Goal: Task Accomplishment & Management: Use online tool/utility

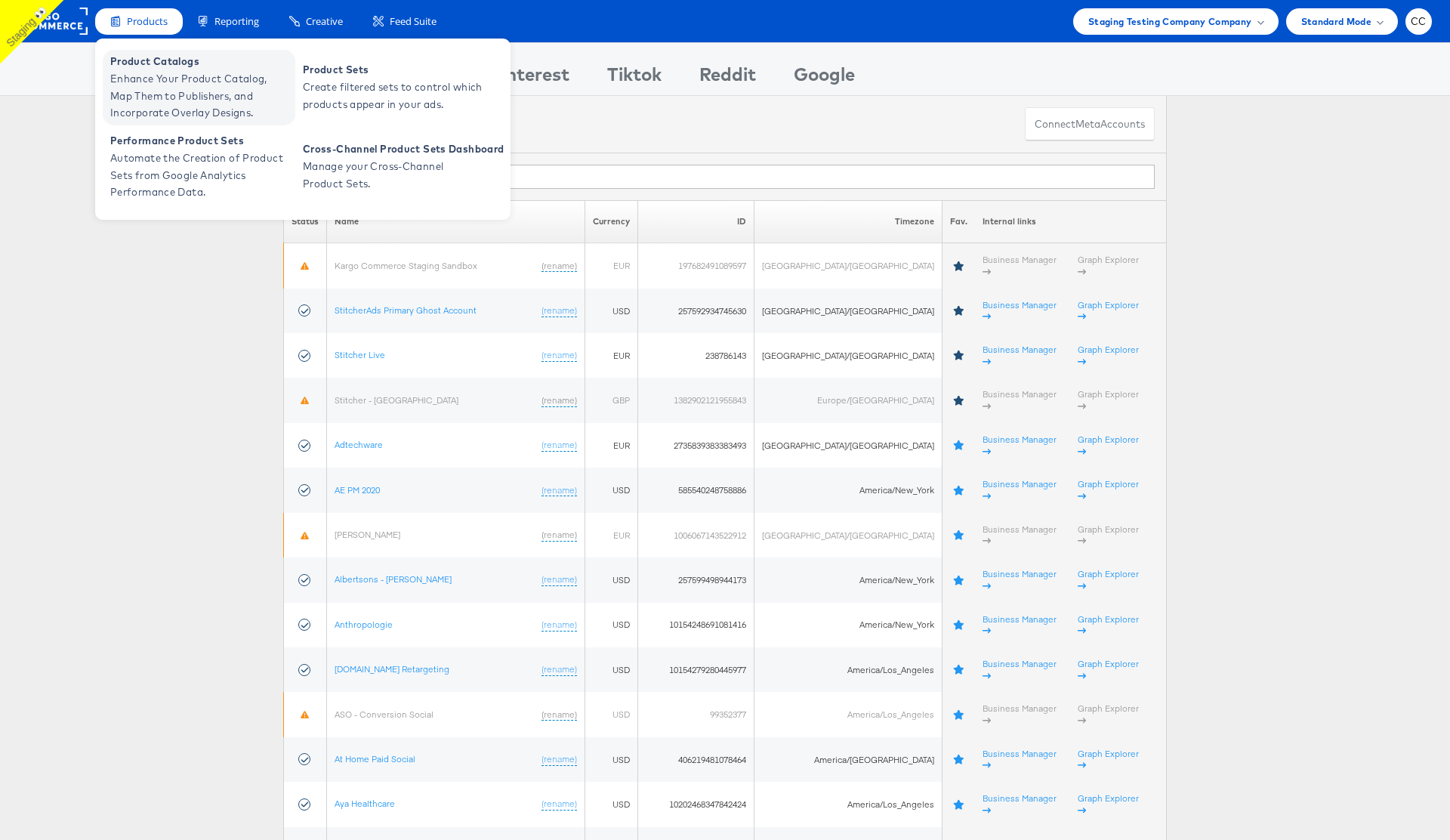
click at [177, 71] on span "Enhance Your Product Catalog, Map Them to Publishers, and Incorporate Overlay D…" at bounding box center [201, 96] width 181 height 51
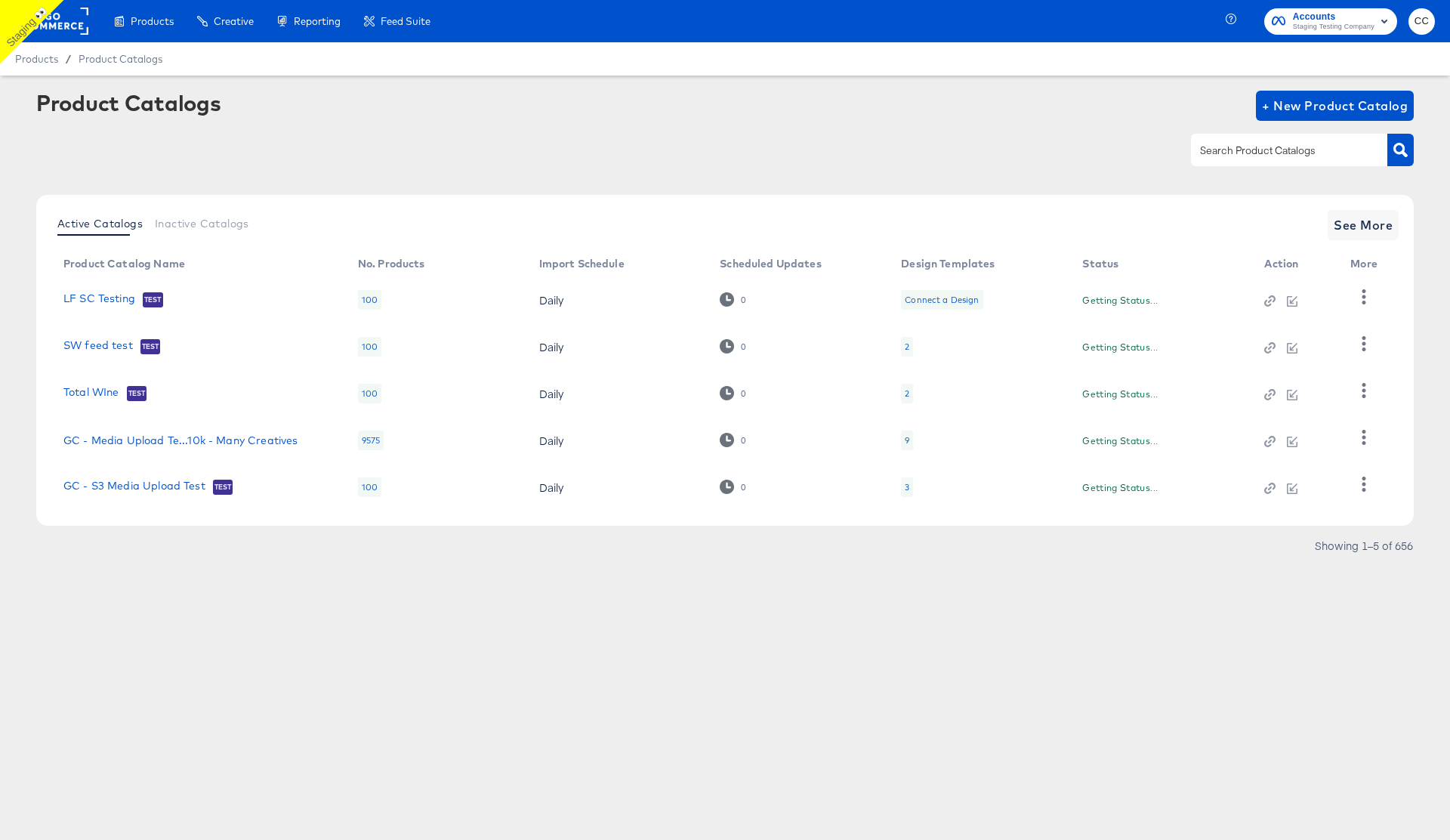
click at [1242, 160] on input "text" at bounding box center [1277, 150] width 160 height 18
paste input "Kargo Retail internal label cc 134.2"
type input "Kargo Retail internal label cc 134.2"
click at [1411, 149] on button "button" at bounding box center [1400, 150] width 26 height 33
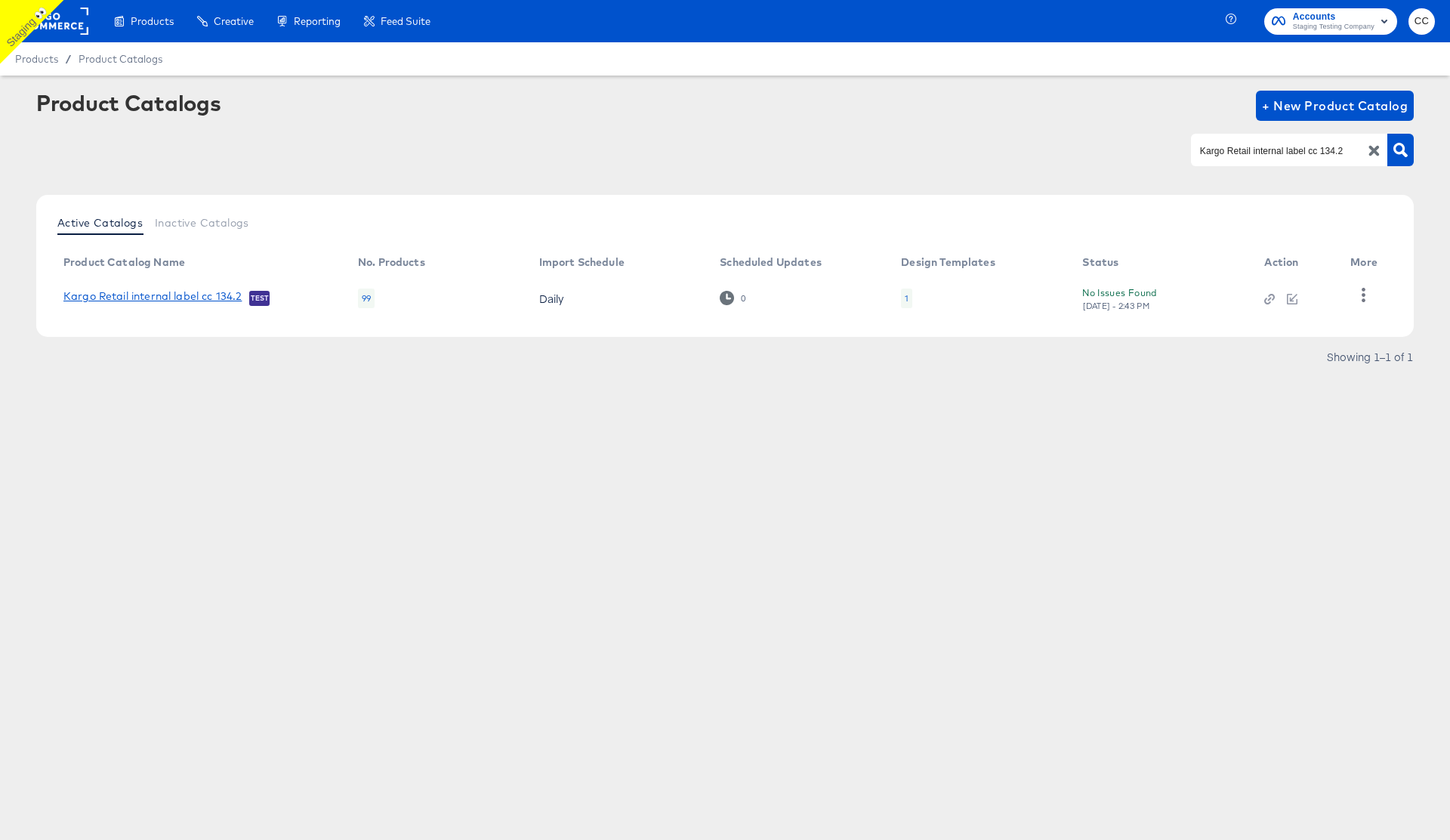
click at [181, 296] on link "Kargo Retail internal label cc 134.2" at bounding box center [153, 297] width 178 height 15
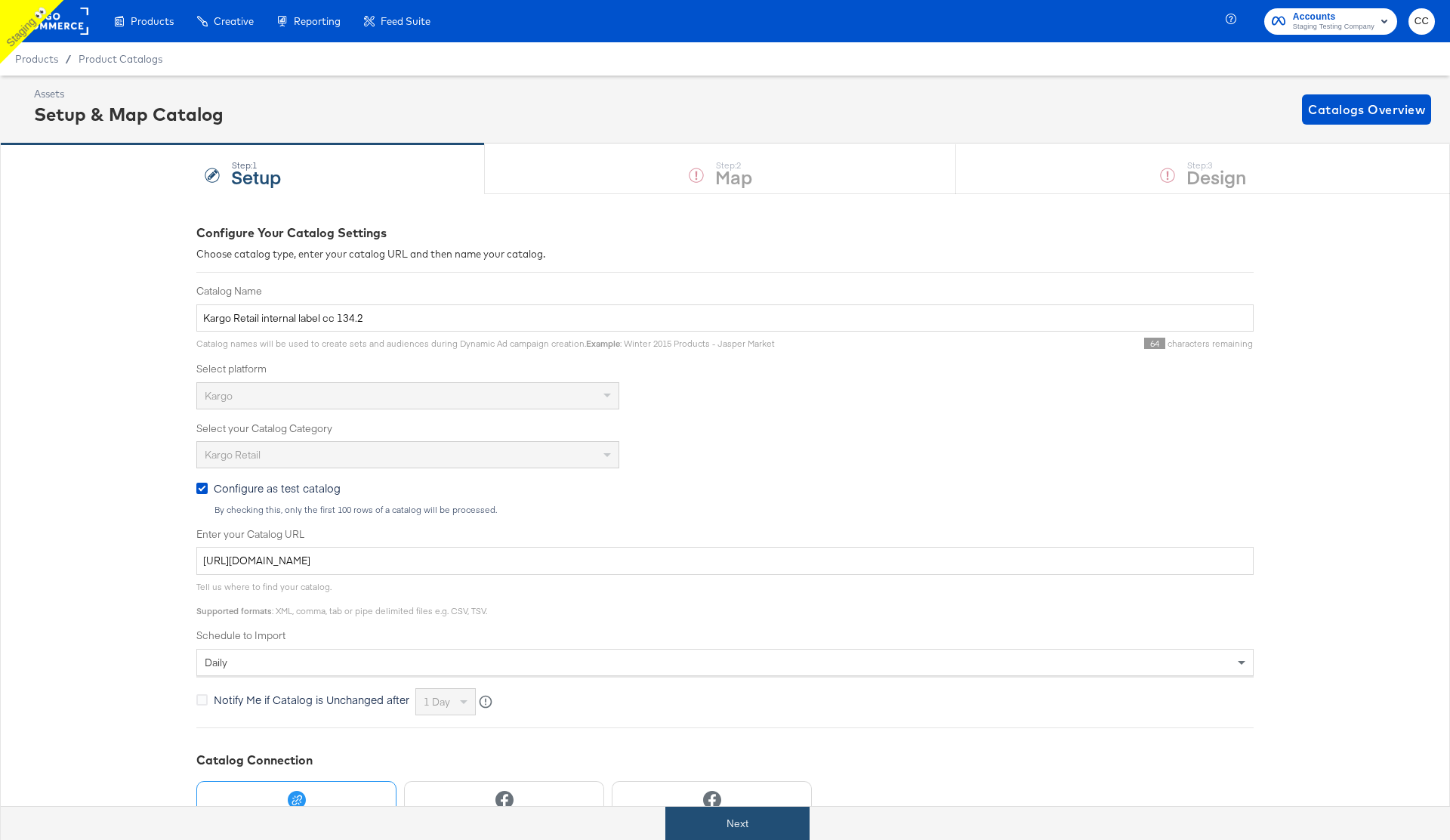
click at [758, 827] on button "Next" at bounding box center [738, 823] width 144 height 34
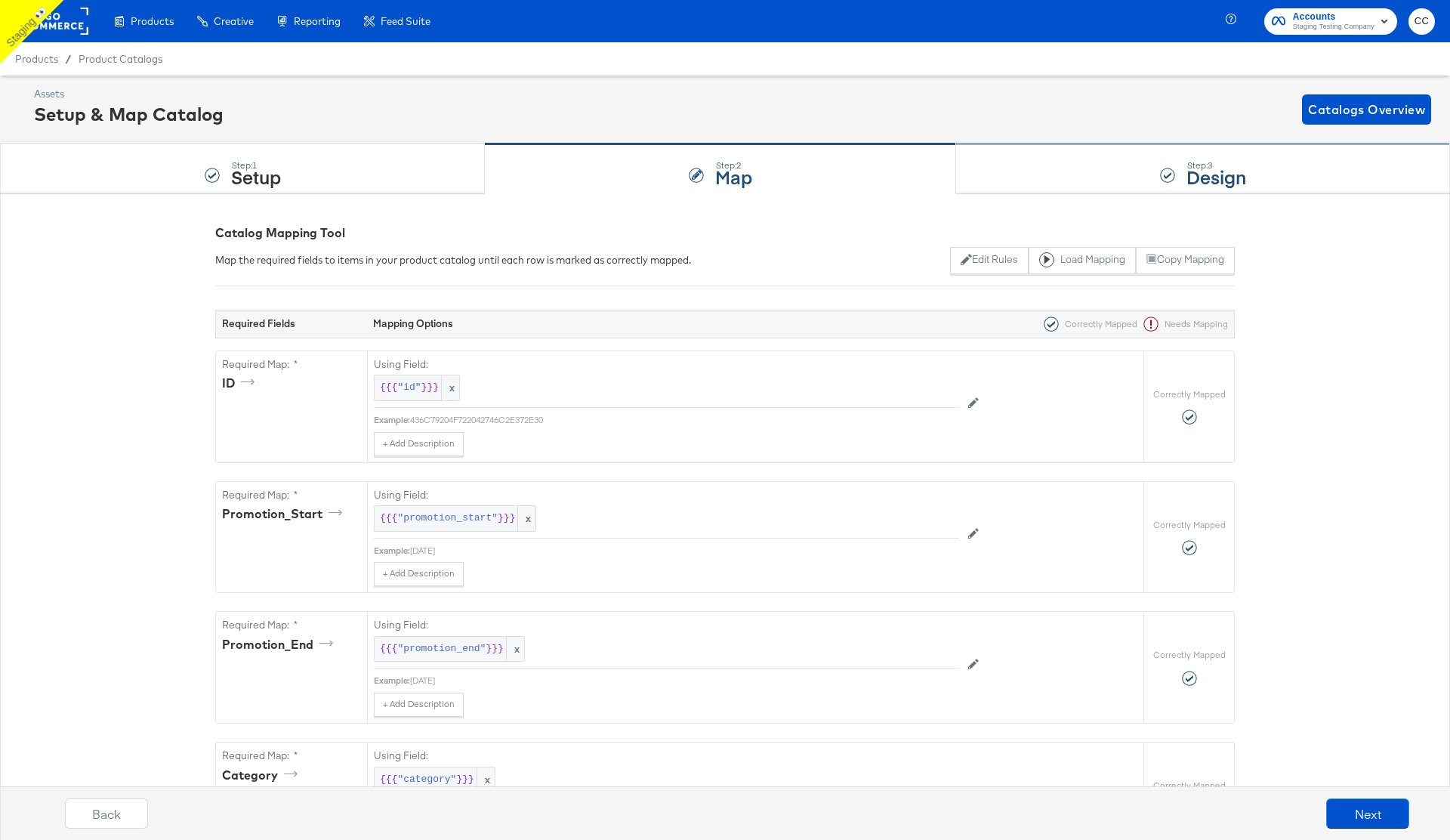
click at [1164, 165] on div "Step: 3 Design" at bounding box center [1203, 169] width 494 height 50
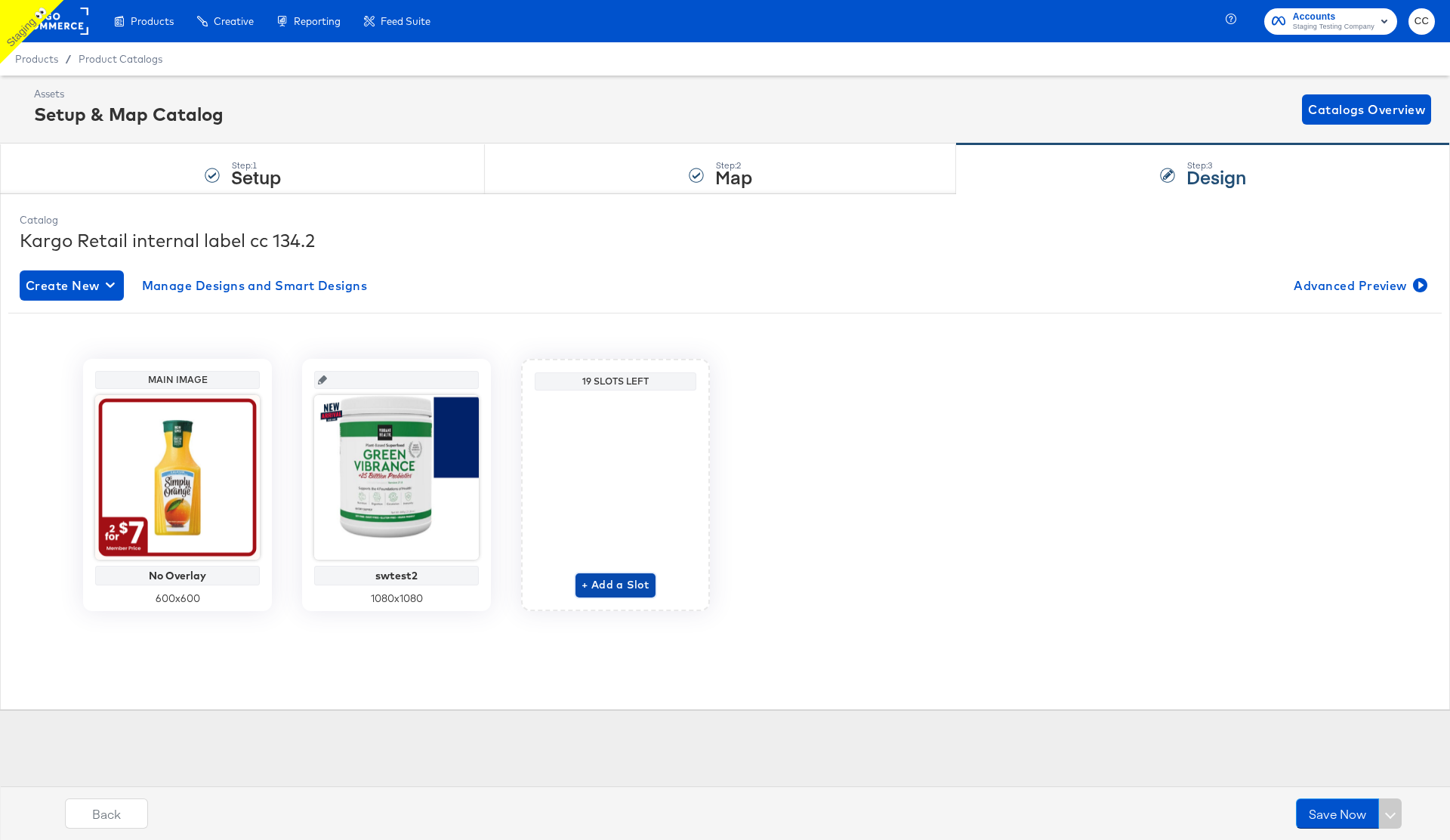
click at [628, 586] on span "+ Add a Slot" at bounding box center [615, 585] width 68 height 18
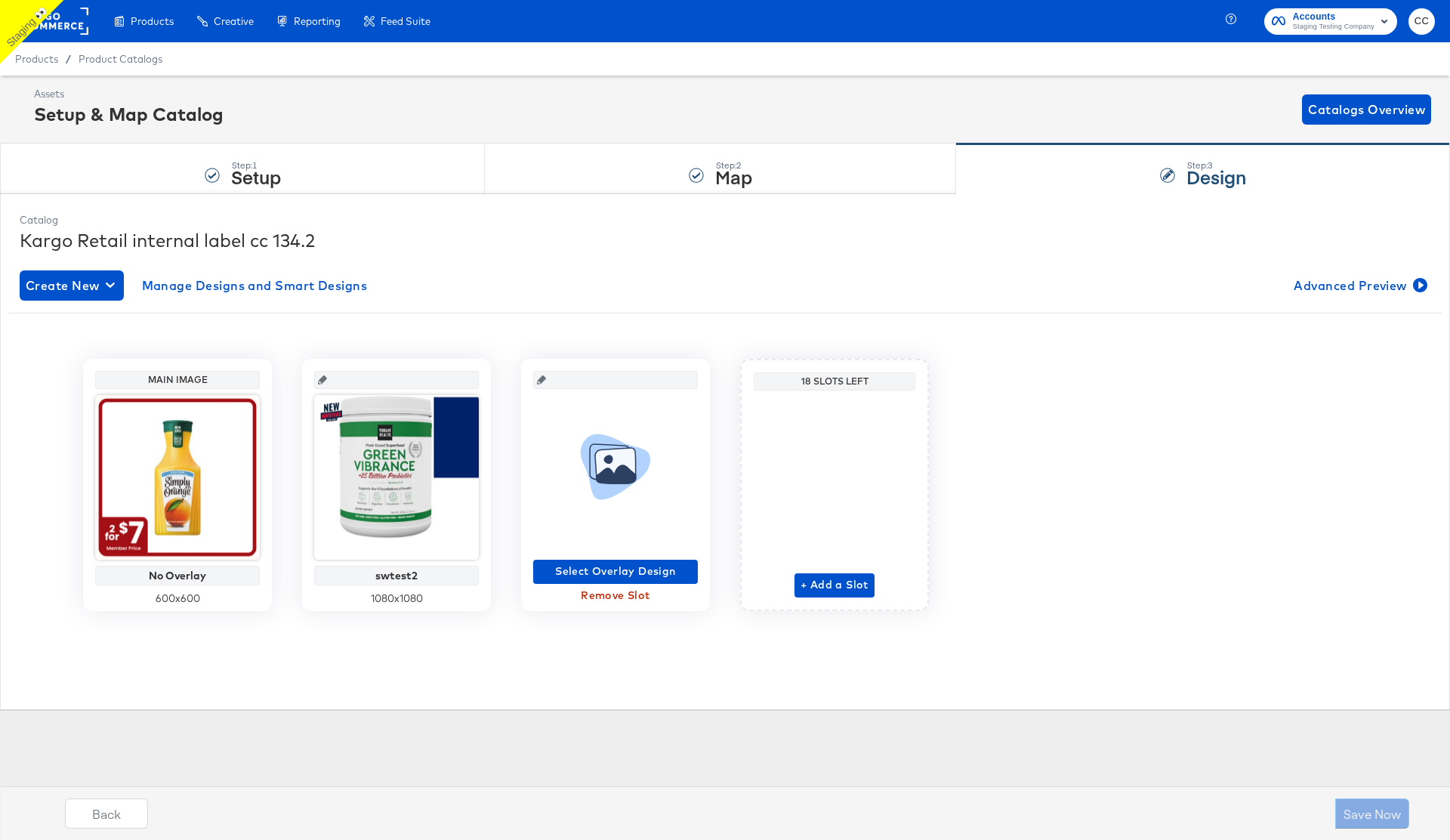
click at [611, 557] on div "Select Overlay Design Remove Slot" at bounding box center [616, 498] width 165 height 219
click at [606, 566] on span "Select Overlay Design" at bounding box center [616, 571] width 153 height 18
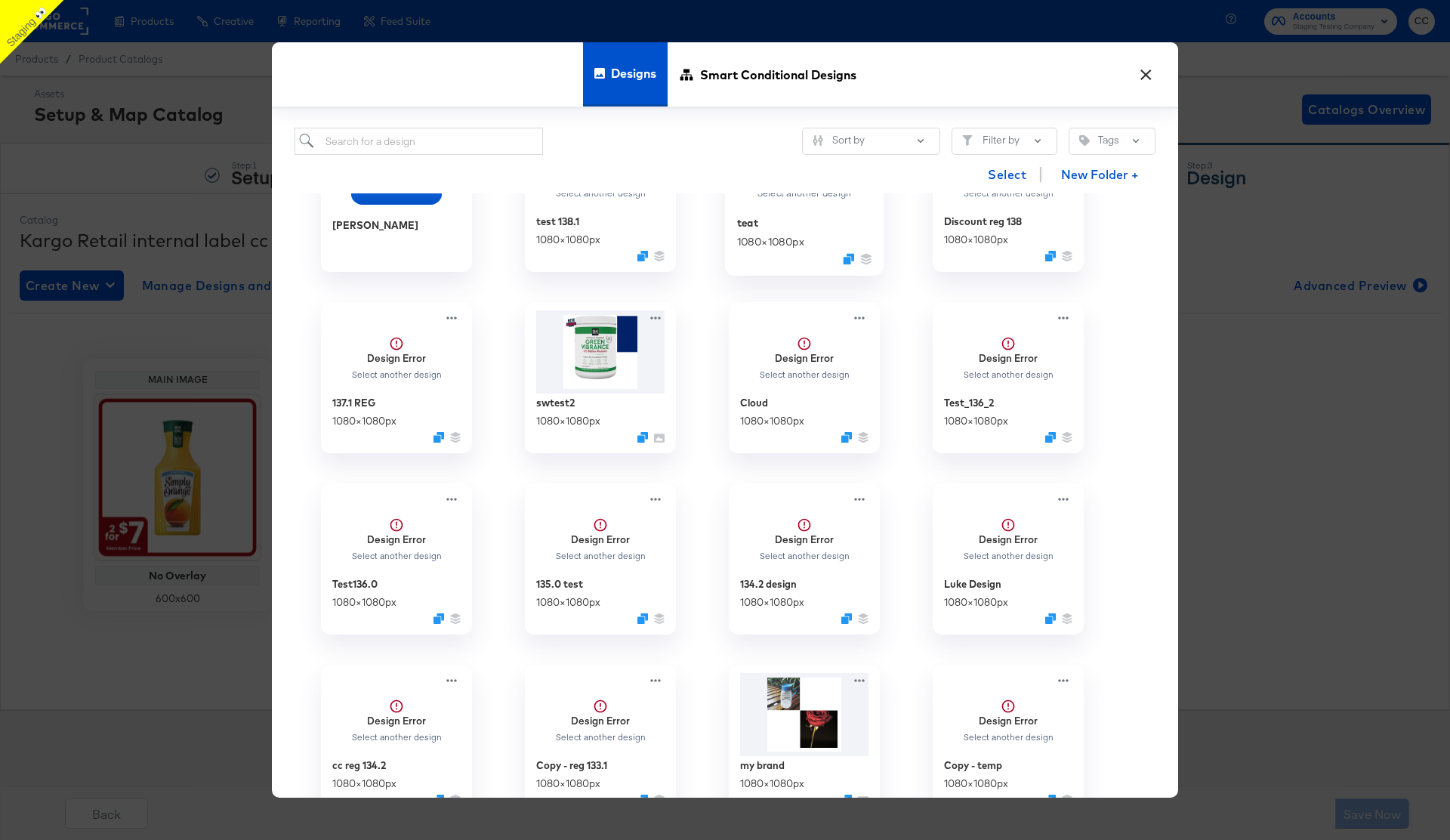
scroll to position [487, 0]
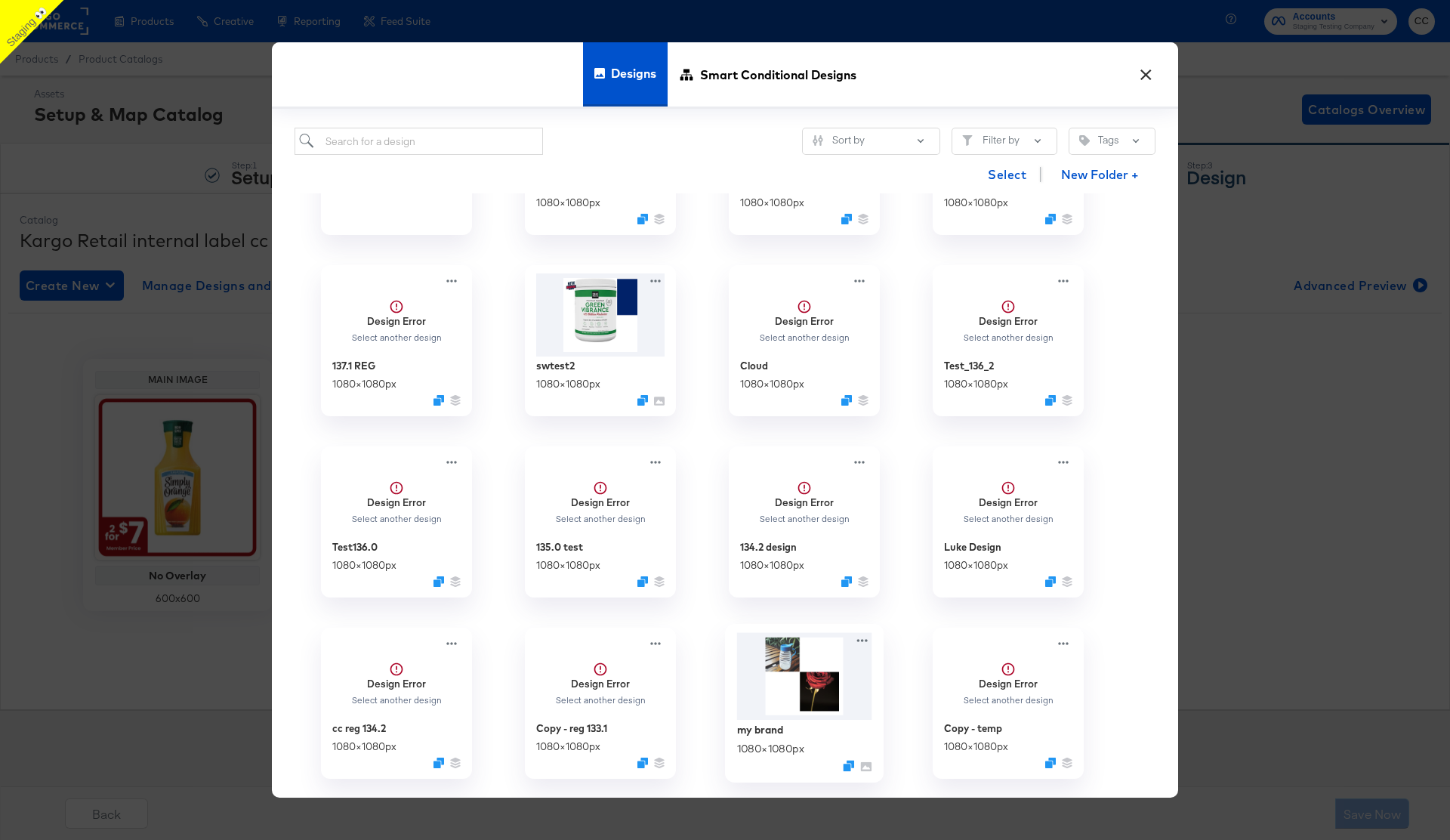
click at [803, 667] on img at bounding box center [804, 675] width 135 height 87
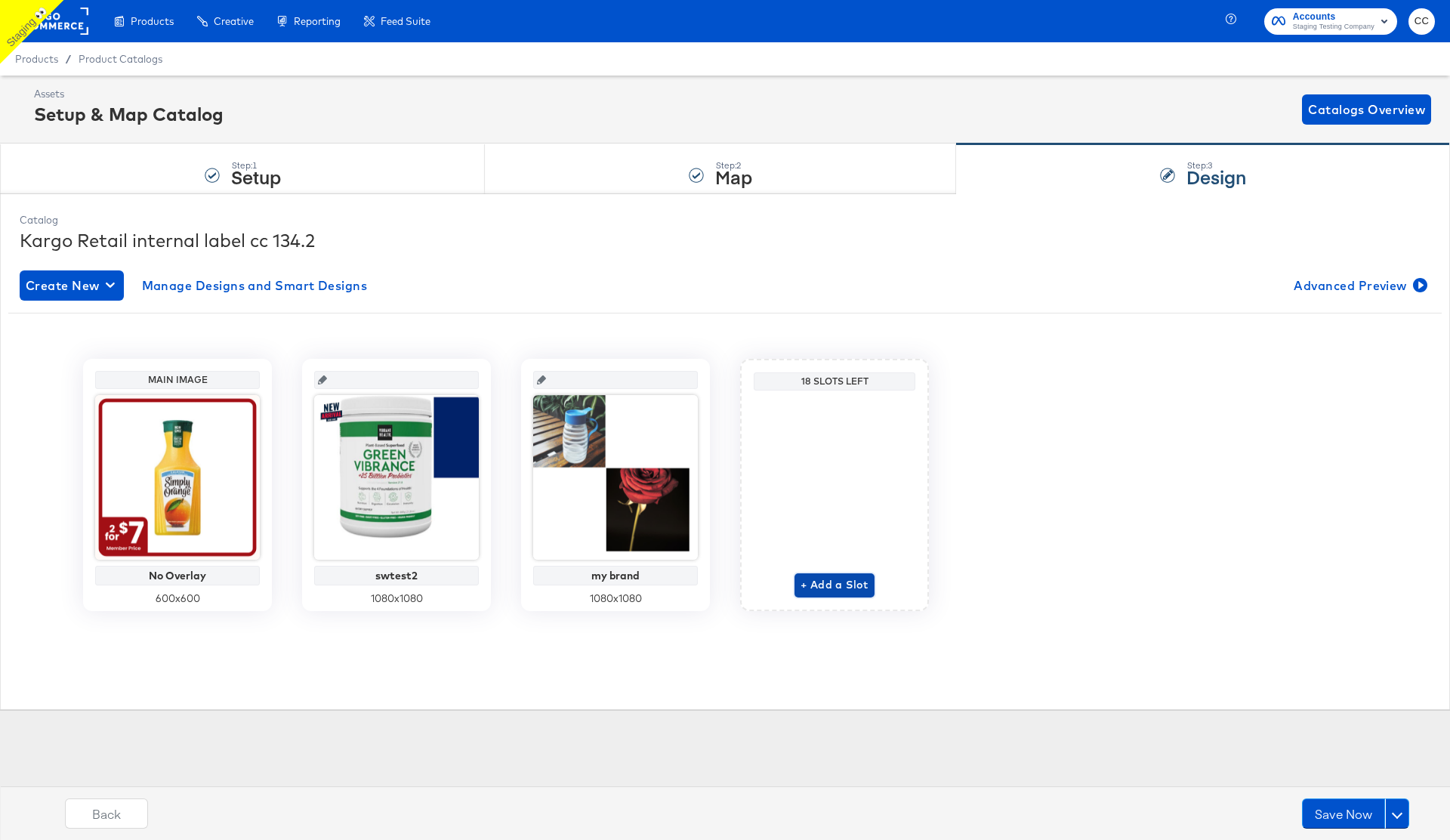
click at [842, 584] on span "+ Add a Slot" at bounding box center [834, 585] width 68 height 18
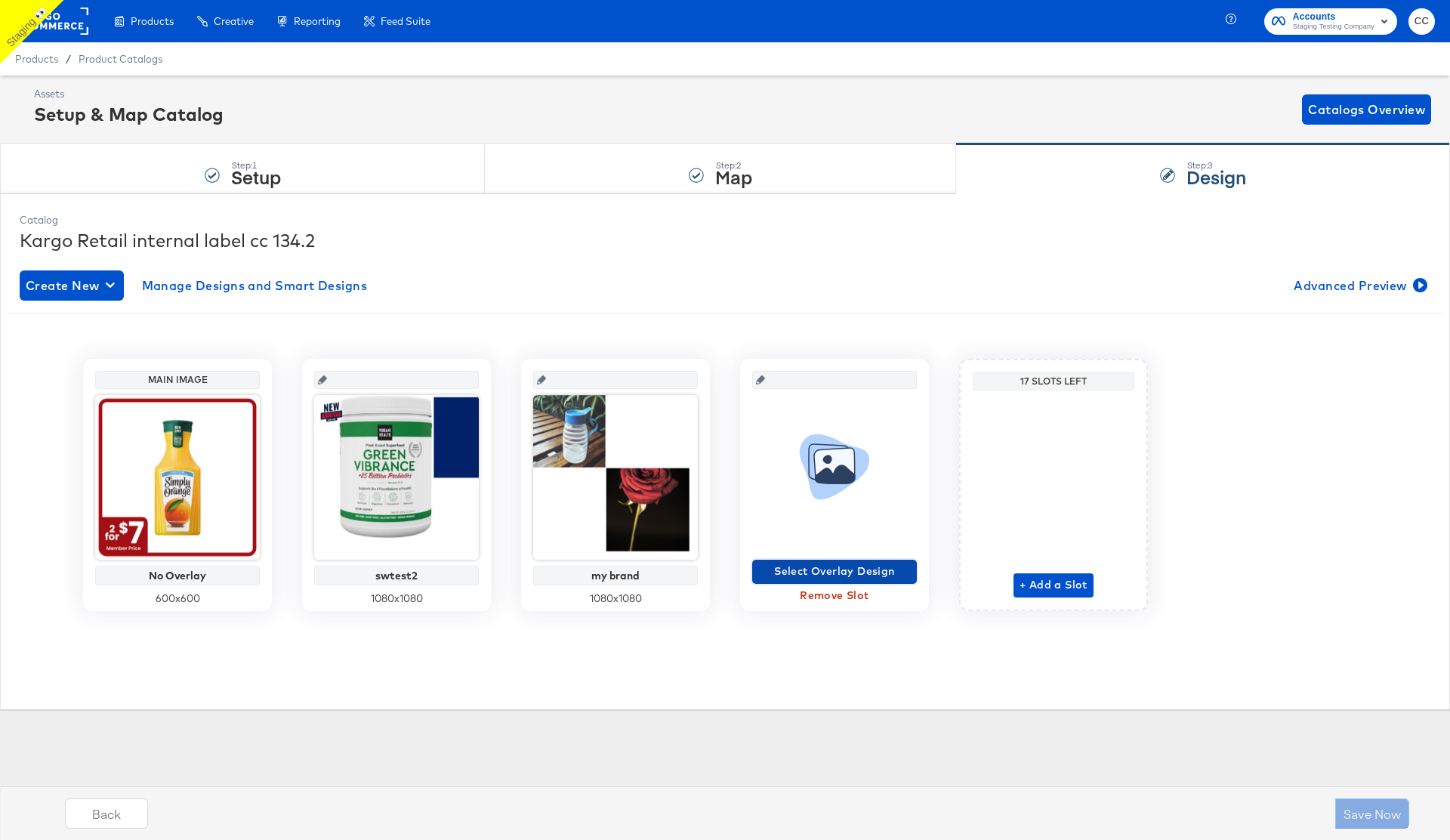
click at [834, 573] on span "Select Overlay Design" at bounding box center [834, 571] width 153 height 18
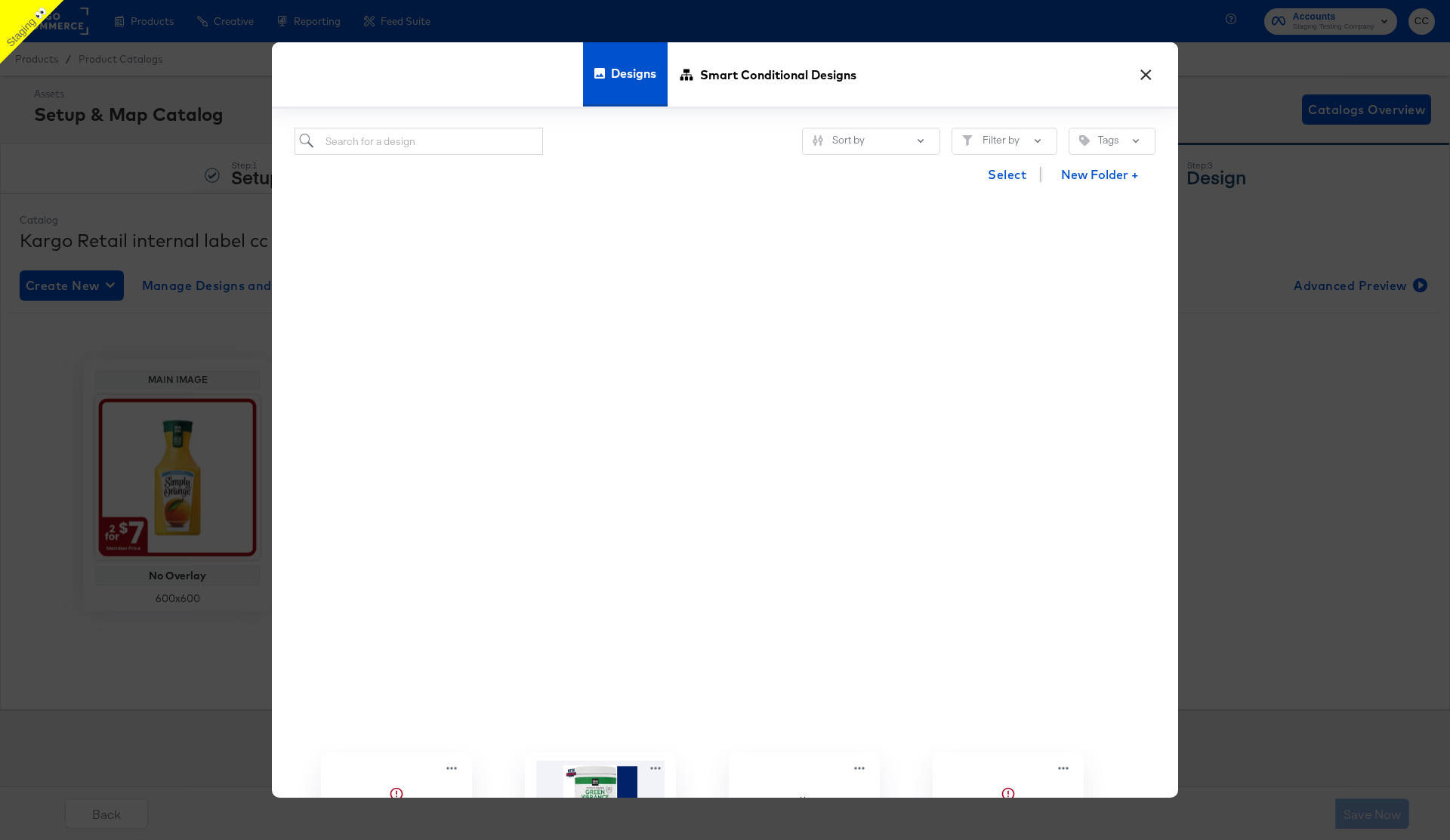
scroll to position [981, 0]
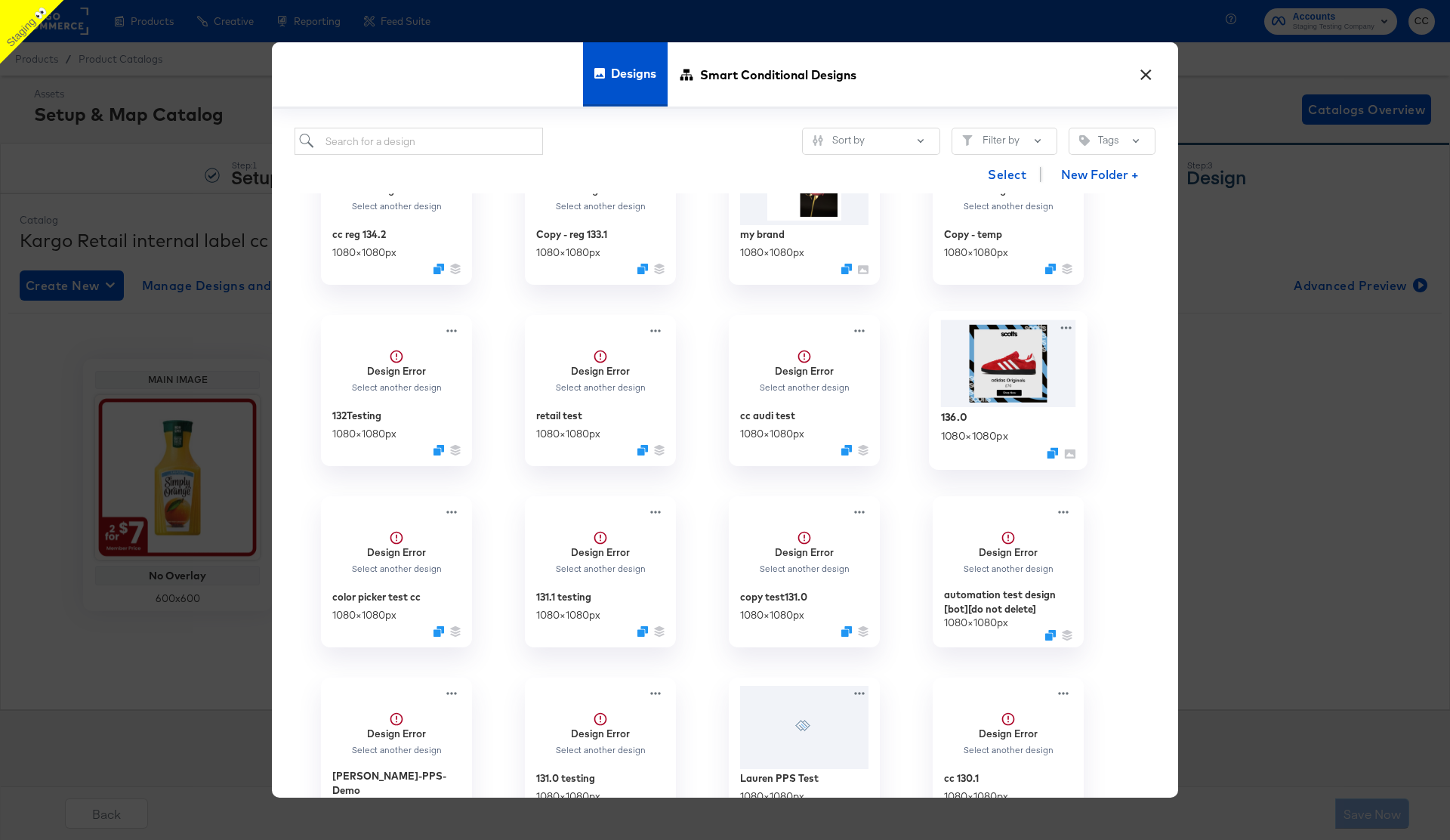
click at [1015, 381] on img at bounding box center [1008, 362] width 135 height 87
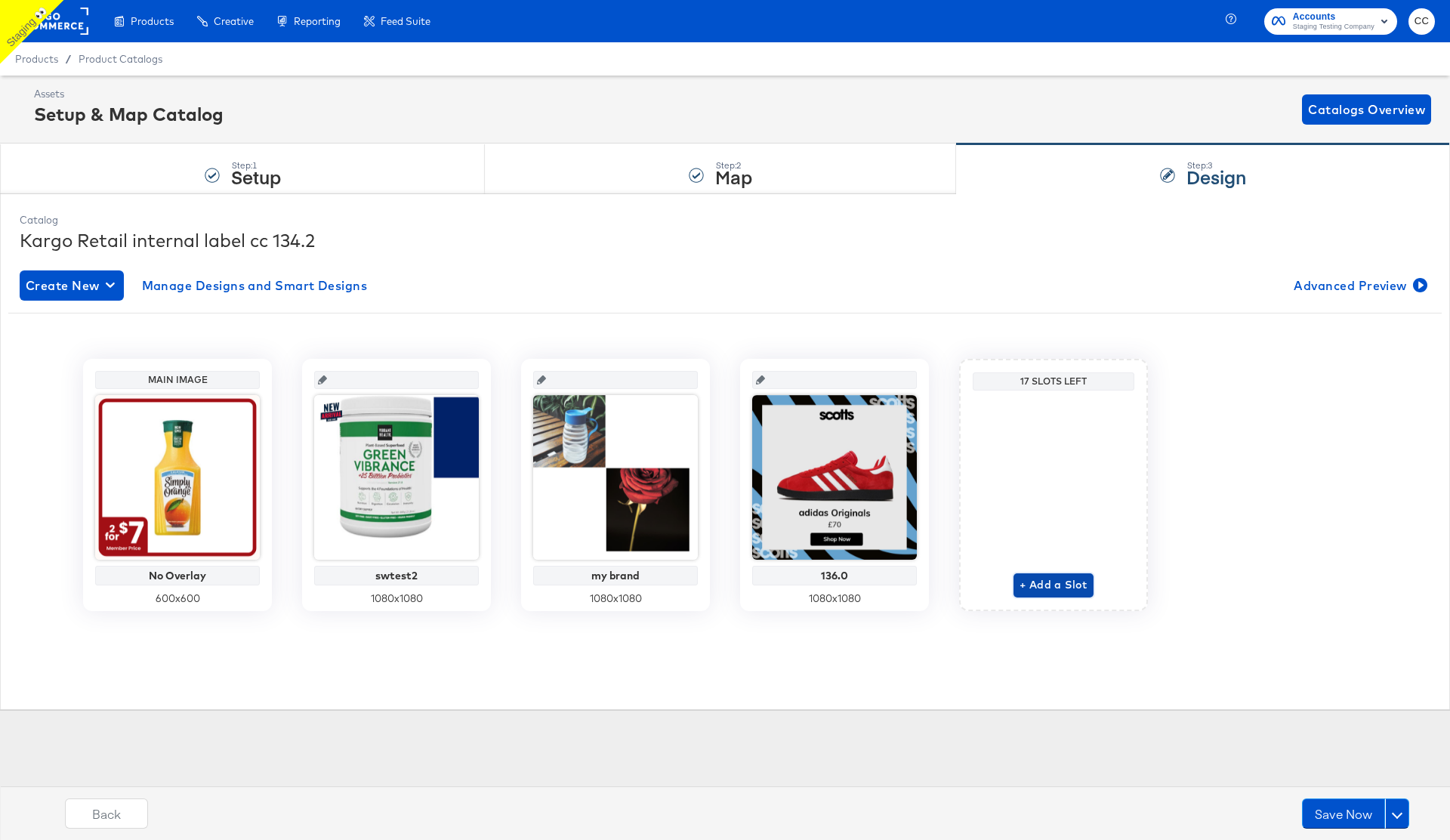
click at [1057, 590] on span "+ Add a Slot" at bounding box center [1053, 585] width 68 height 18
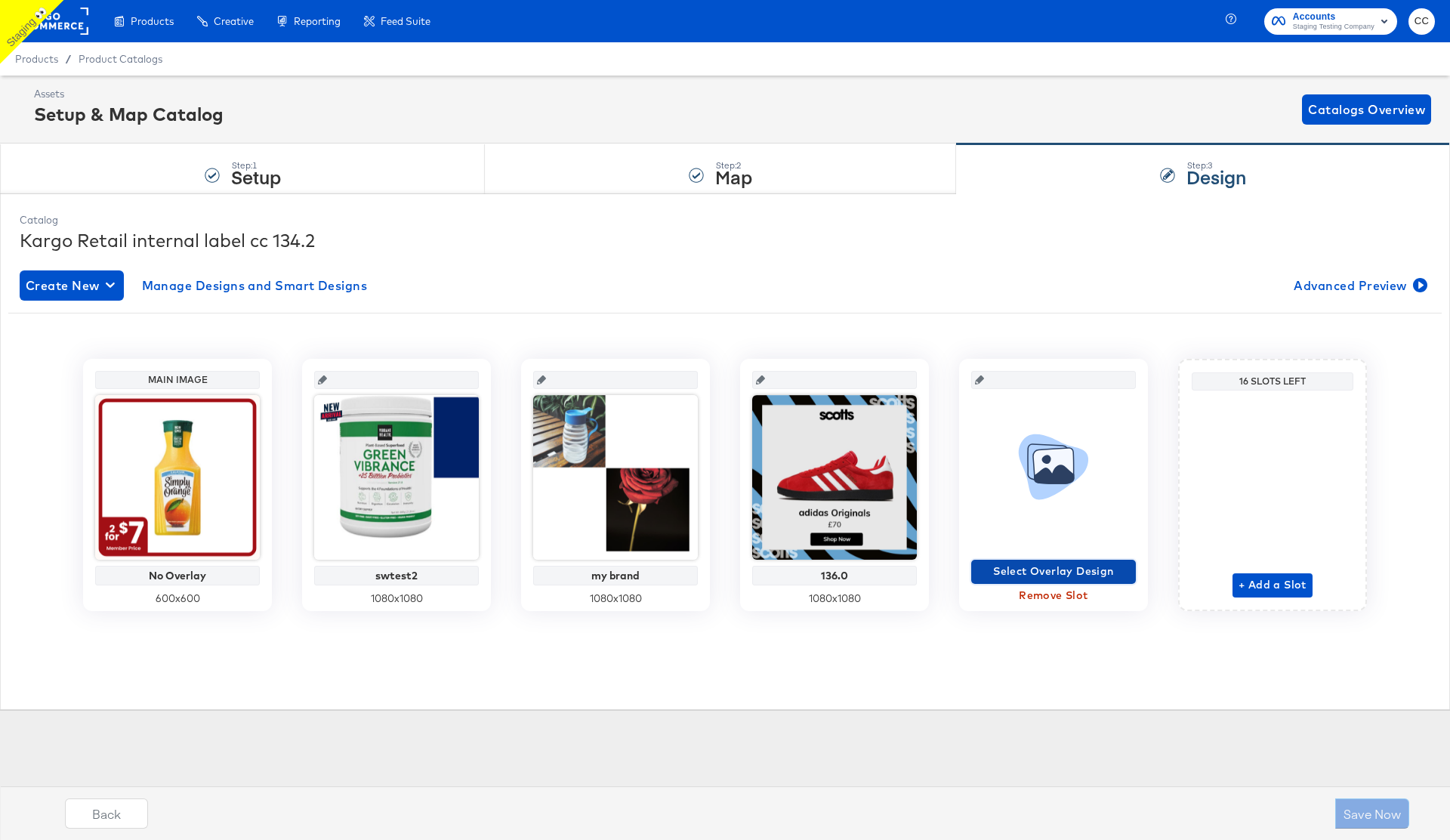
click at [1038, 564] on span "Select Overlay Design" at bounding box center [1053, 571] width 153 height 18
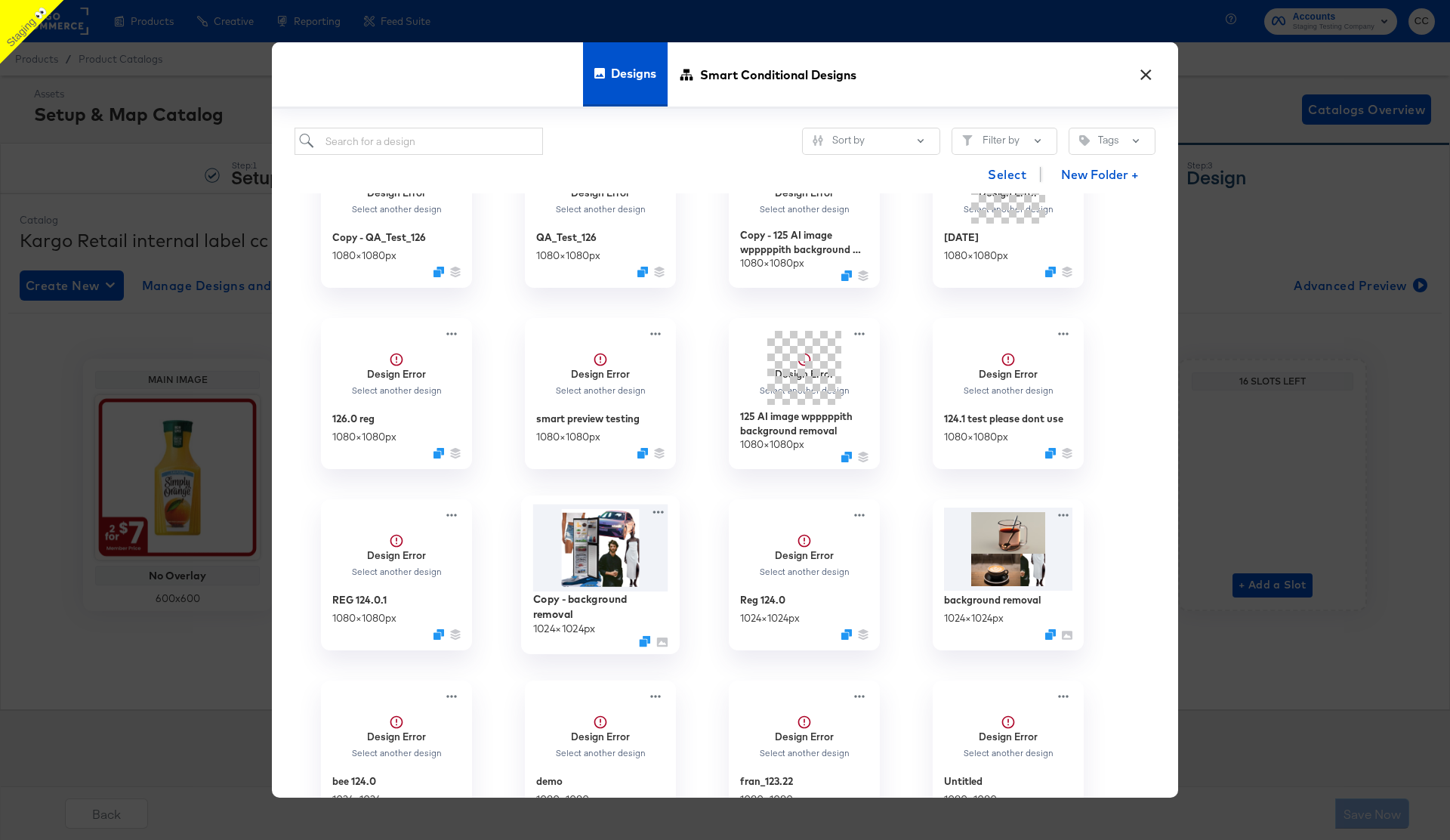
scroll to position [2620, 0]
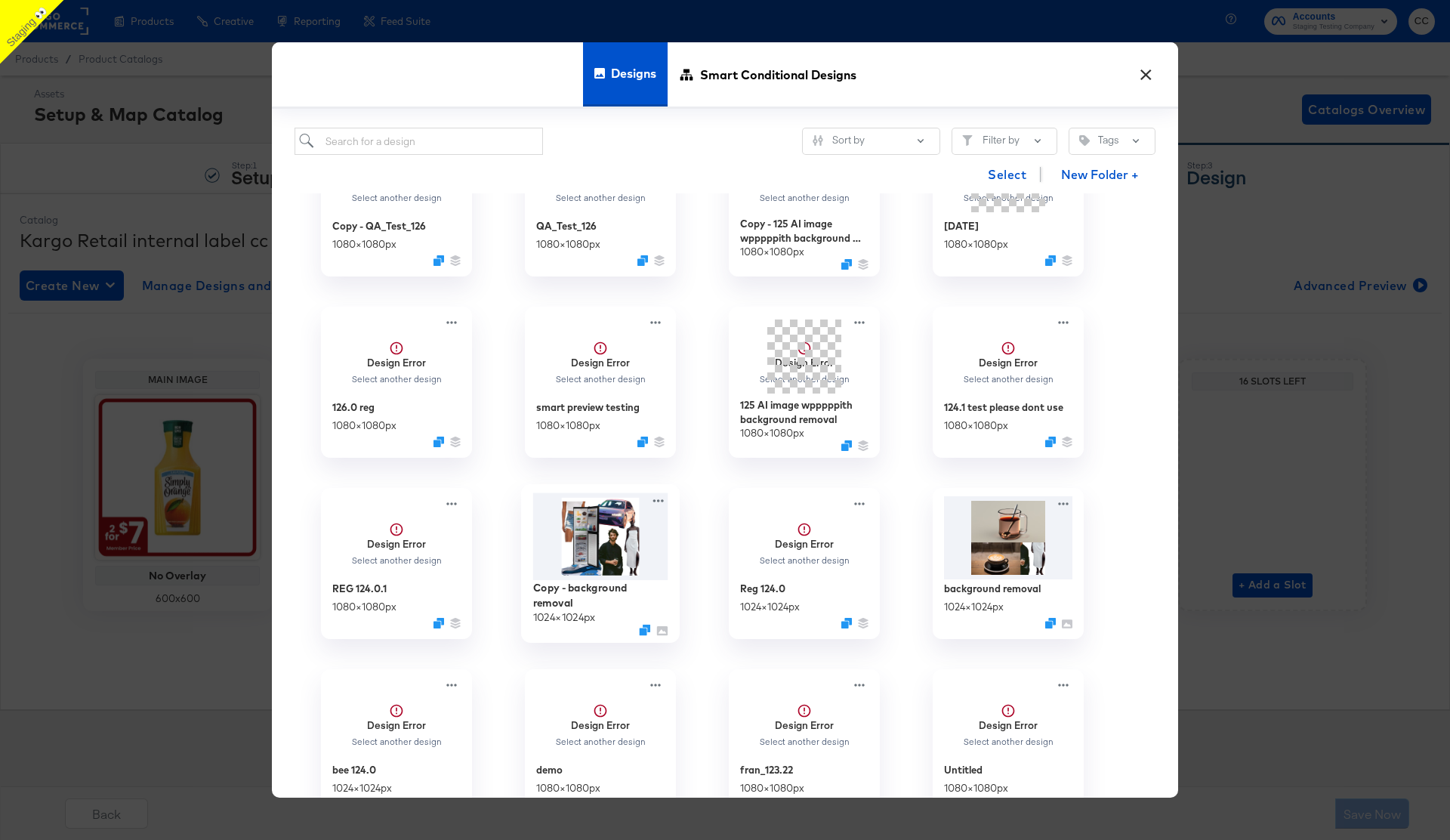
click at [614, 549] on img at bounding box center [601, 536] width 135 height 87
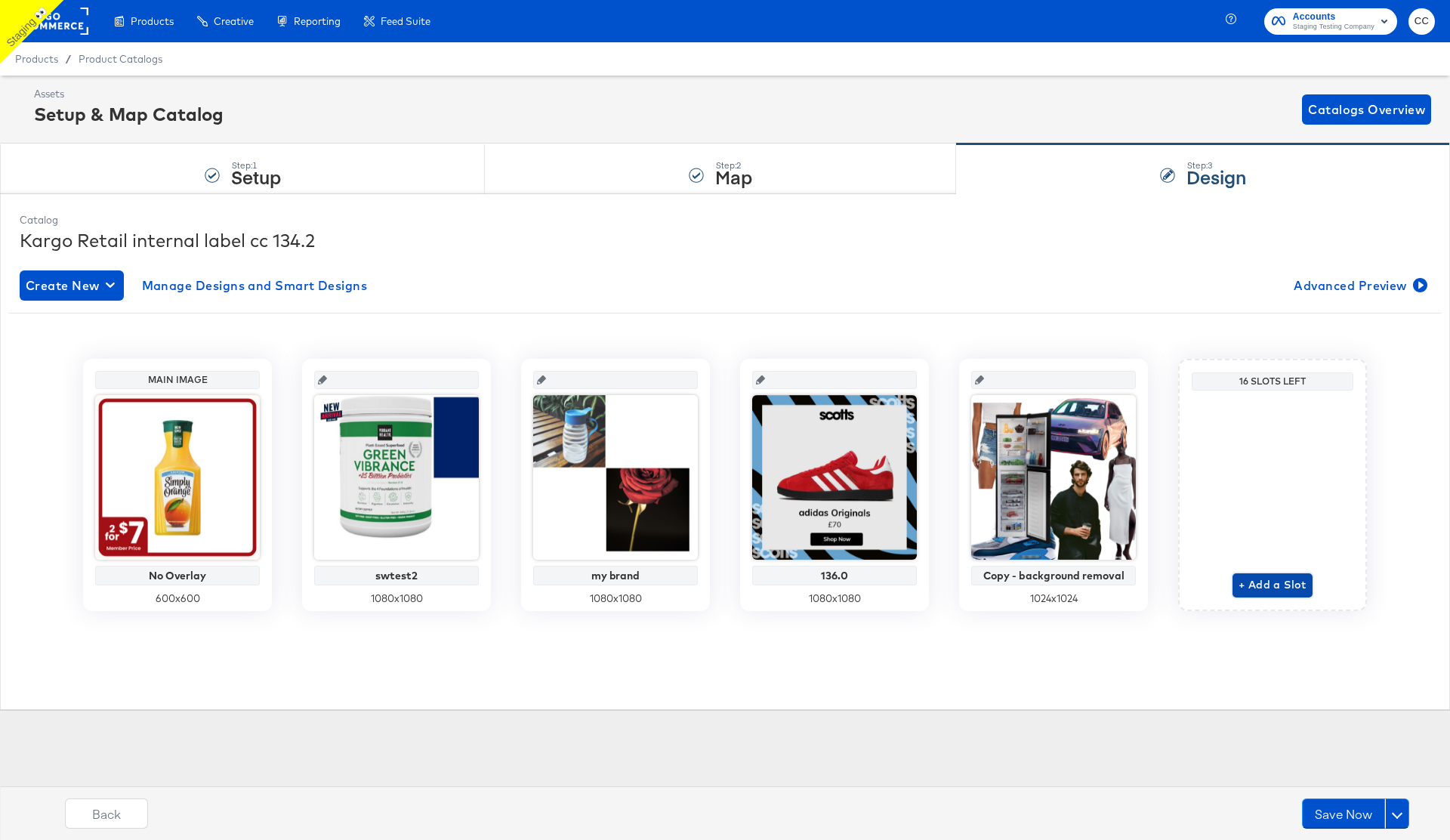
click at [1283, 584] on span "+ Add a Slot" at bounding box center [1272, 585] width 68 height 18
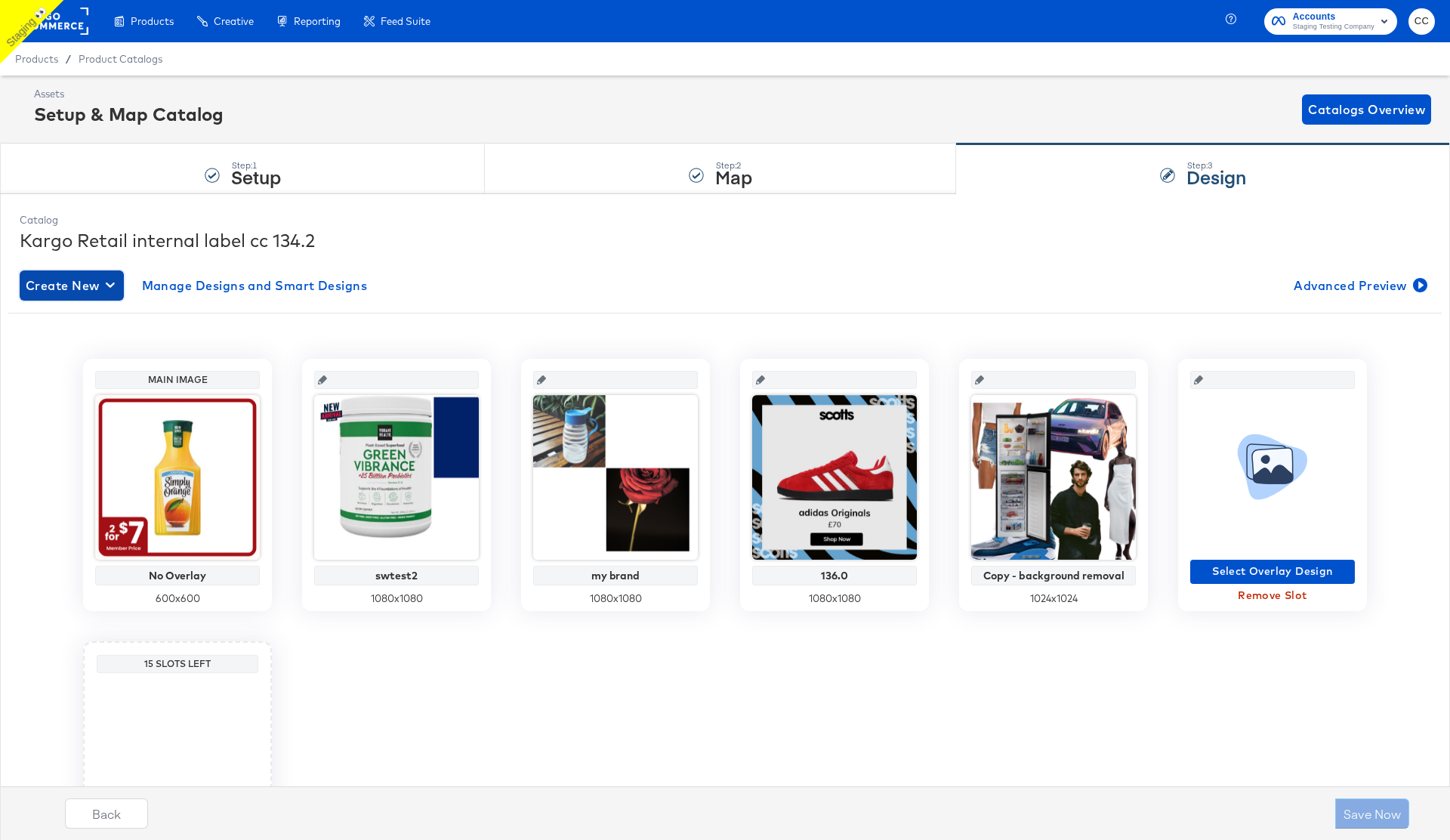
click at [61, 289] on span "Create New" at bounding box center [72, 285] width 92 height 21
click at [93, 316] on div "Create New Design" at bounding box center [83, 321] width 109 height 12
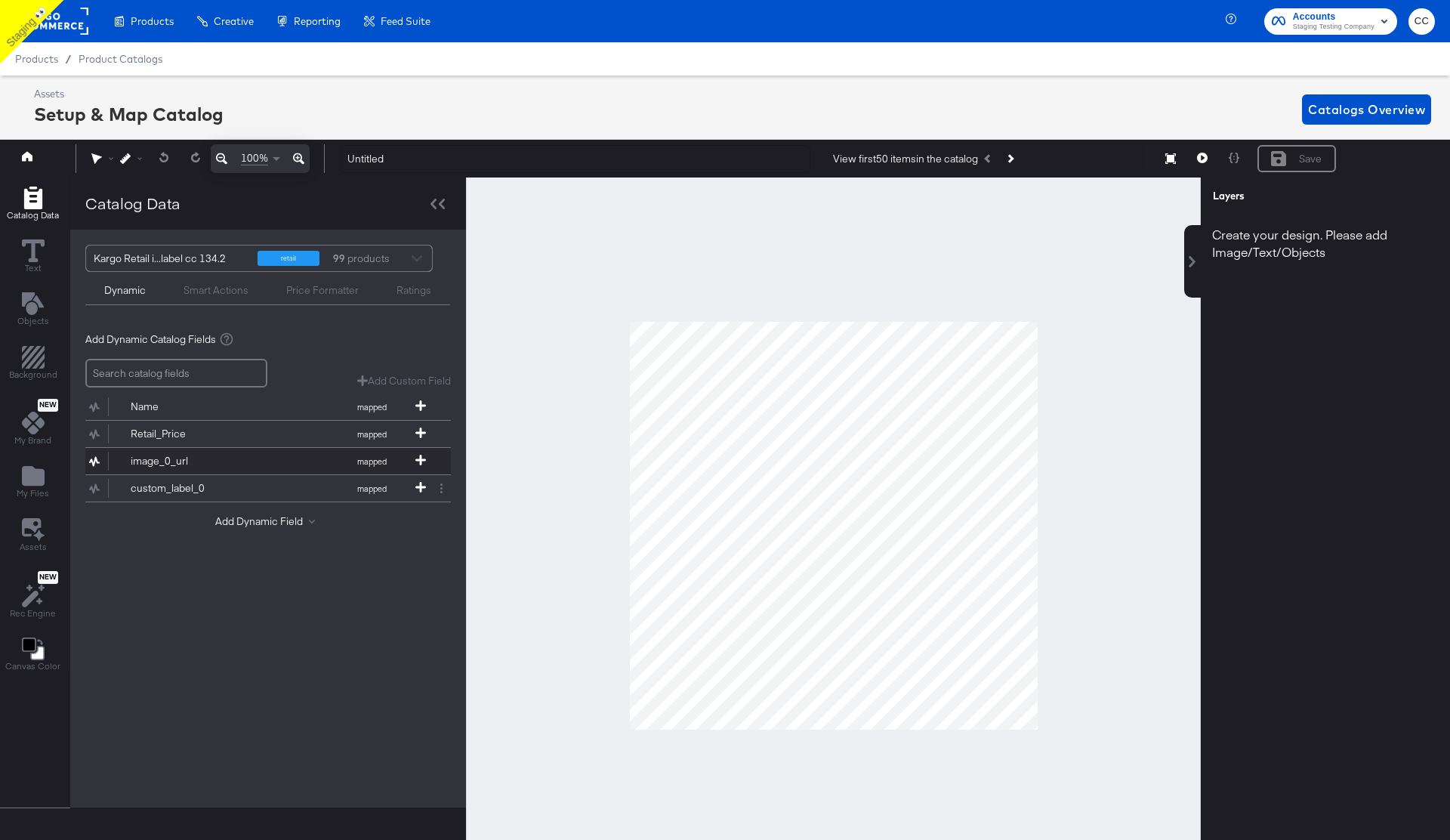
click at [161, 458] on div "image_0_url" at bounding box center [186, 460] width 109 height 14
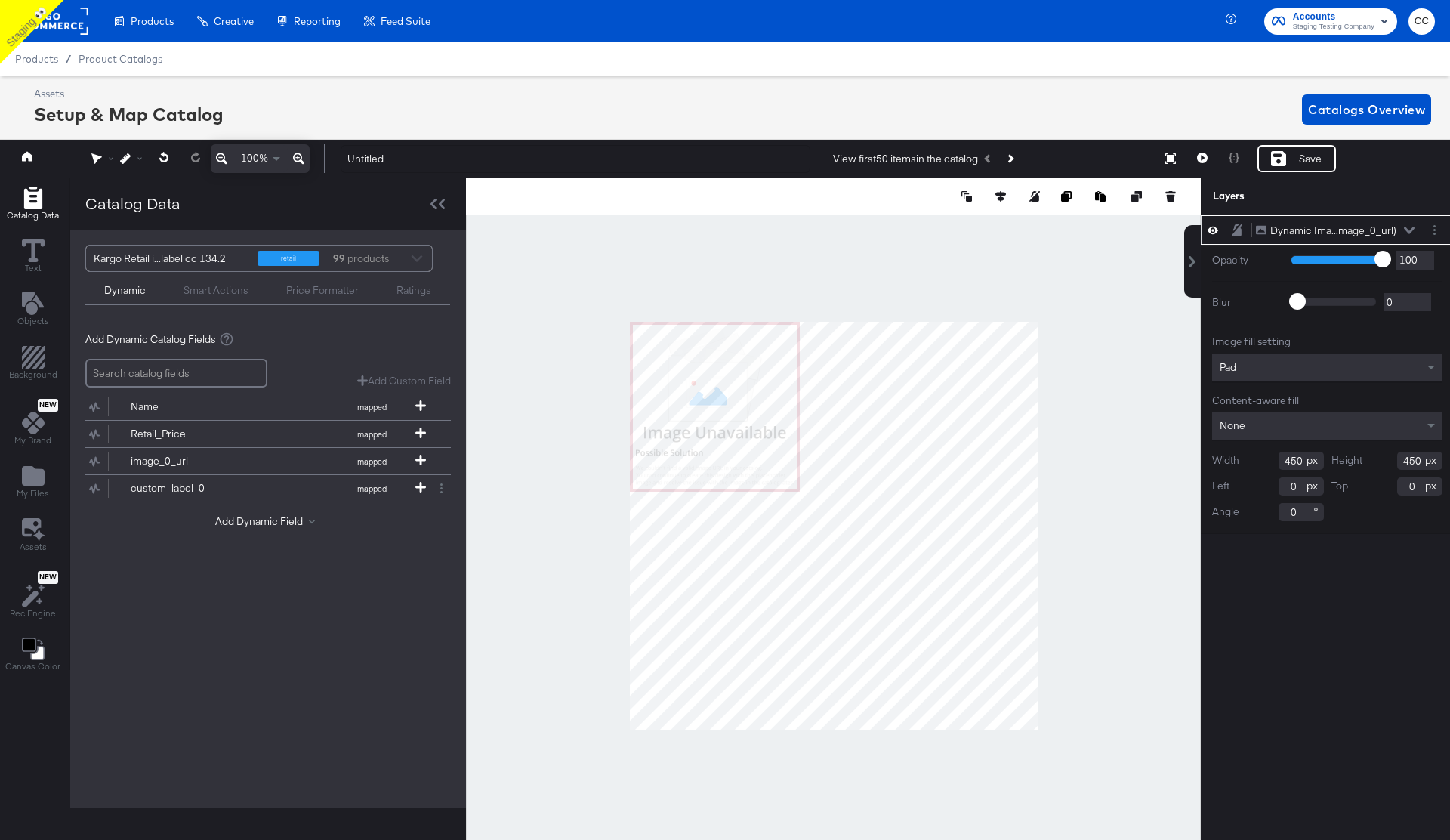
type input "672"
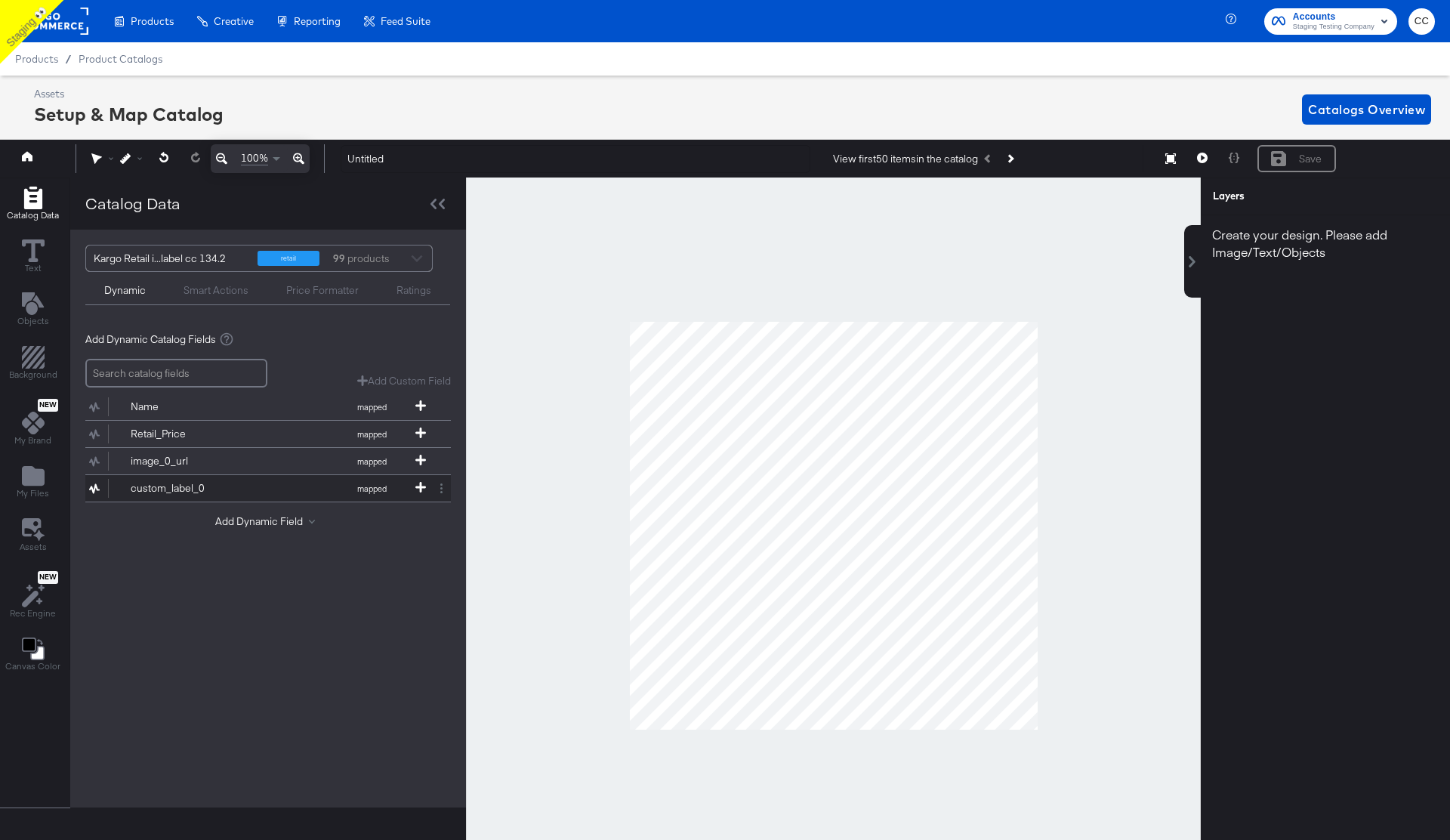
click at [165, 492] on div "custom_label_0" at bounding box center [186, 488] width 109 height 14
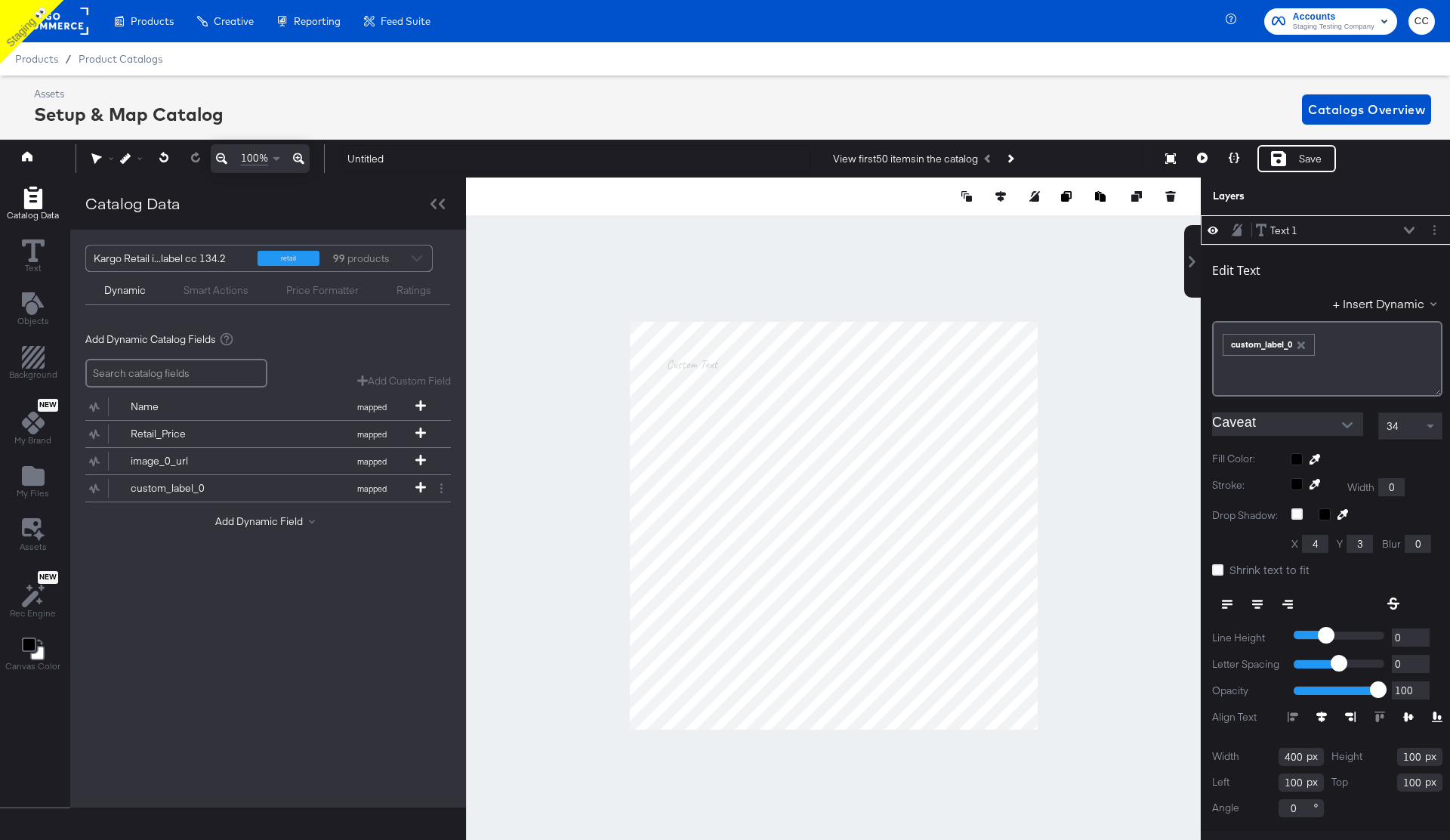
type input "460"
type input "64"
click at [34, 533] on icon at bounding box center [33, 529] width 23 height 24
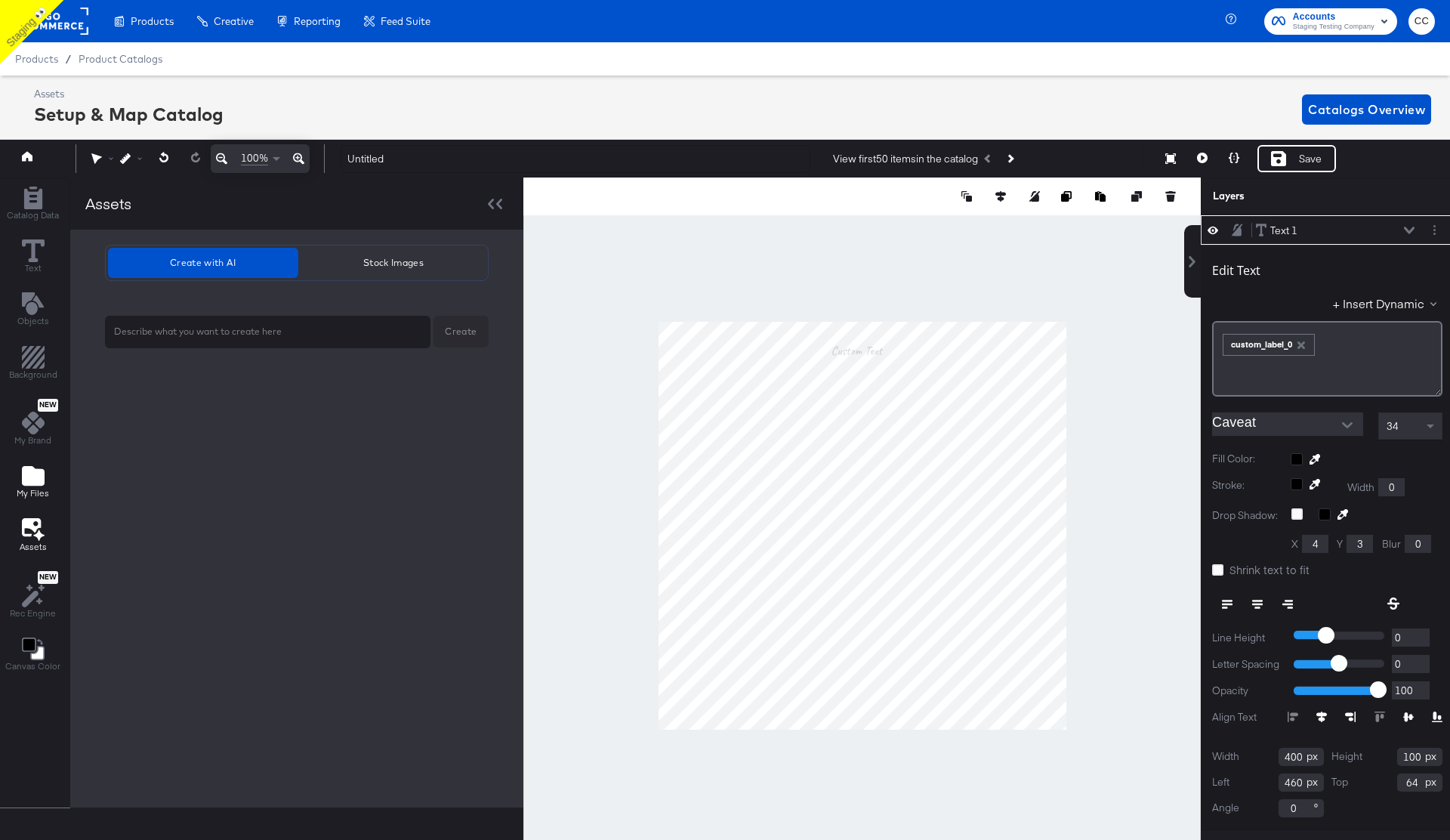
click at [34, 468] on icon "Add Files" at bounding box center [33, 475] width 23 height 23
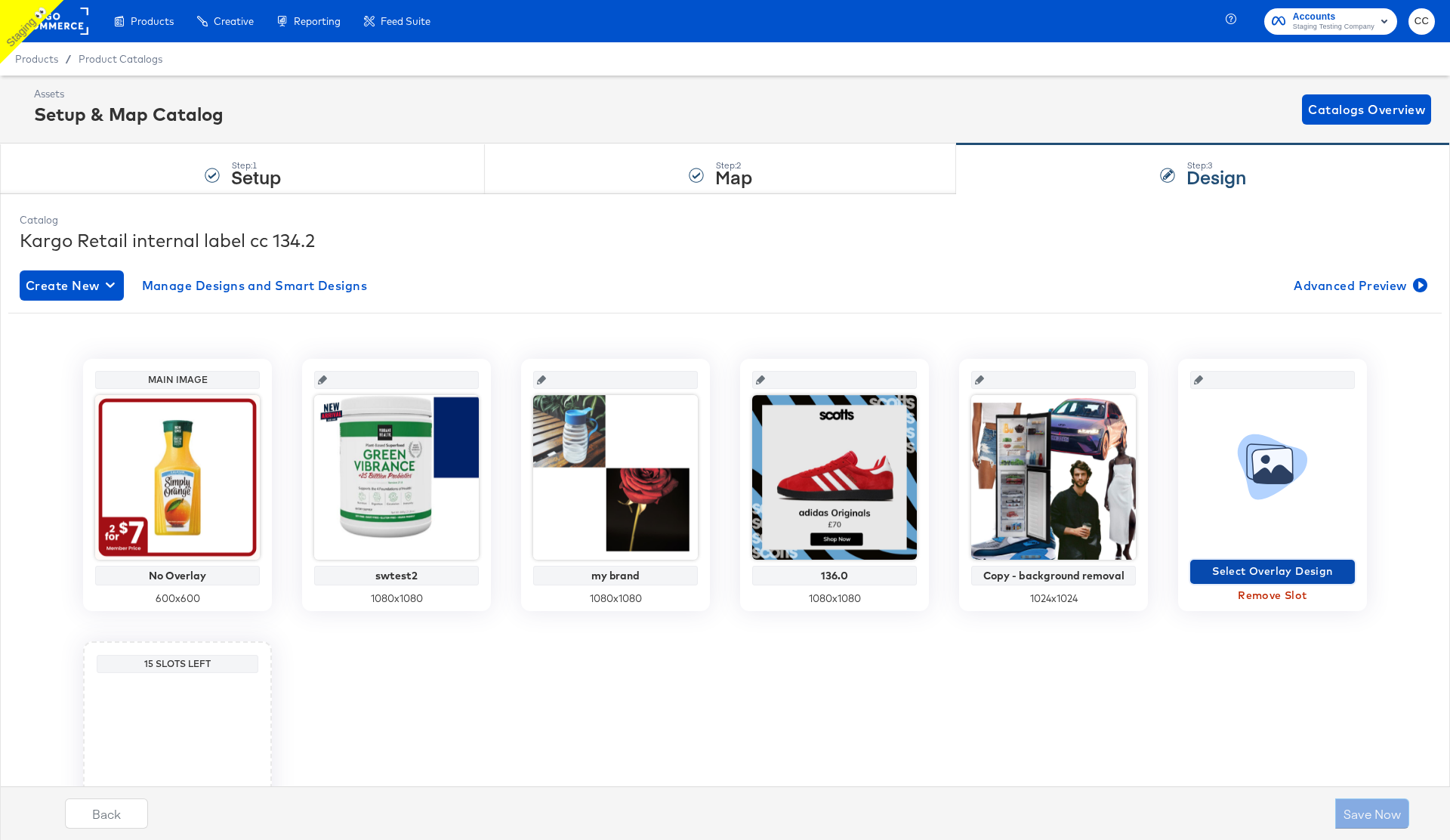
click at [1275, 568] on span "Select Overlay Design" at bounding box center [1273, 571] width 153 height 18
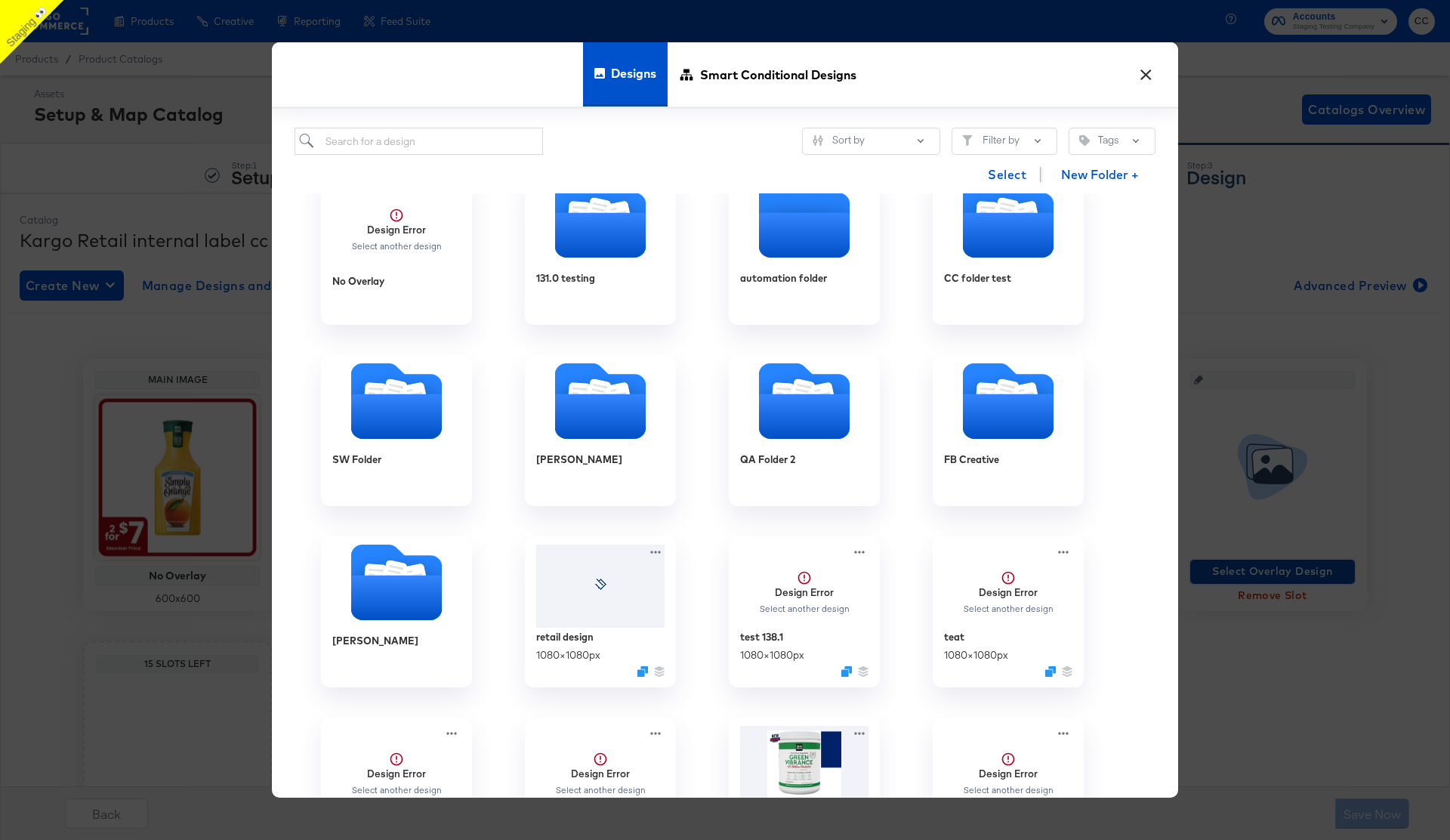
scroll to position [42, 0]
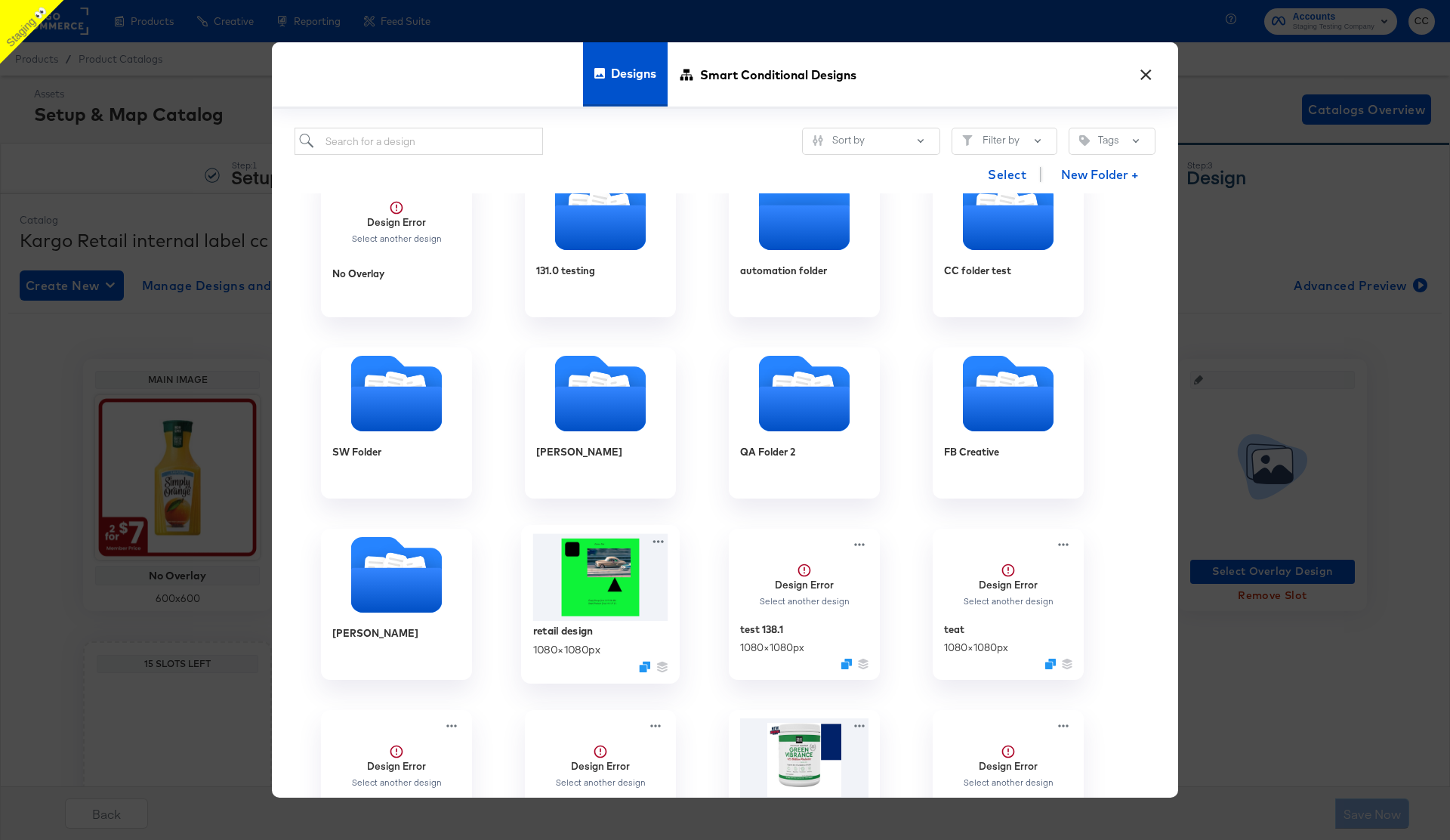
click at [593, 585] on img at bounding box center [601, 577] width 135 height 87
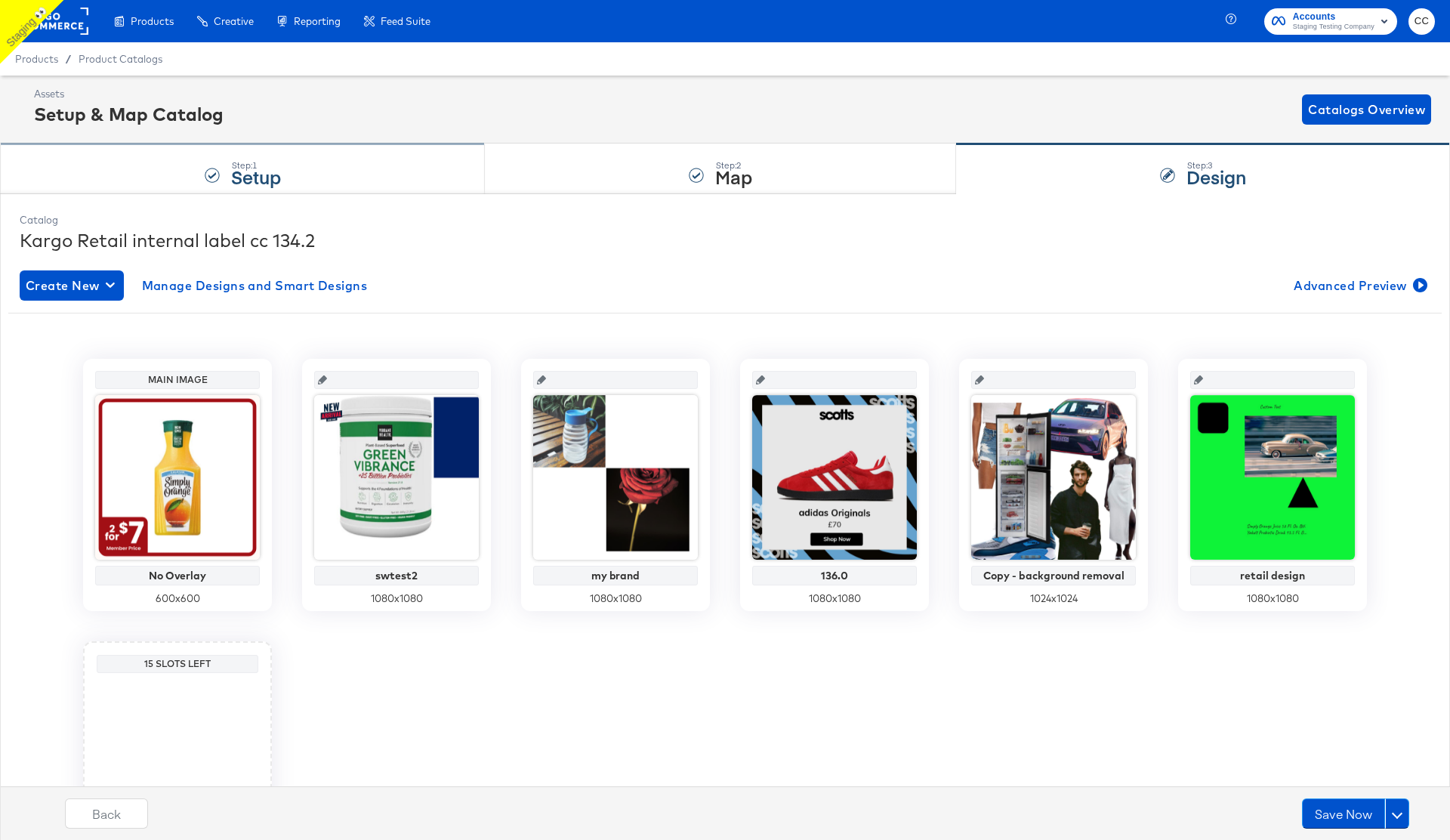
click at [373, 170] on div "Step: 1 Setup" at bounding box center [242, 169] width 485 height 50
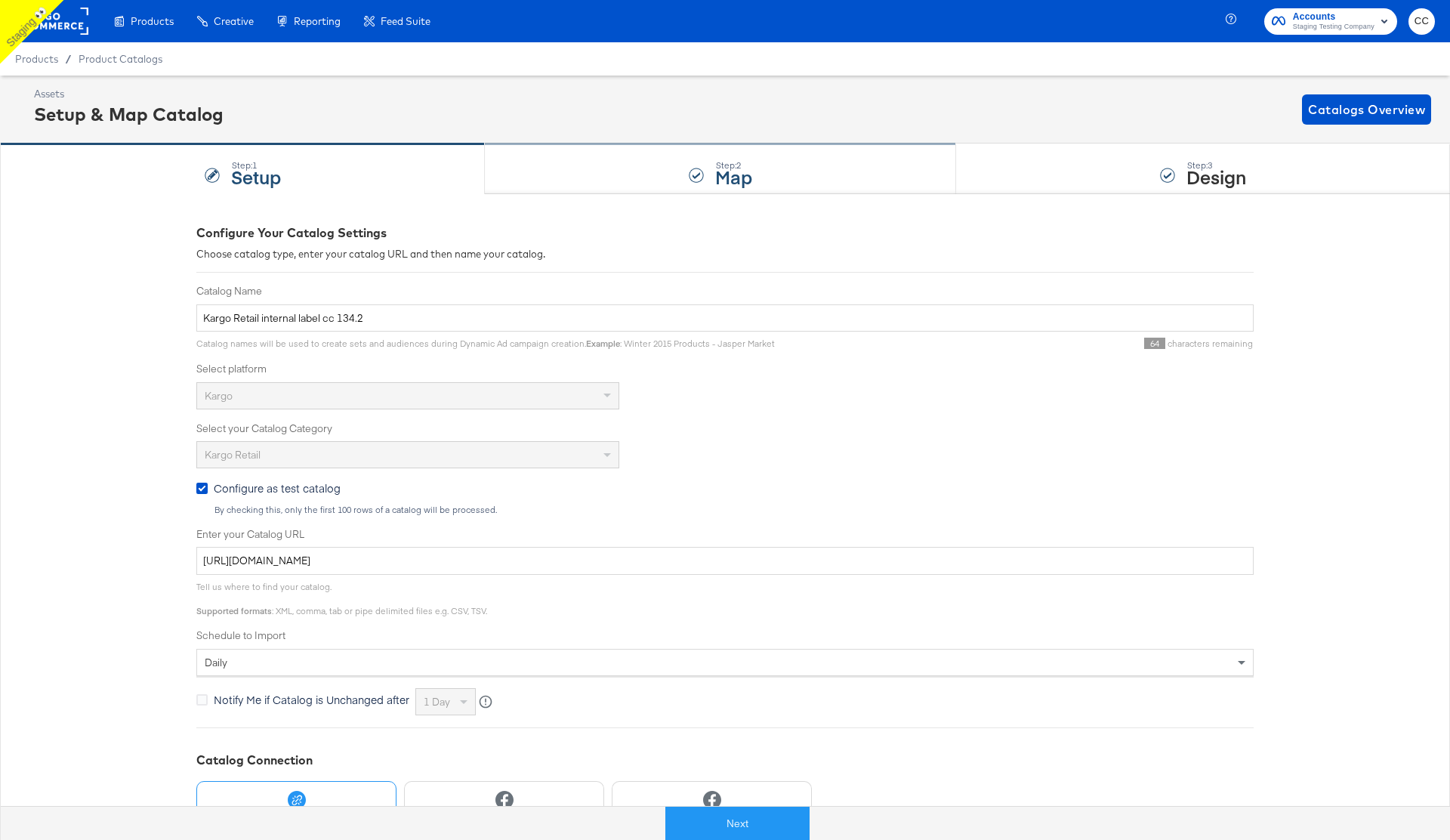
click at [660, 165] on div "Step: 2 Map" at bounding box center [720, 169] width 471 height 50
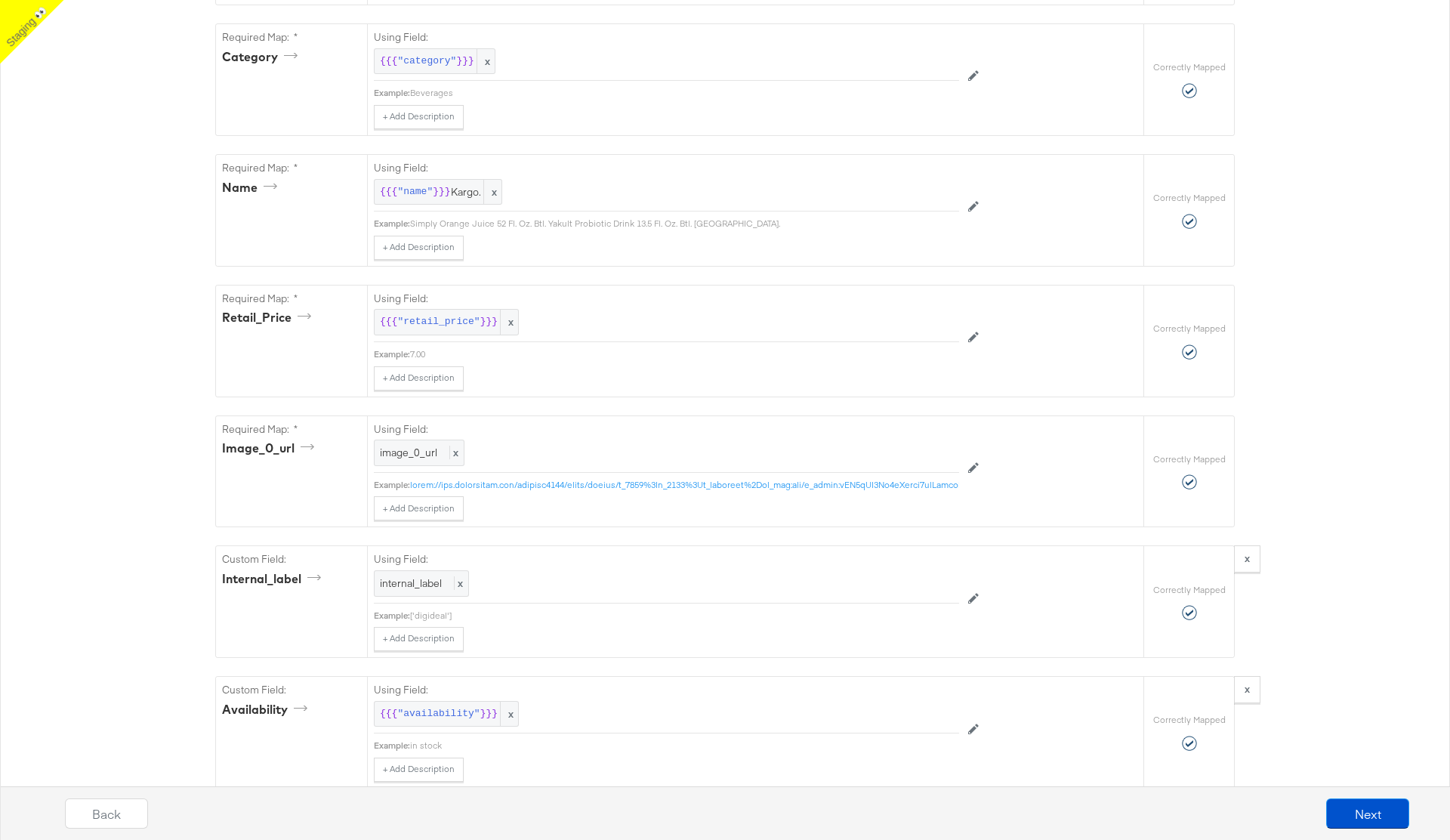
scroll to position [722, 0]
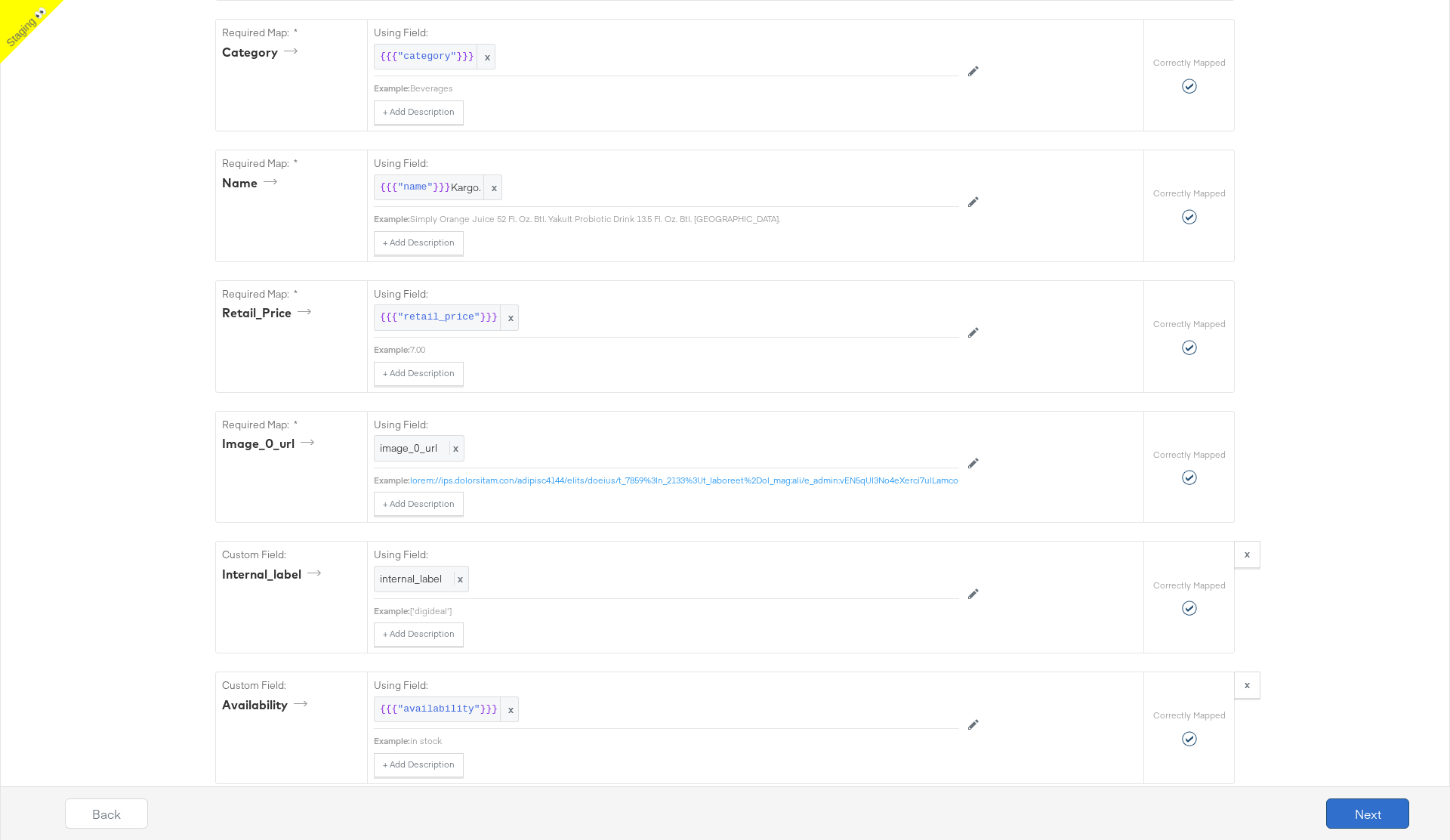
click at [1360, 816] on button "Next" at bounding box center [1367, 813] width 83 height 30
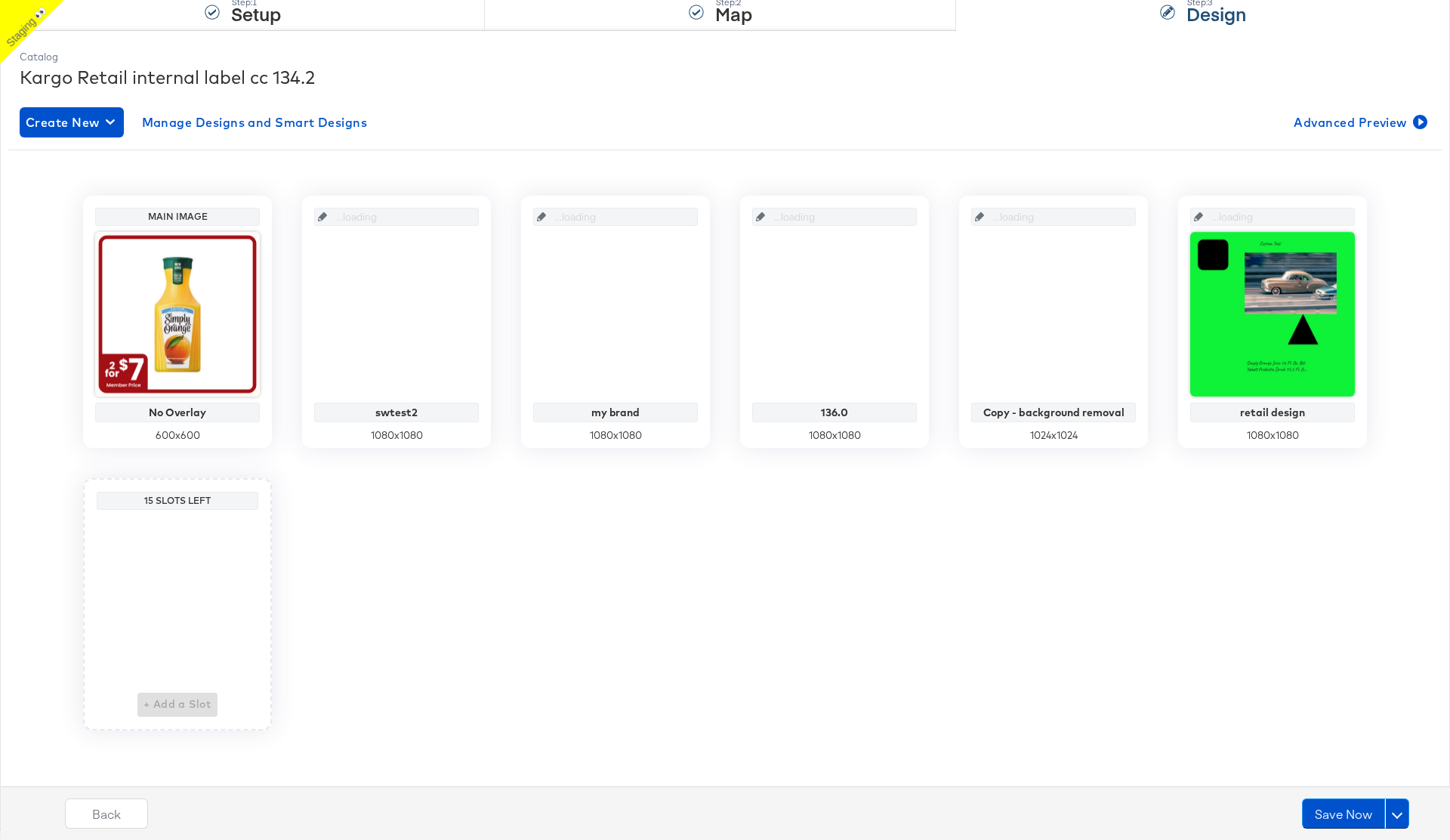
scroll to position [0, 0]
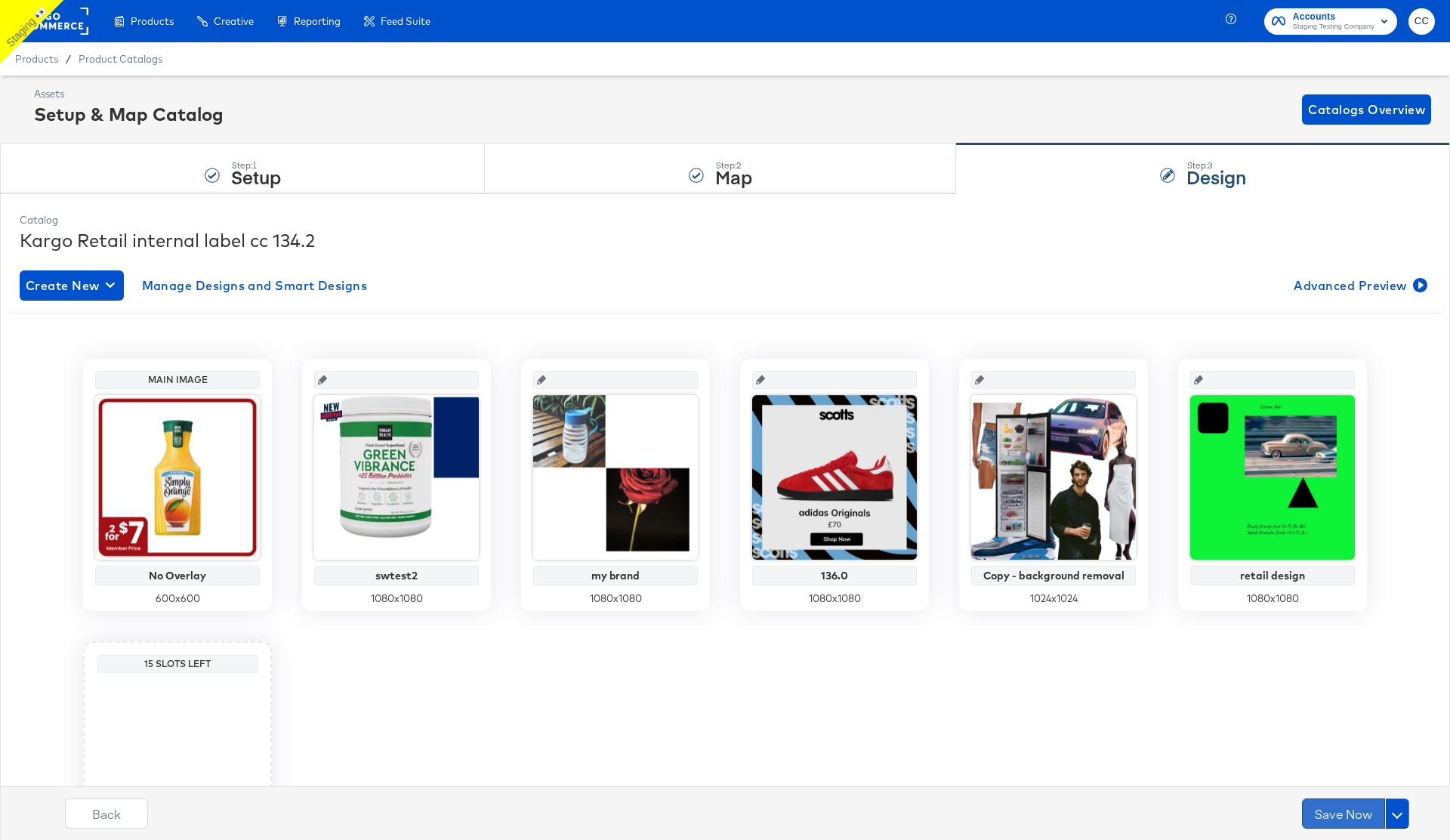
click at [1334, 812] on button "Save Now" at bounding box center [1343, 813] width 83 height 30
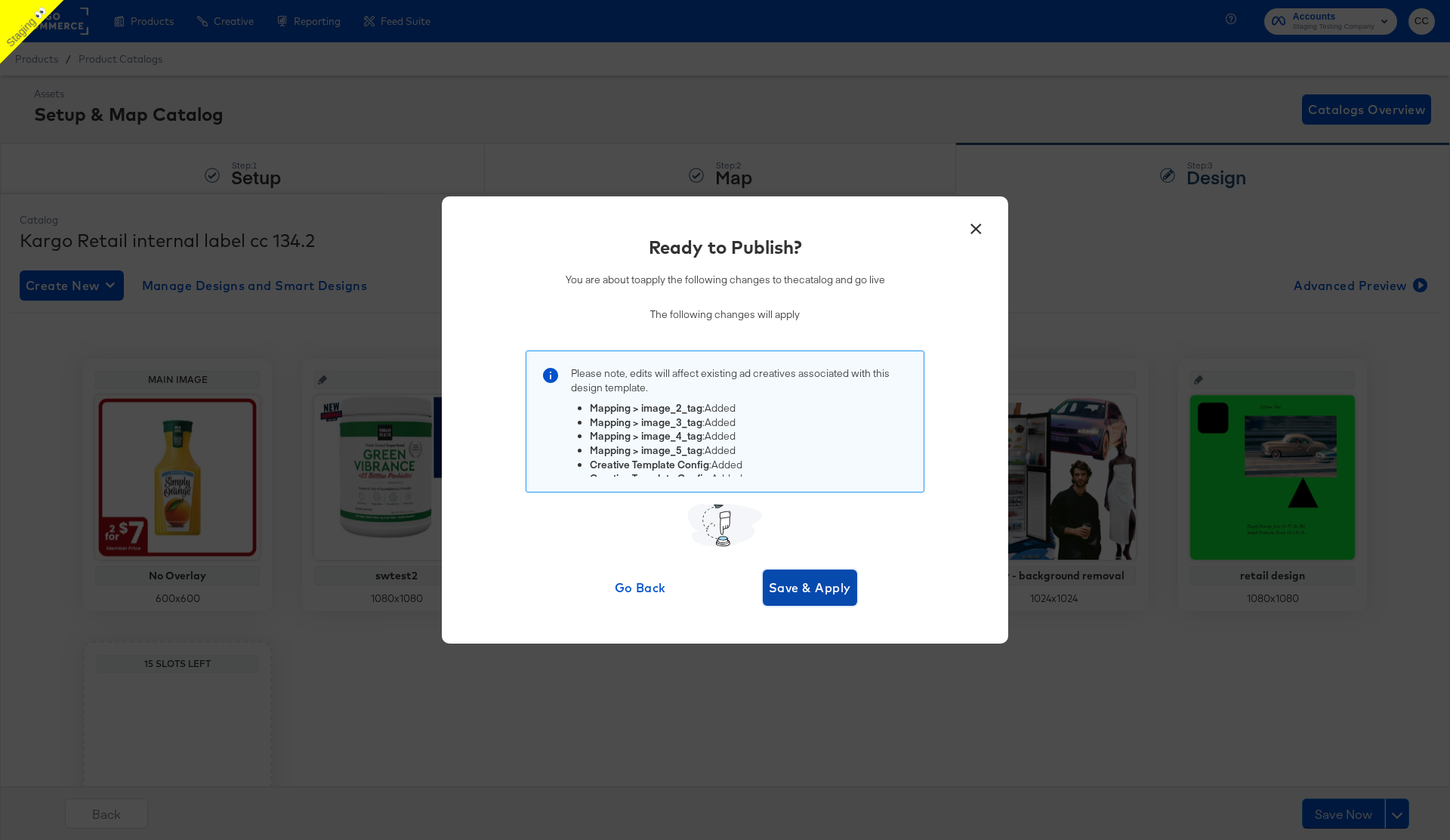
click at [817, 591] on span "Save & Apply" at bounding box center [810, 587] width 82 height 21
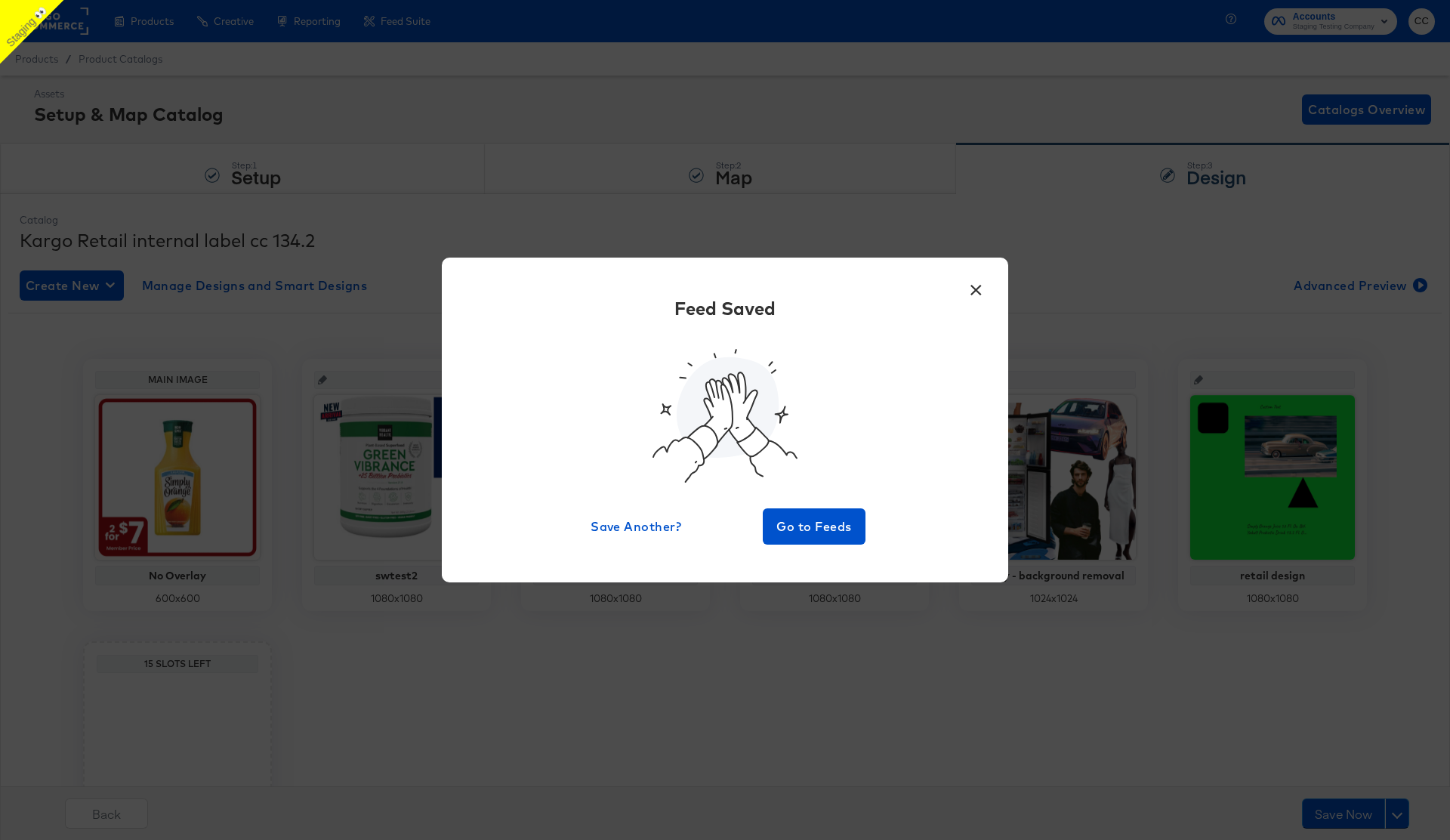
click at [975, 291] on button "×" at bounding box center [975, 286] width 27 height 27
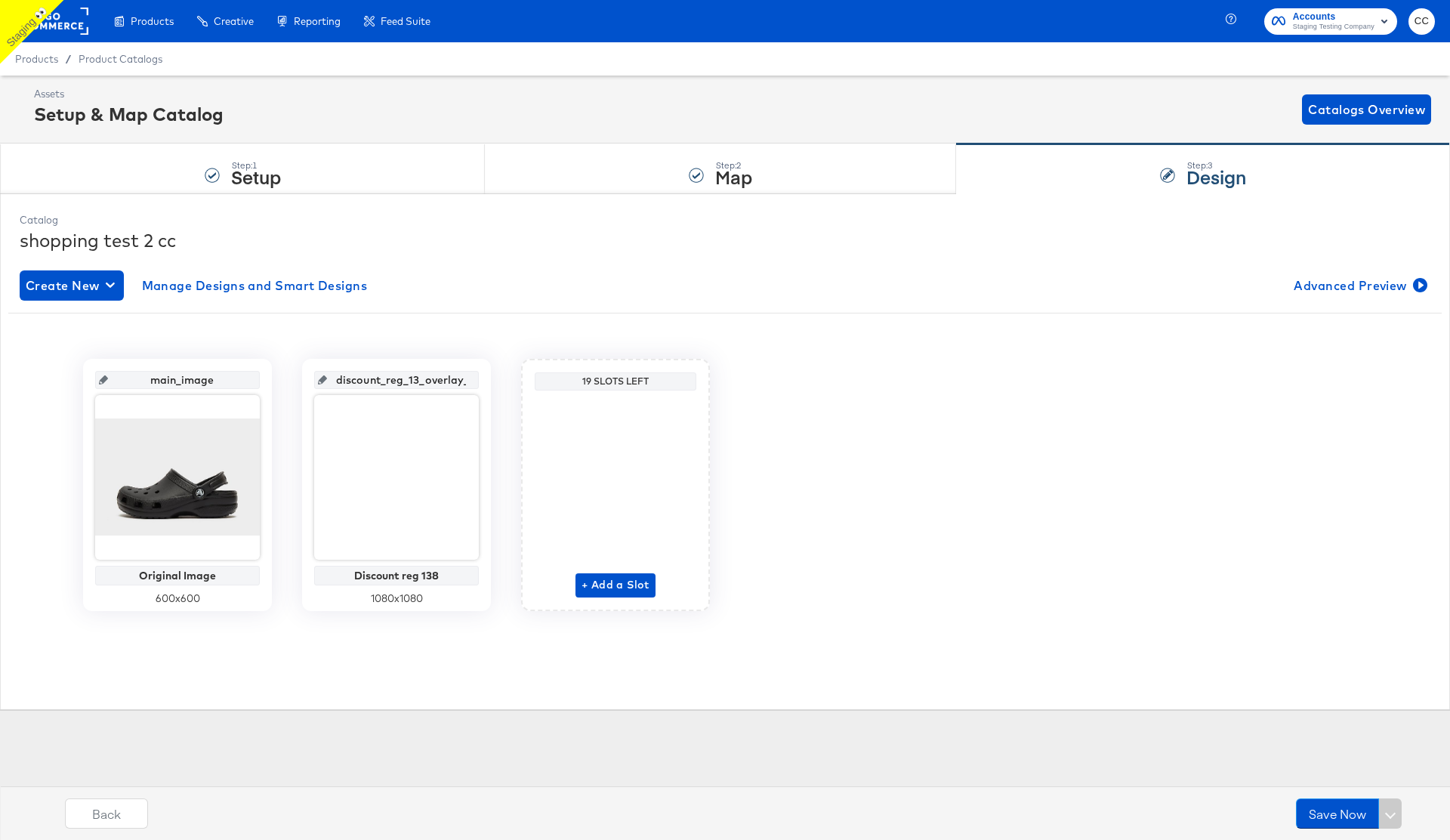
click at [45, 239] on div "shopping test 2 cc" at bounding box center [724, 240] width 1411 height 26
copy div "shopping test 2 cc"
click at [679, 153] on div "Step: 2 Map" at bounding box center [720, 169] width 471 height 50
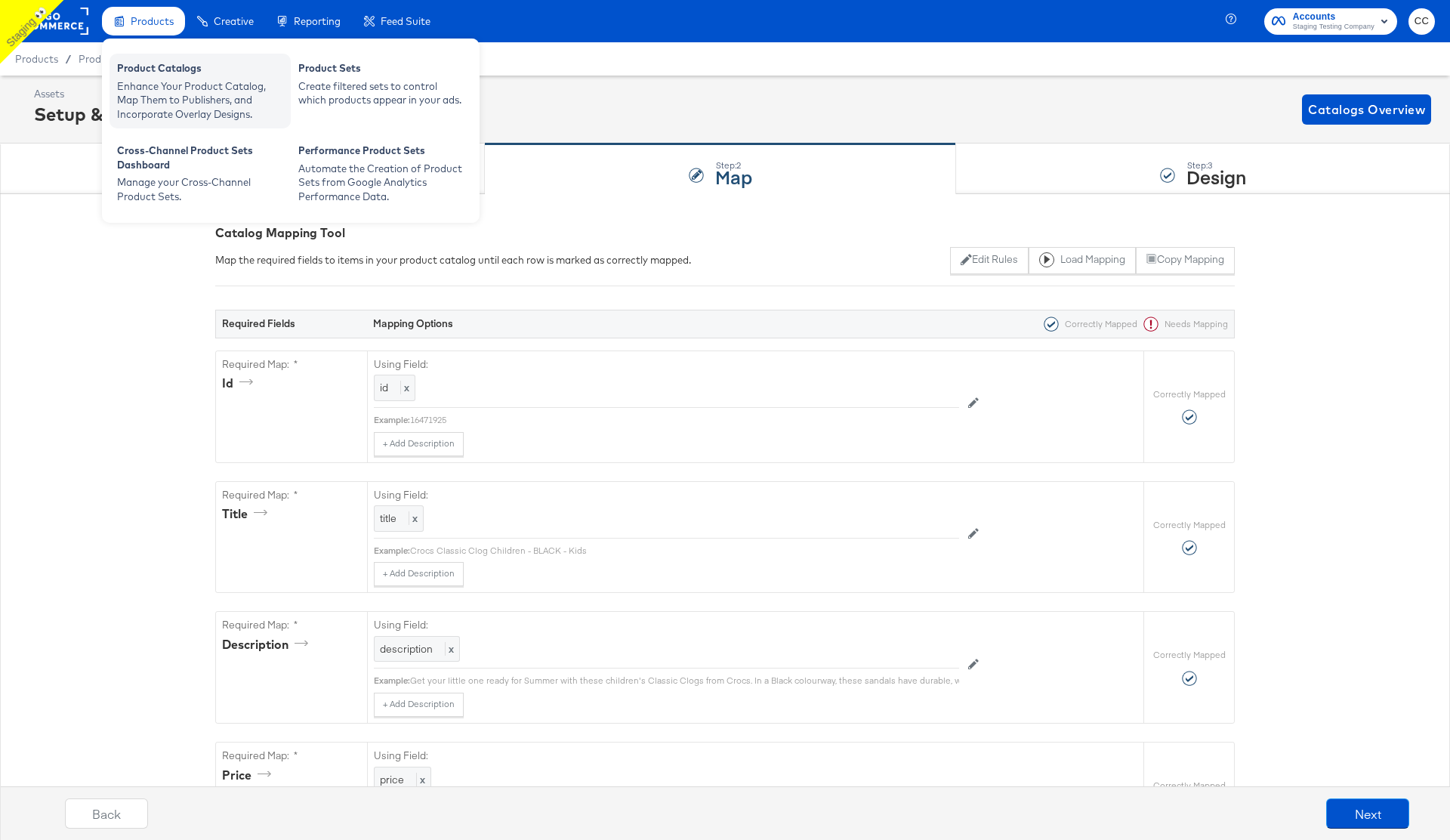
click at [187, 74] on div "Product Catalogs" at bounding box center [200, 71] width 166 height 18
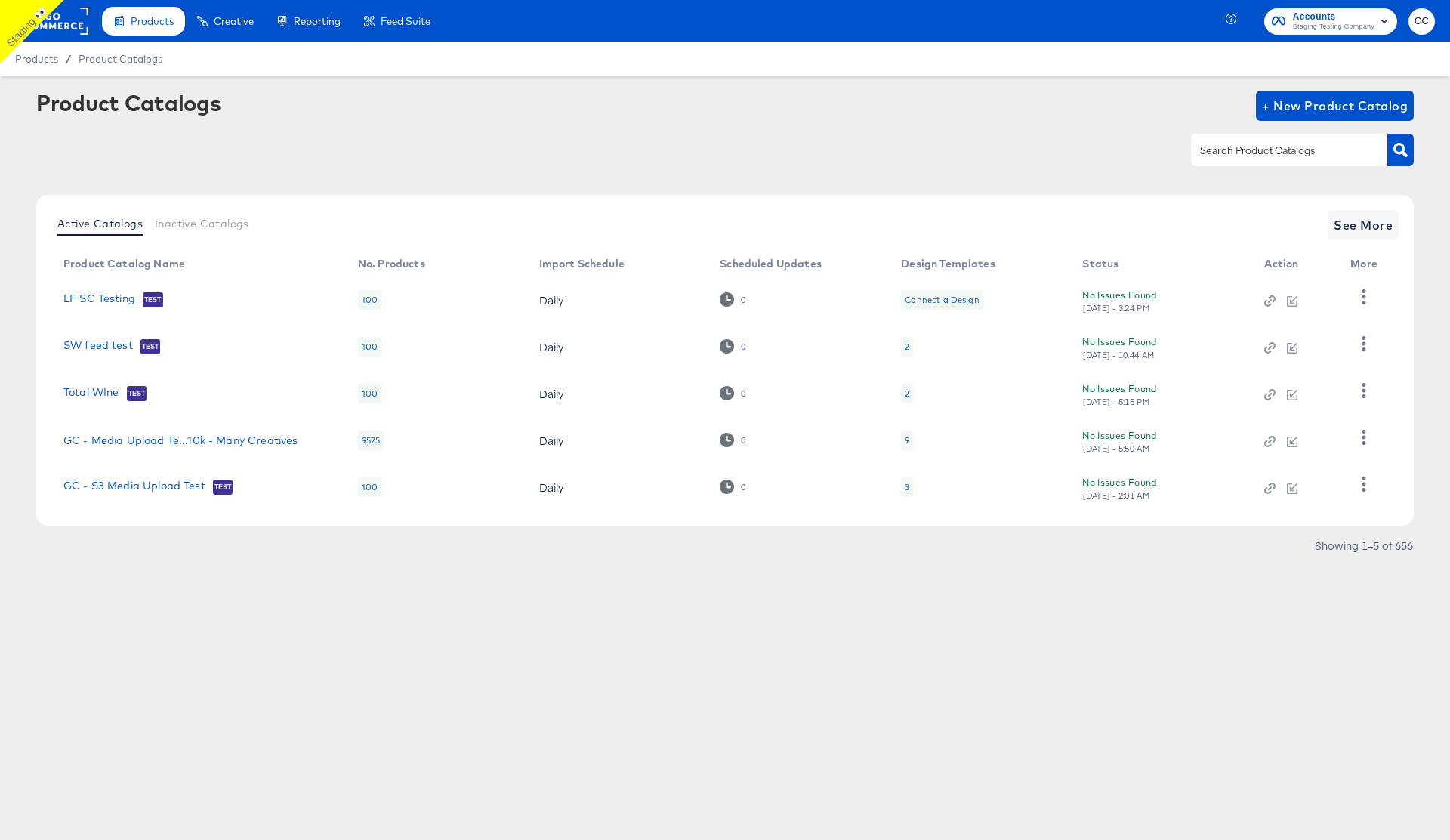
click at [1252, 151] on input "text" at bounding box center [1277, 150] width 160 height 18
paste input "shopping test 2 cc"
type input "shopping test 2 cc"
click at [1402, 145] on icon "button" at bounding box center [1400, 150] width 14 height 14
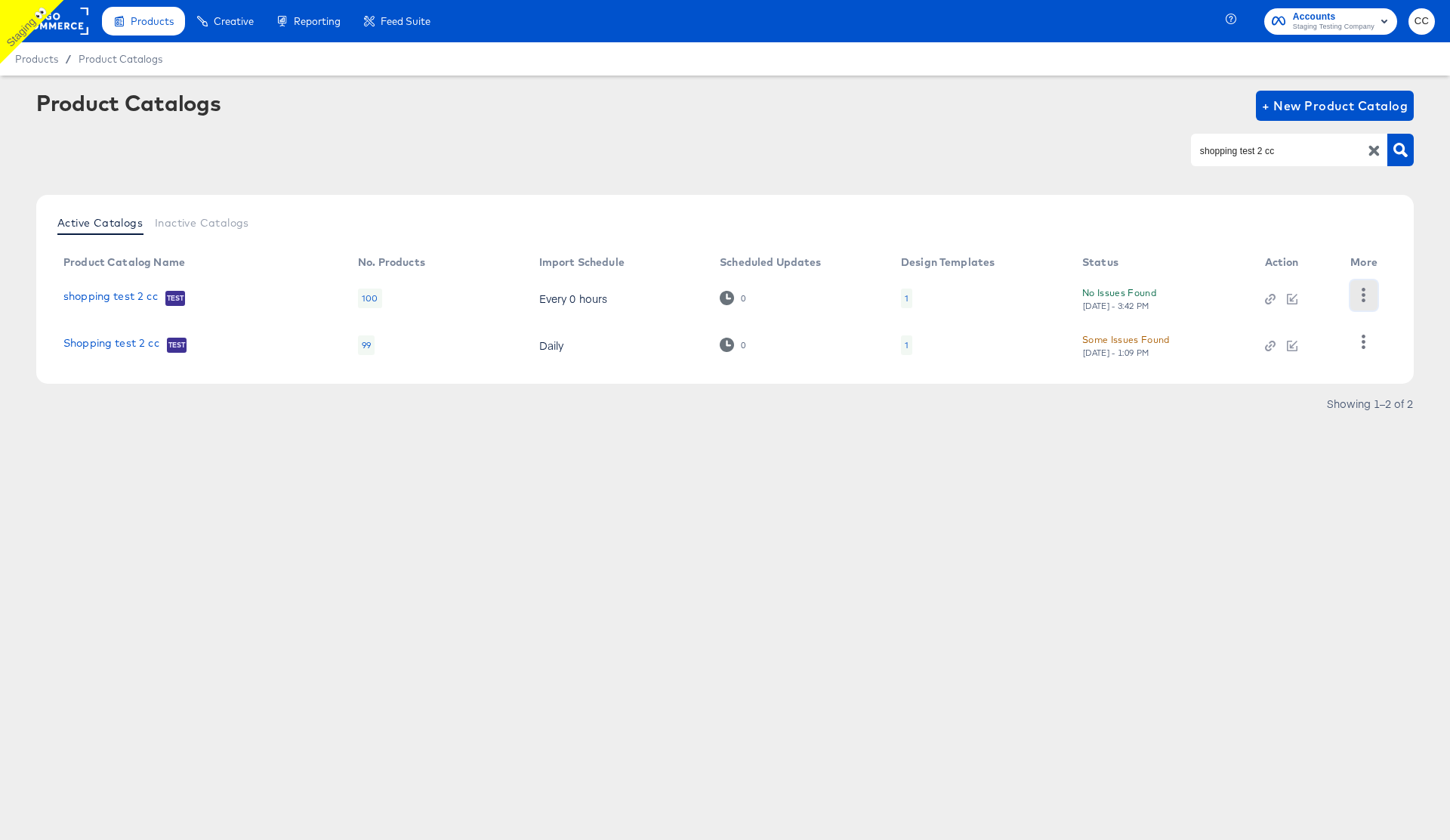
click at [1374, 294] on button "button" at bounding box center [1363, 295] width 26 height 30
click at [1306, 297] on div "HUD Checks (Internal)" at bounding box center [1302, 294] width 151 height 24
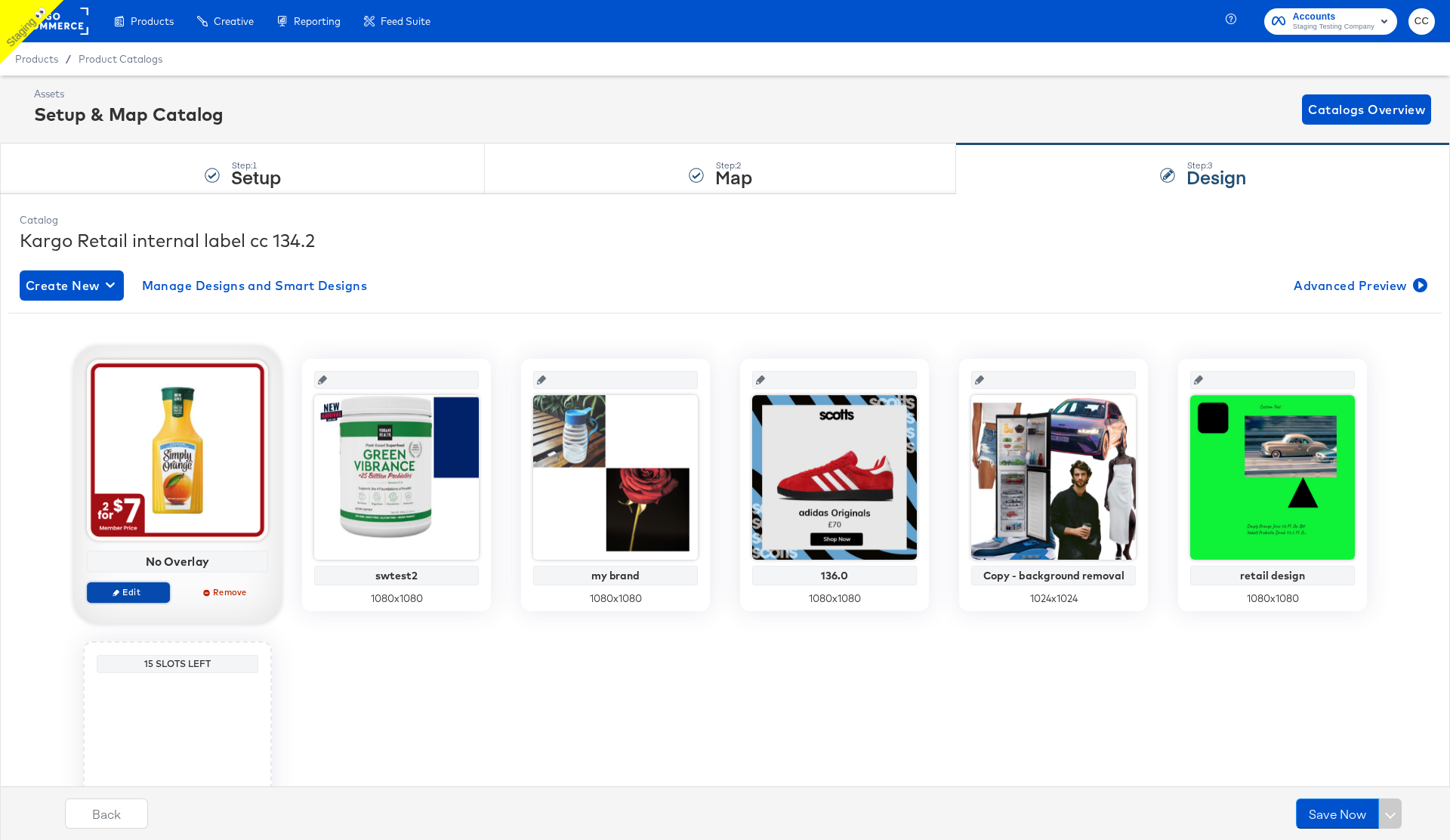
click at [126, 596] on span "Edit" at bounding box center [128, 591] width 70 height 11
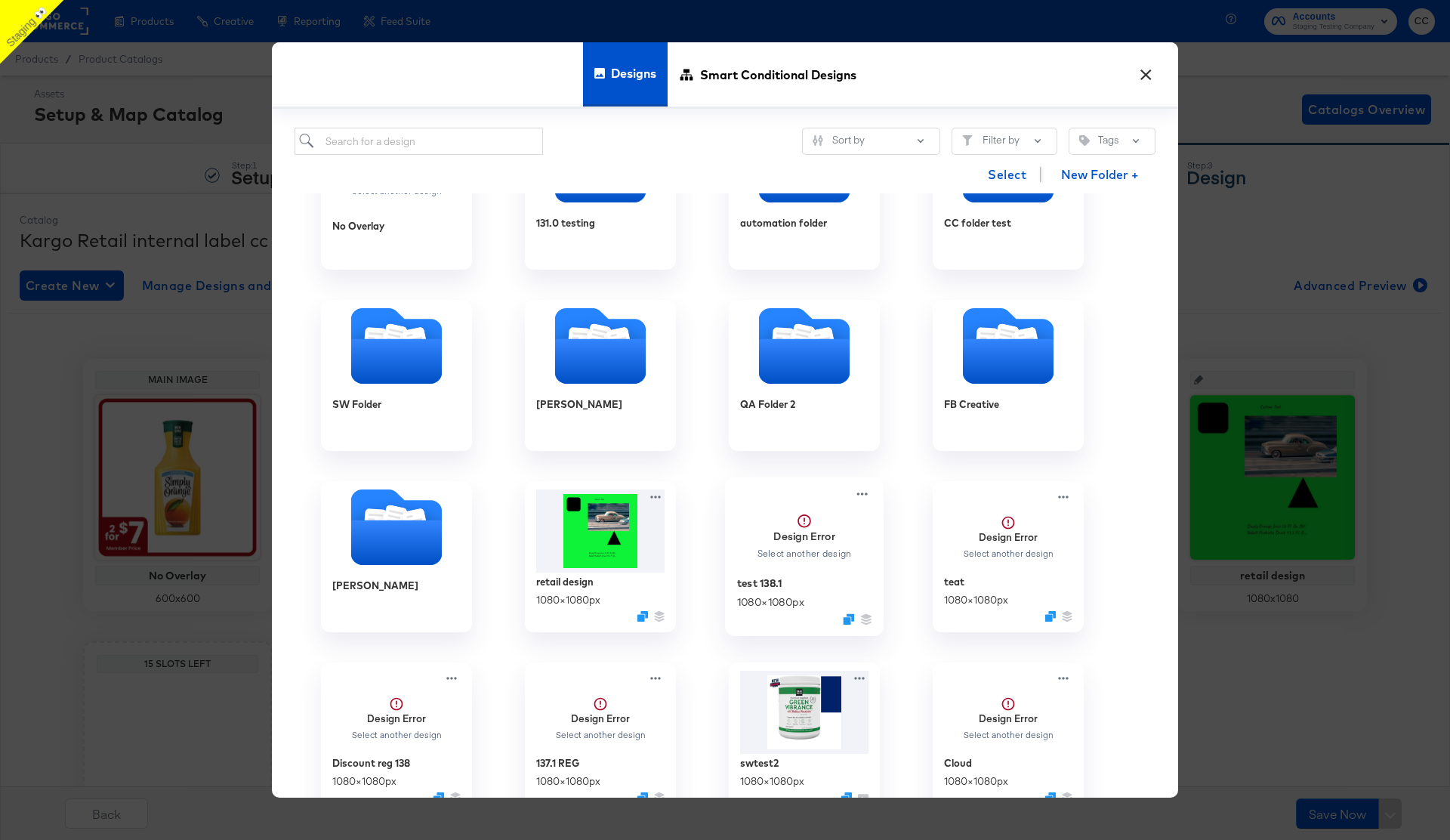
scroll to position [46, 0]
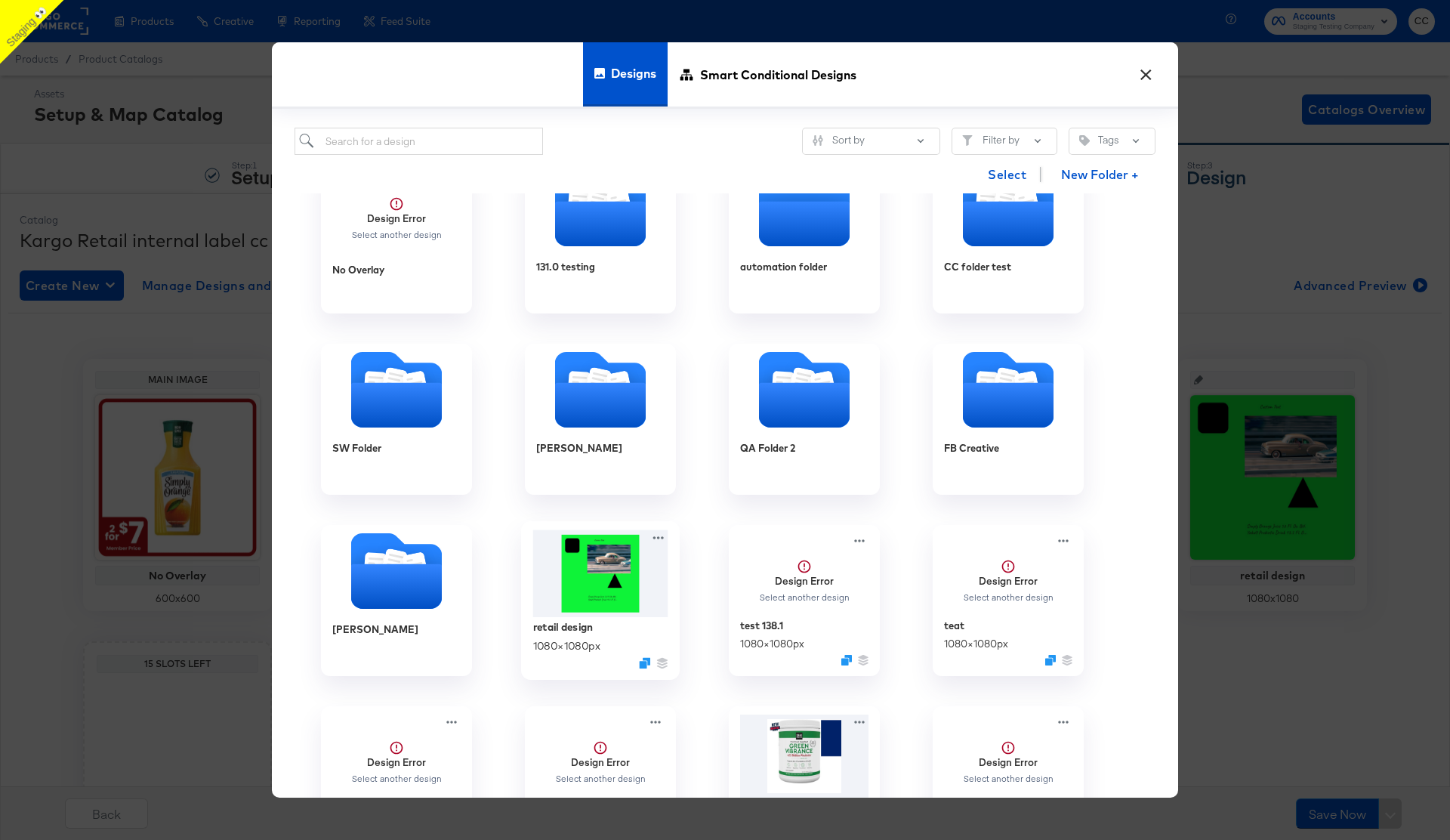
click at [583, 598] on img at bounding box center [601, 573] width 135 height 87
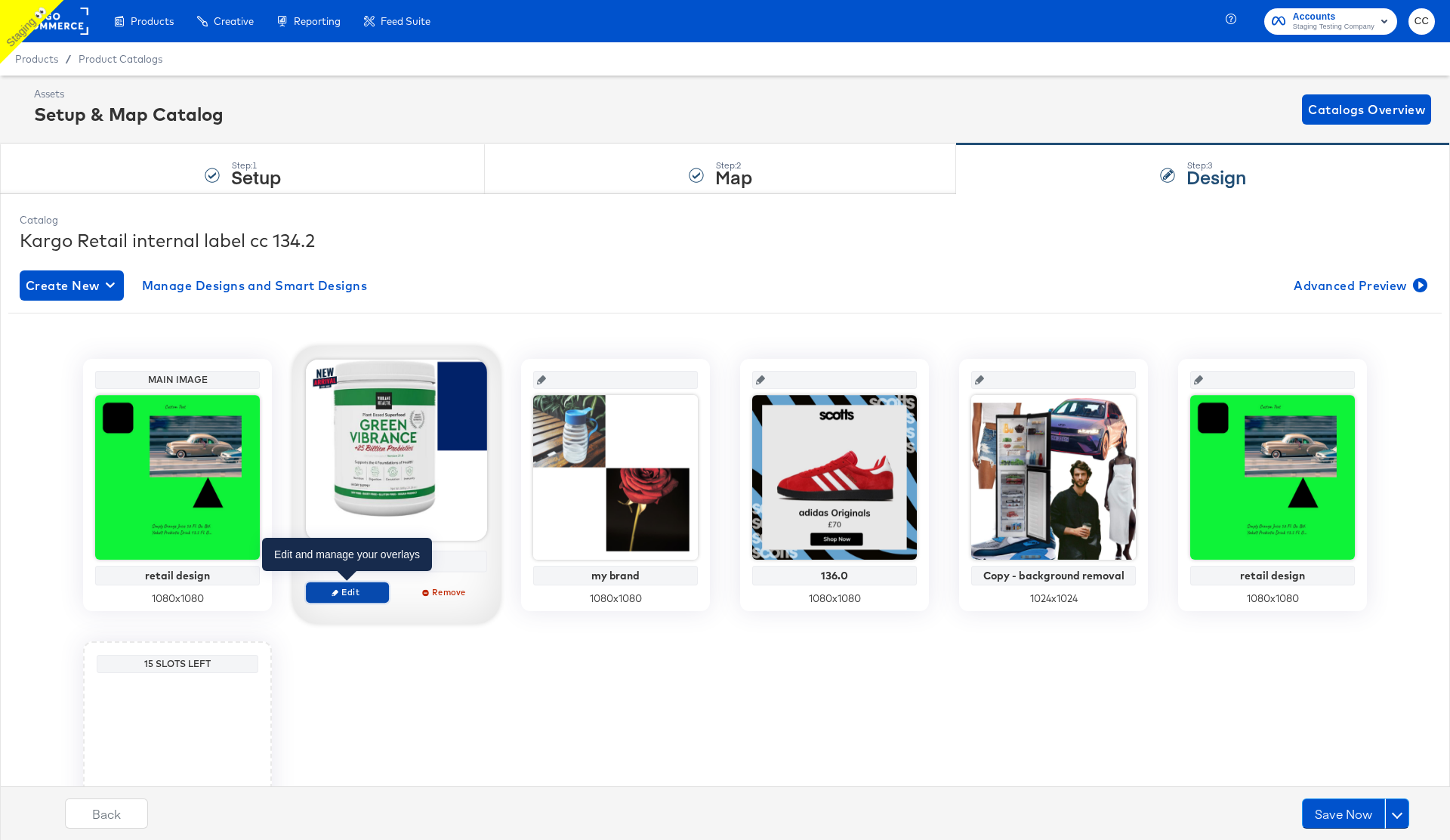
click at [345, 594] on span "Edit" at bounding box center [347, 591] width 70 height 11
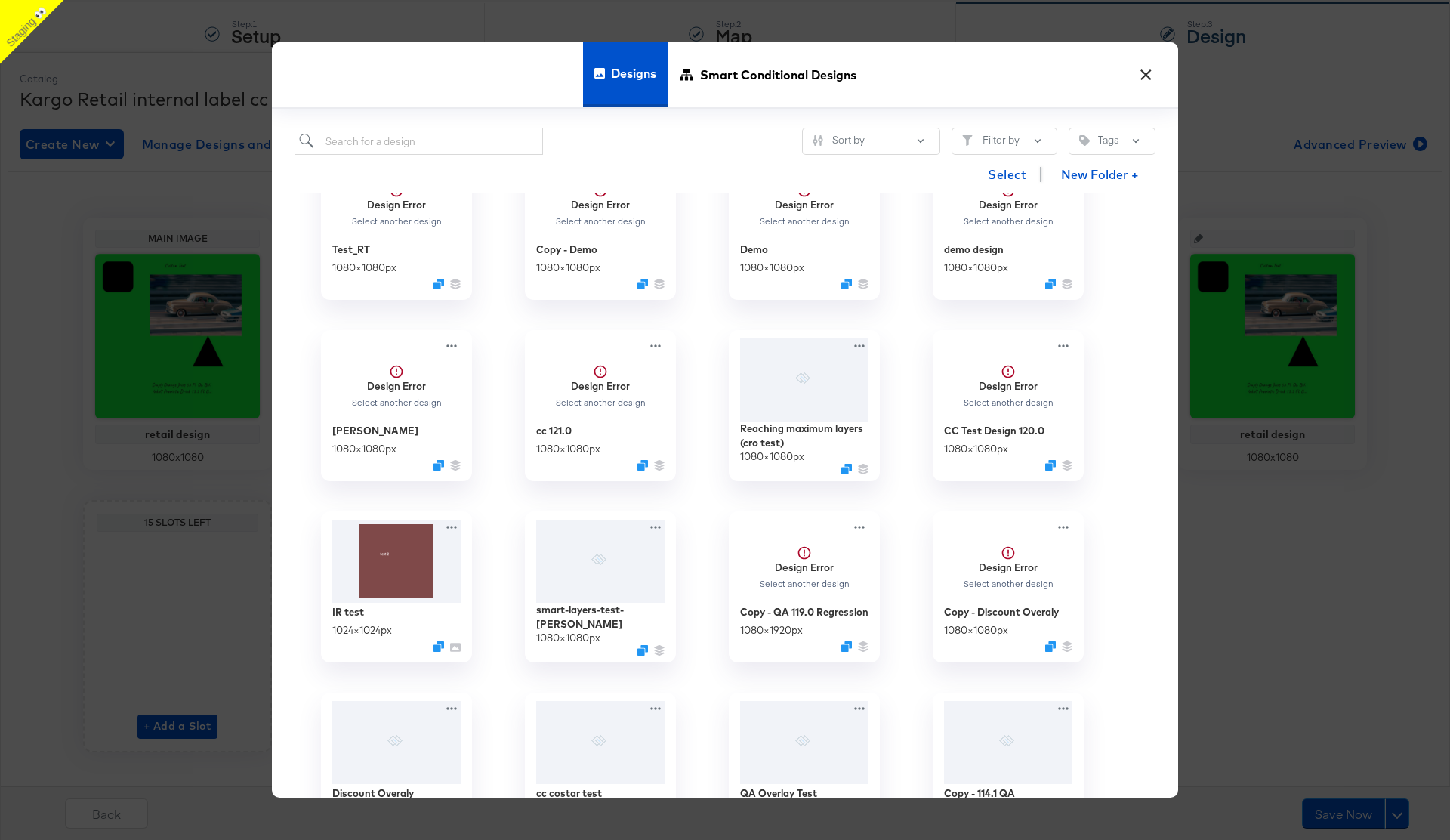
scroll to position [3705, 0]
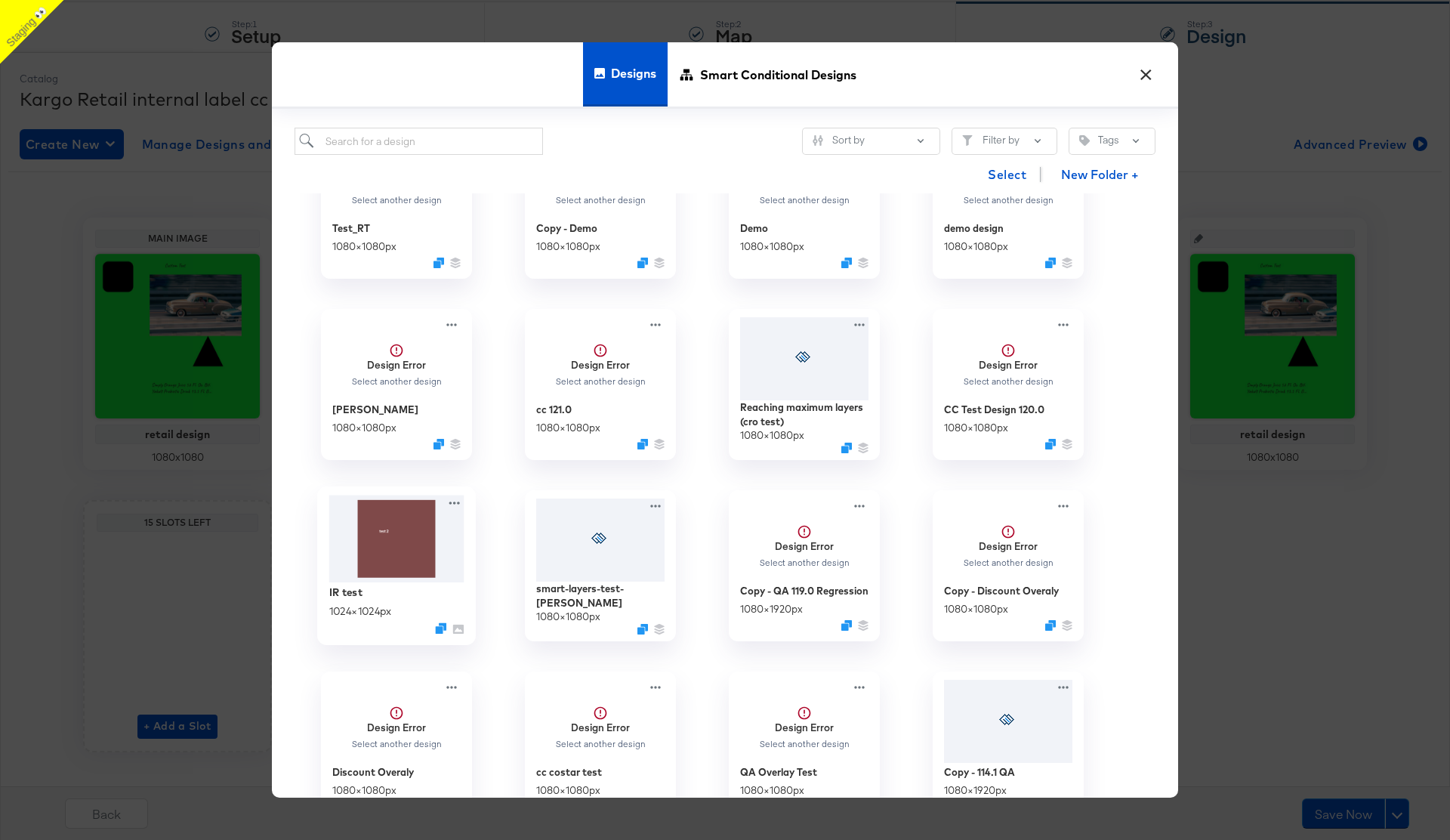
click at [389, 547] on img at bounding box center [397, 538] width 135 height 87
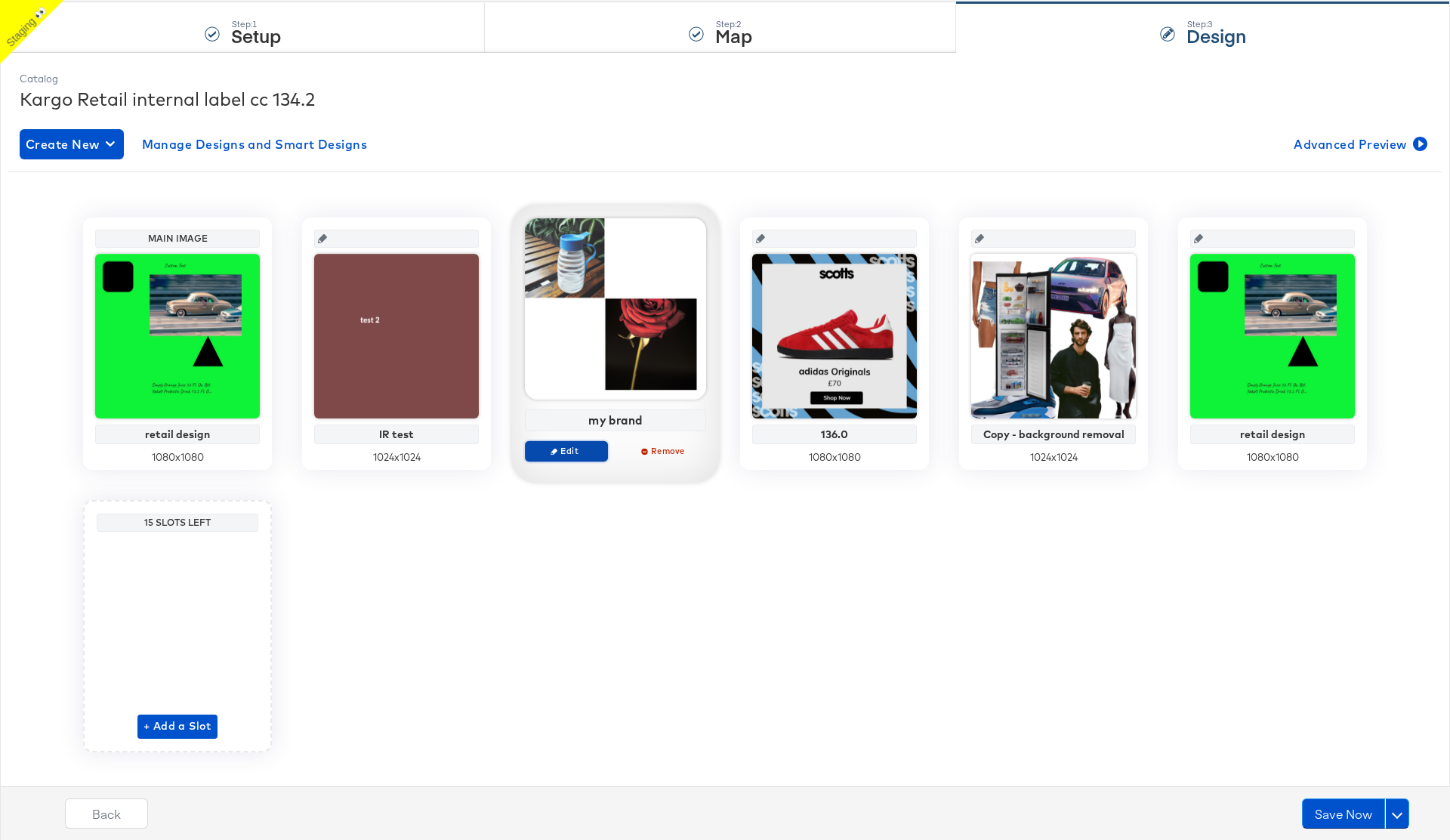
click at [554, 459] on button "Edit" at bounding box center [566, 450] width 83 height 21
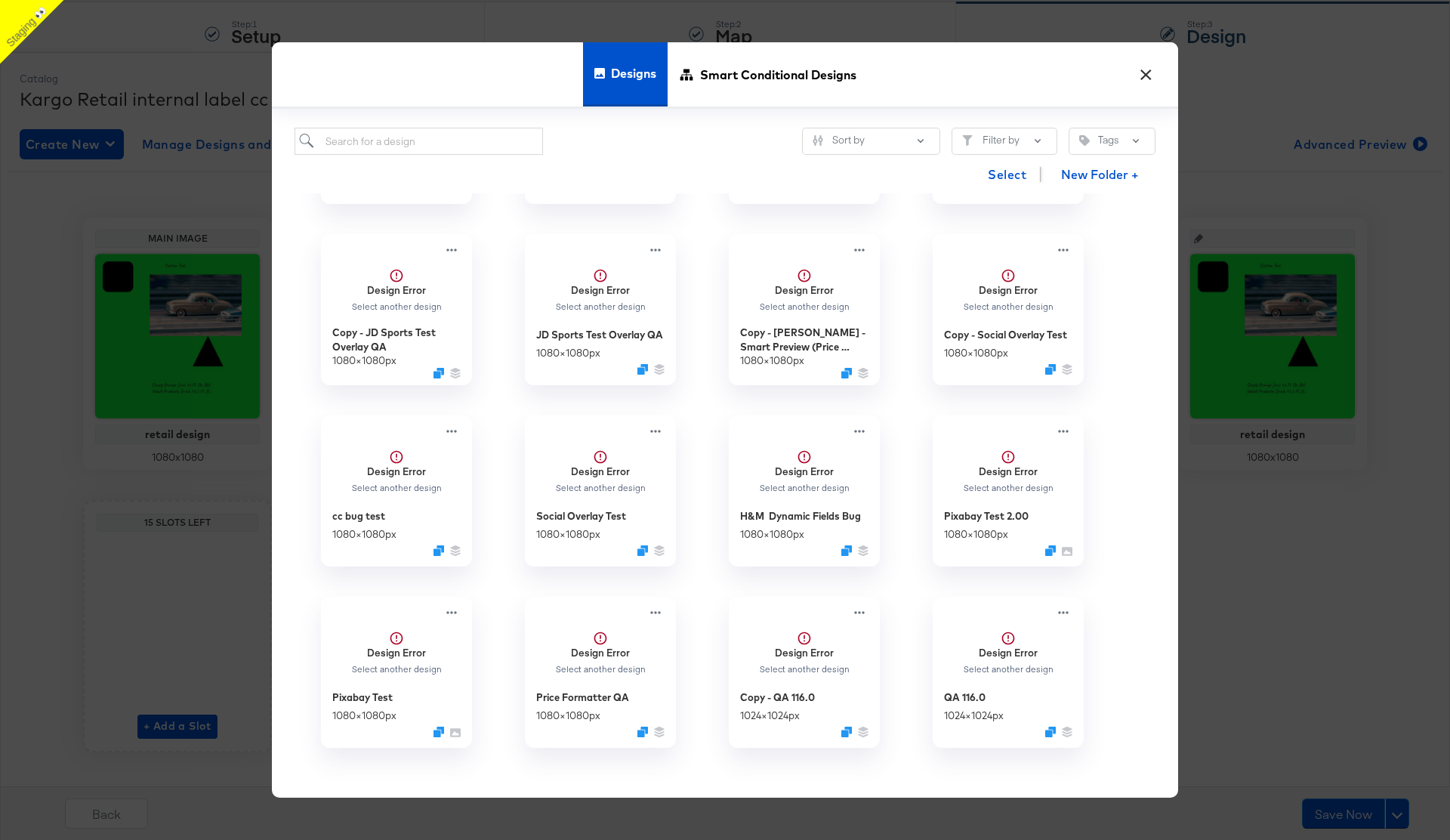
scroll to position [3987, 0]
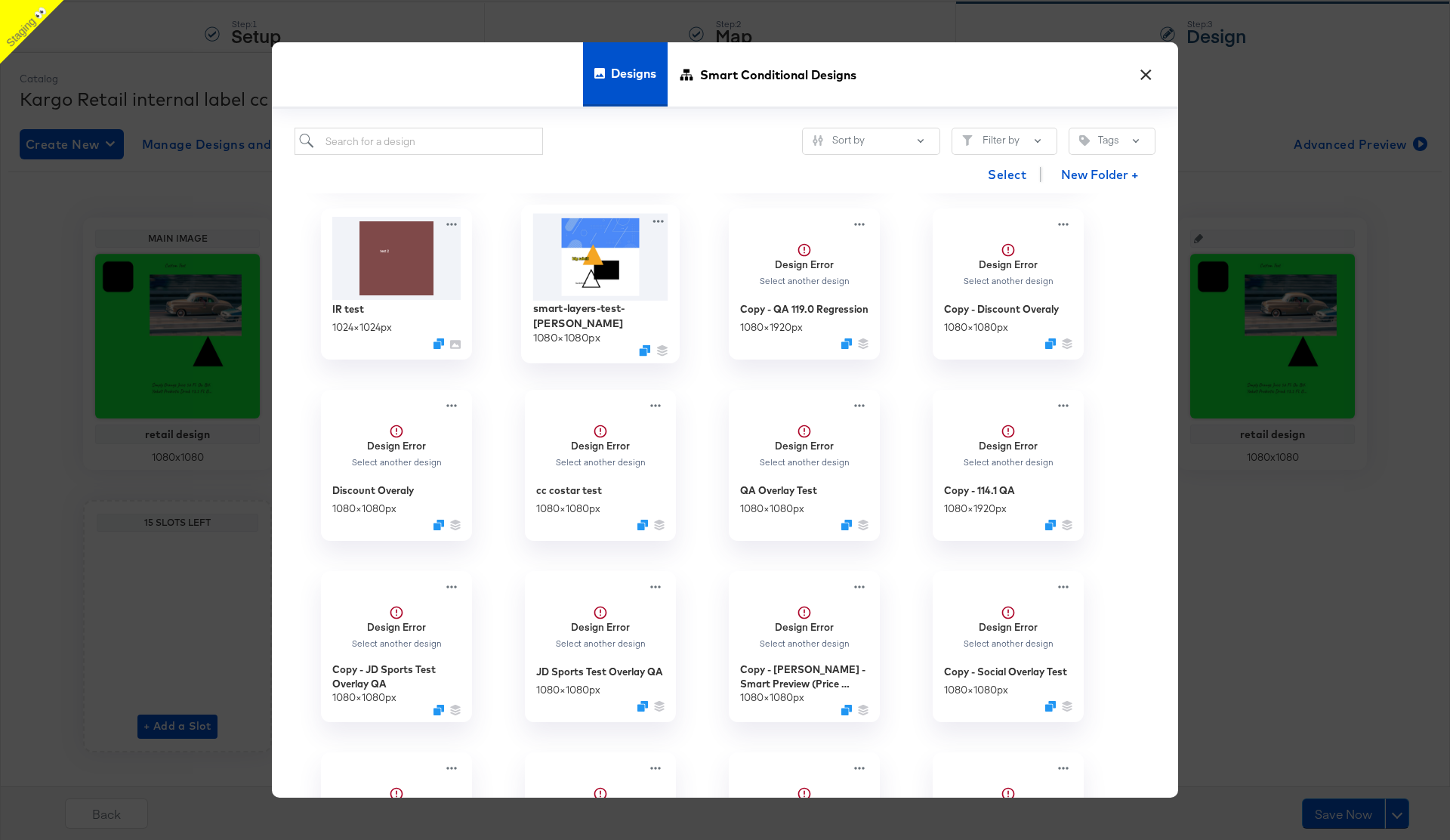
click at [593, 260] on img at bounding box center [601, 255] width 135 height 87
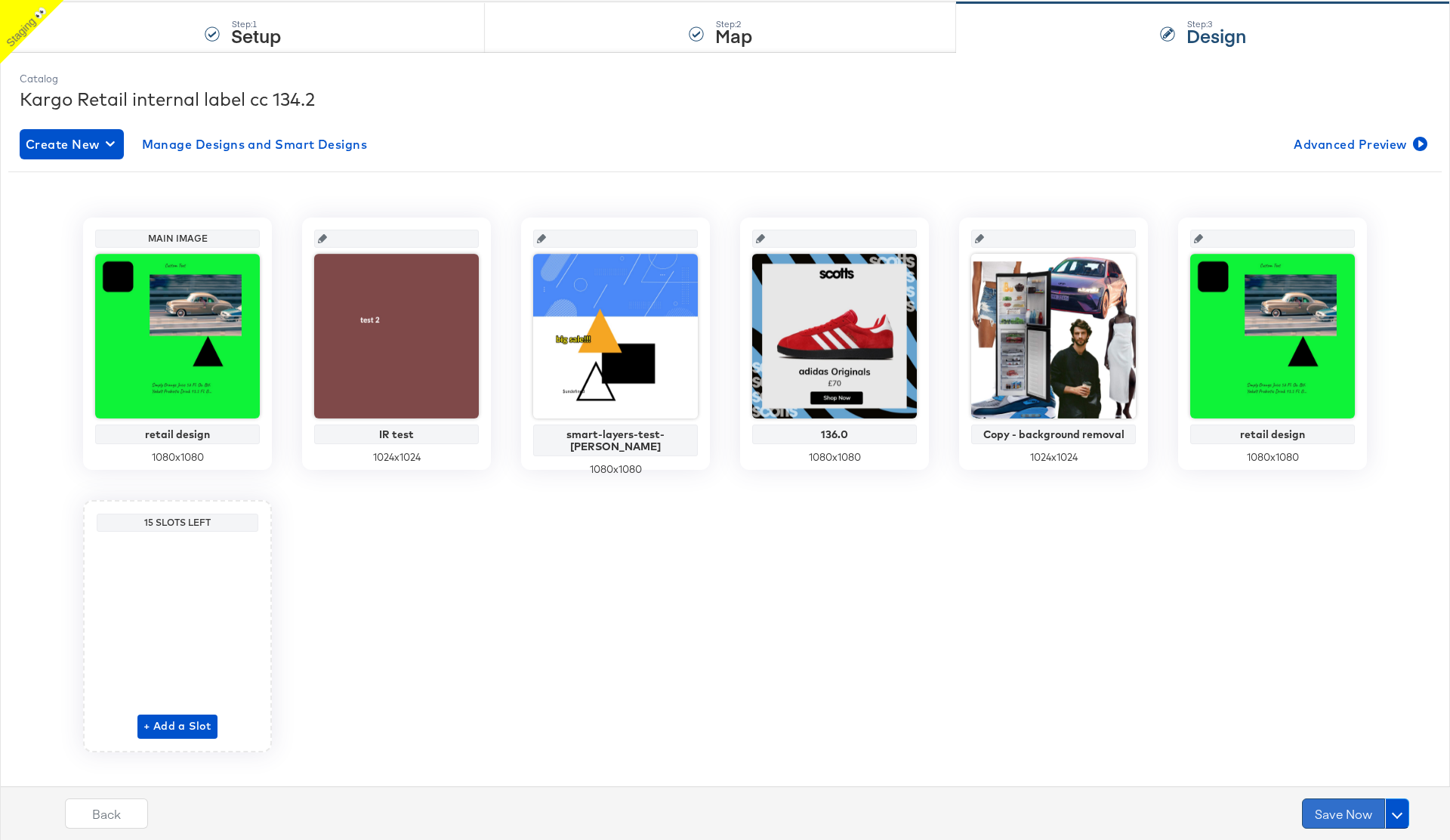
click at [1343, 817] on button "Save Now" at bounding box center [1343, 813] width 83 height 30
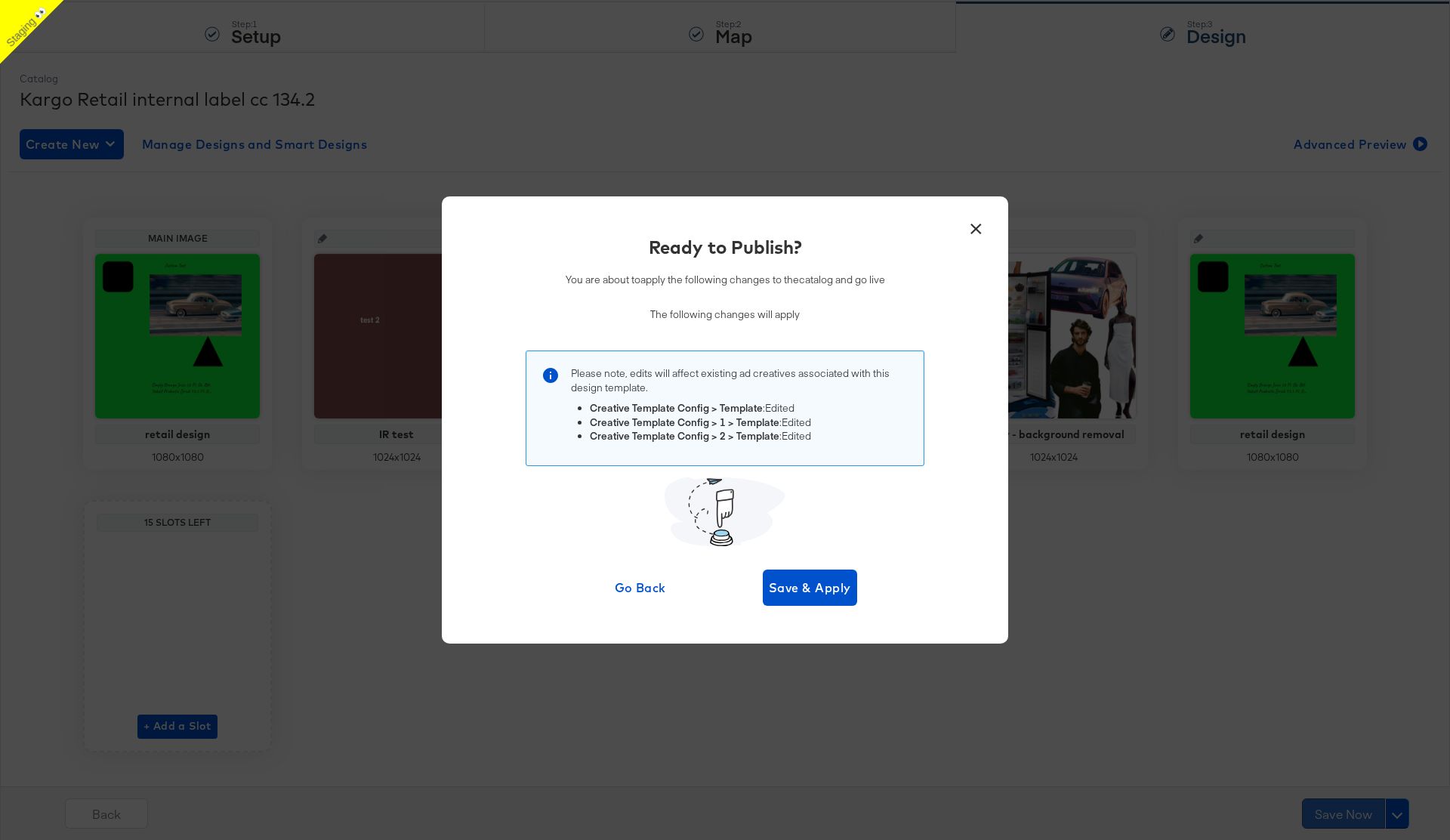
scroll to position [0, 0]
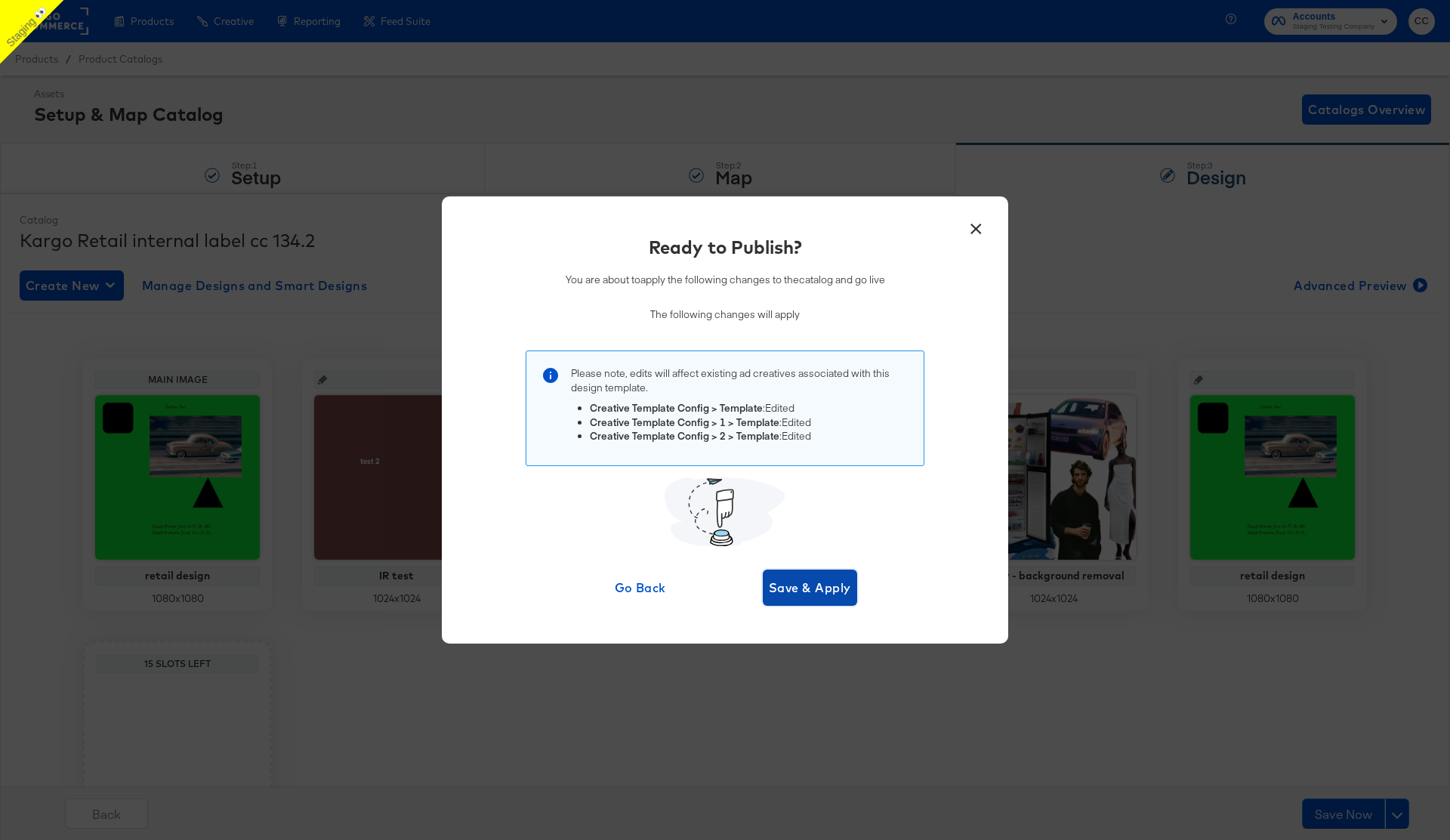
click at [803, 594] on span "Save & Apply" at bounding box center [810, 587] width 82 height 21
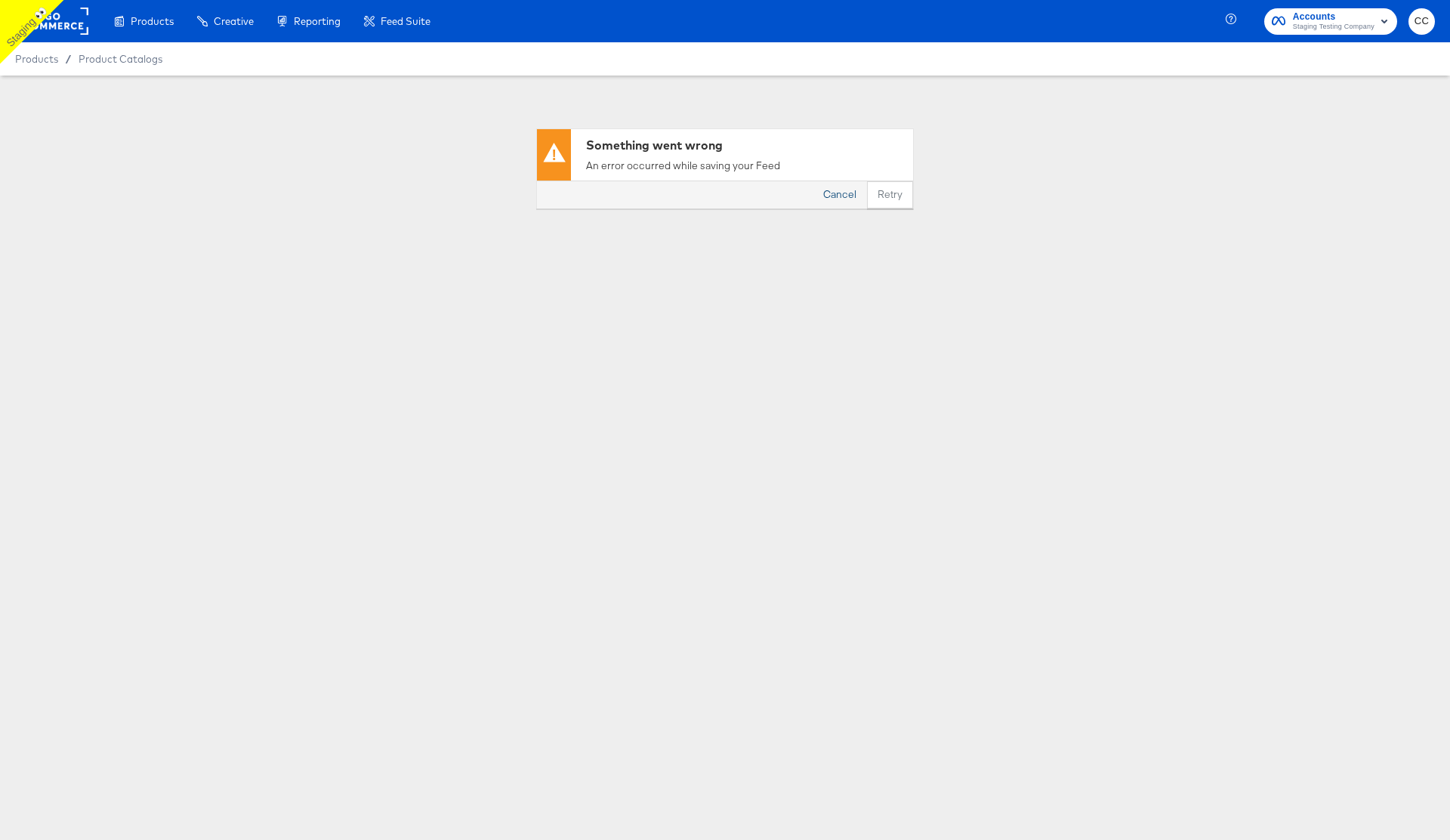
click at [840, 192] on button "Cancel" at bounding box center [839, 195] width 55 height 27
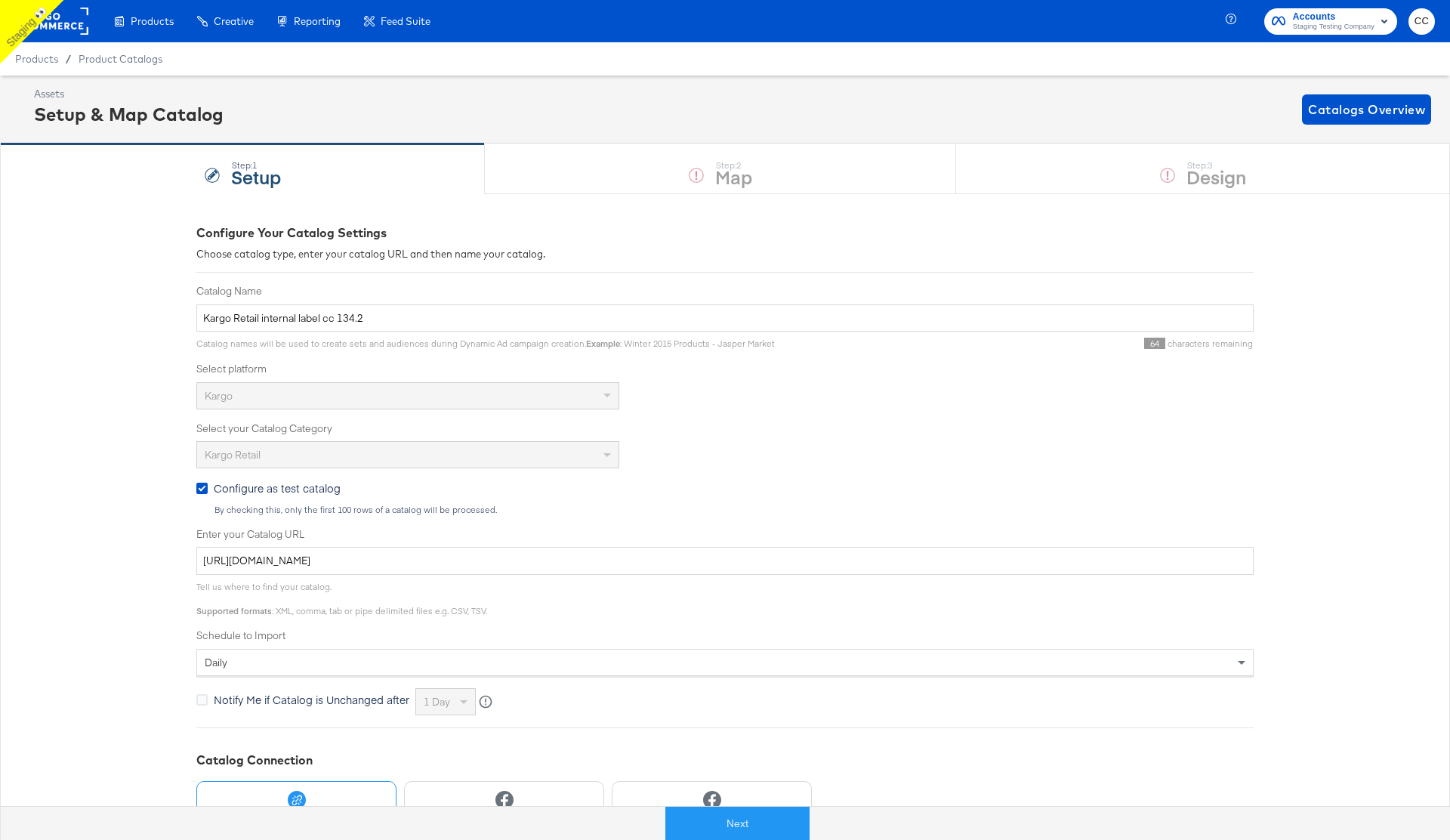
scroll to position [143, 0]
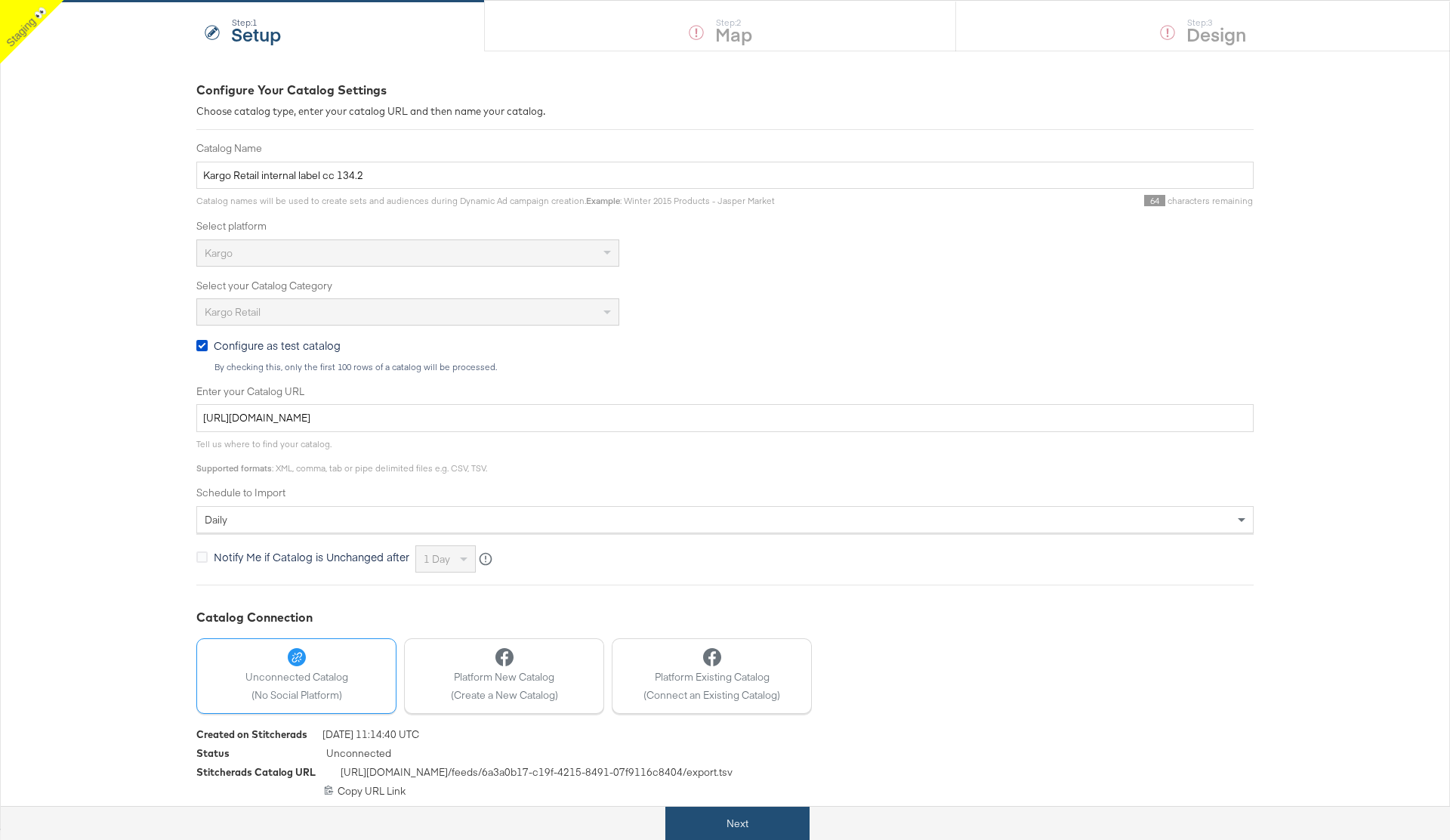
click at [741, 822] on button "Next" at bounding box center [738, 823] width 144 height 34
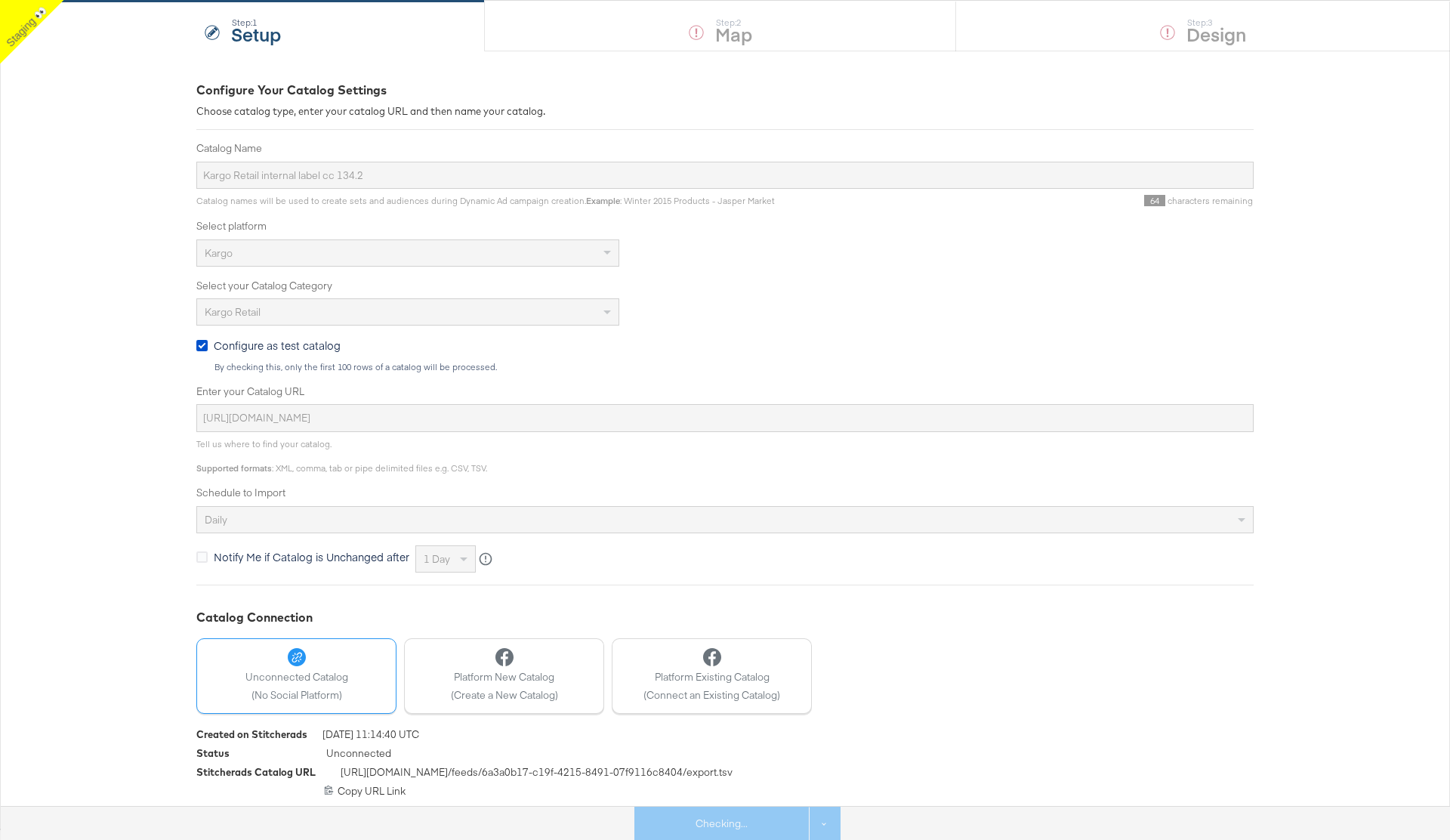
scroll to position [0, 0]
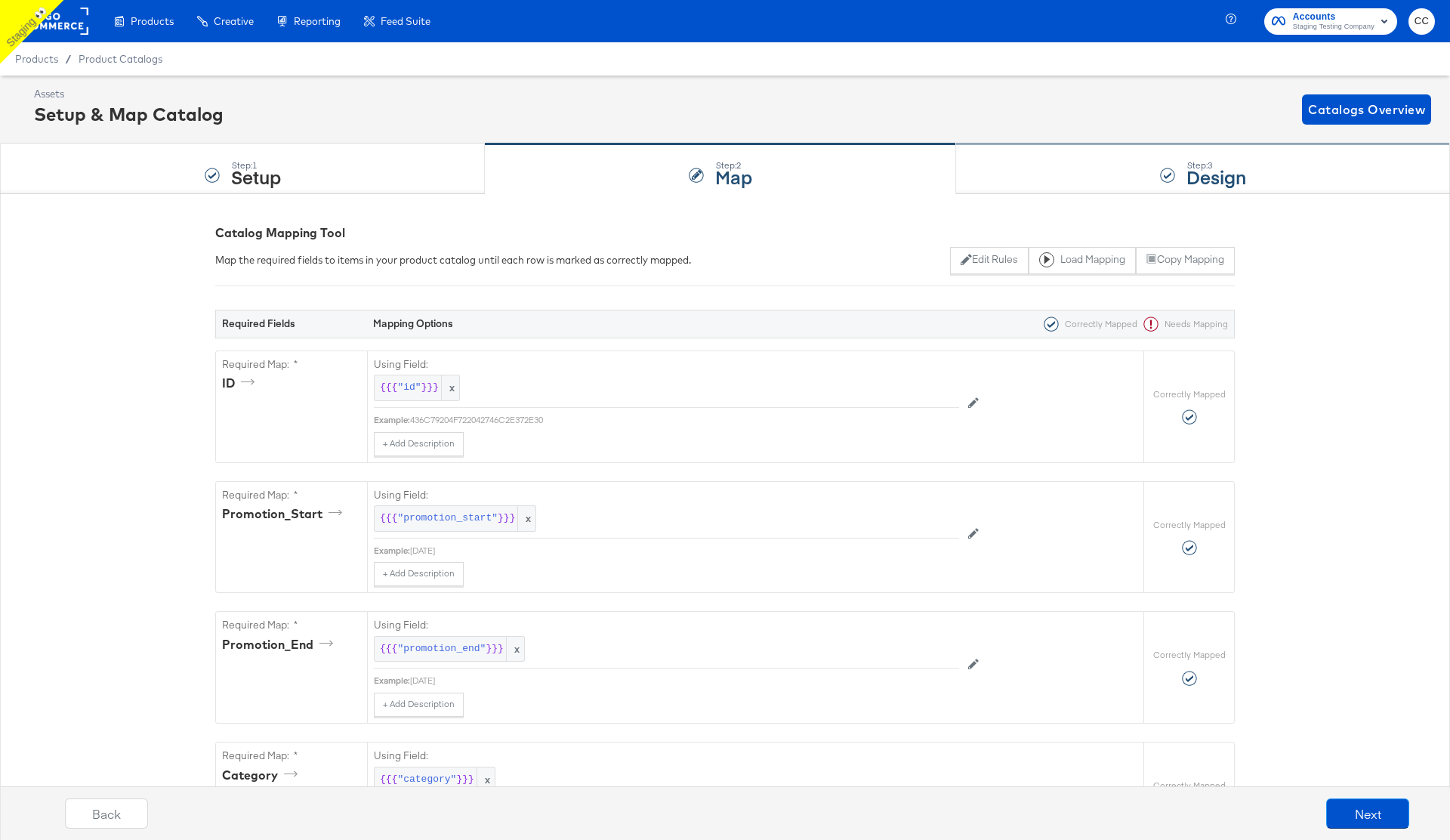
click at [1079, 188] on div "Step: 3 Design" at bounding box center [1203, 169] width 494 height 50
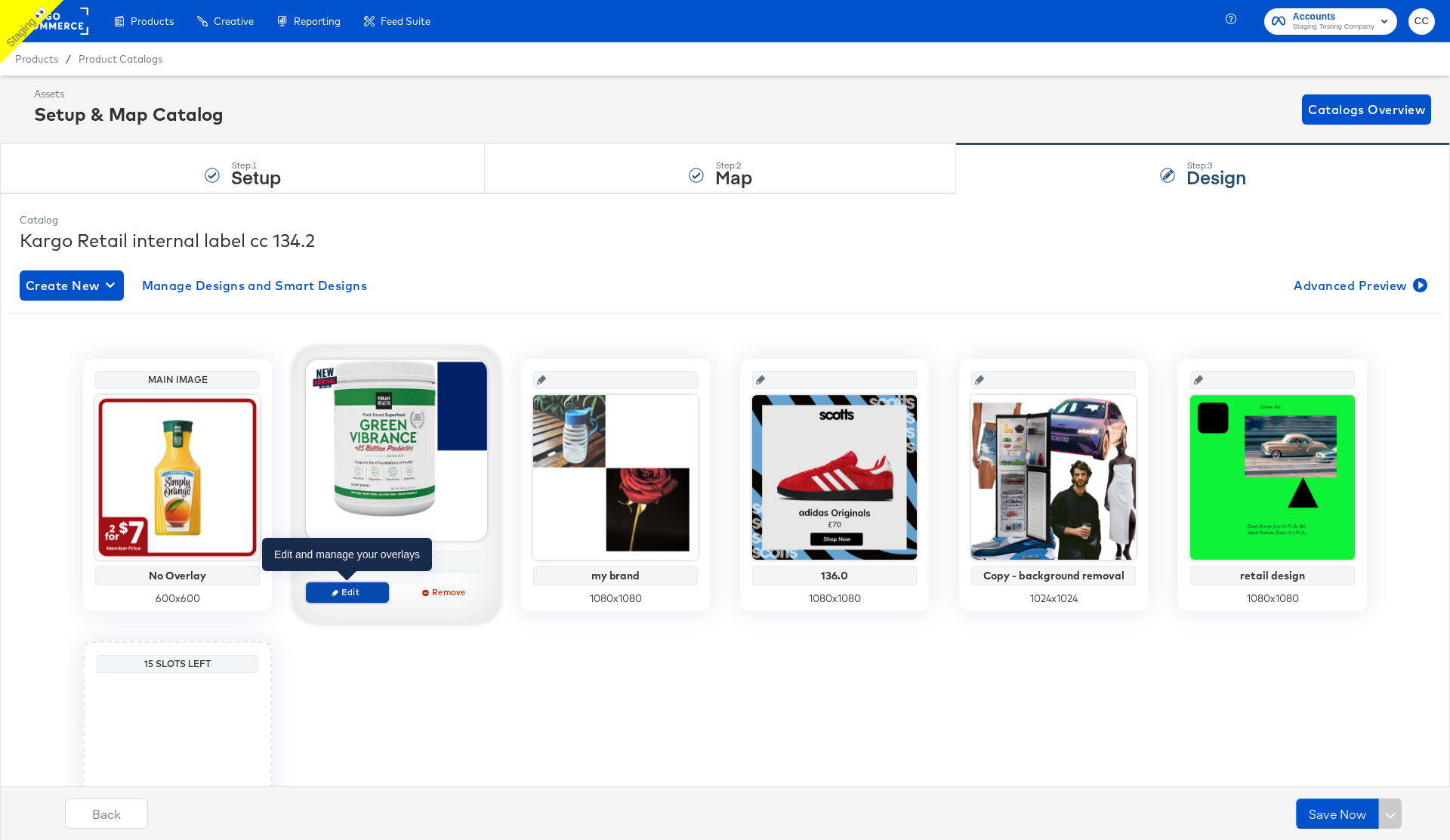
click at [347, 594] on span "Edit" at bounding box center [347, 591] width 70 height 11
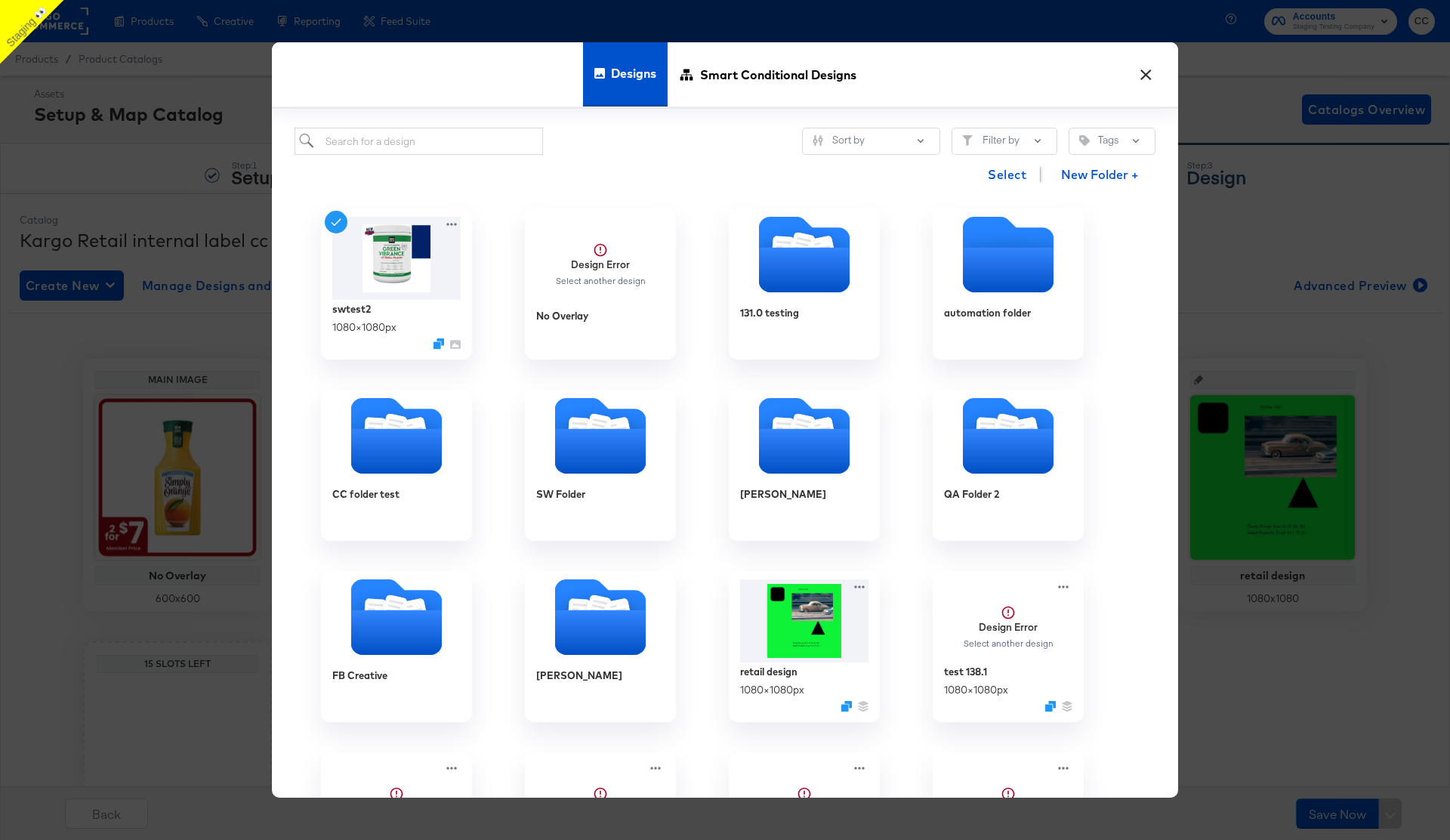
scroll to position [34, 0]
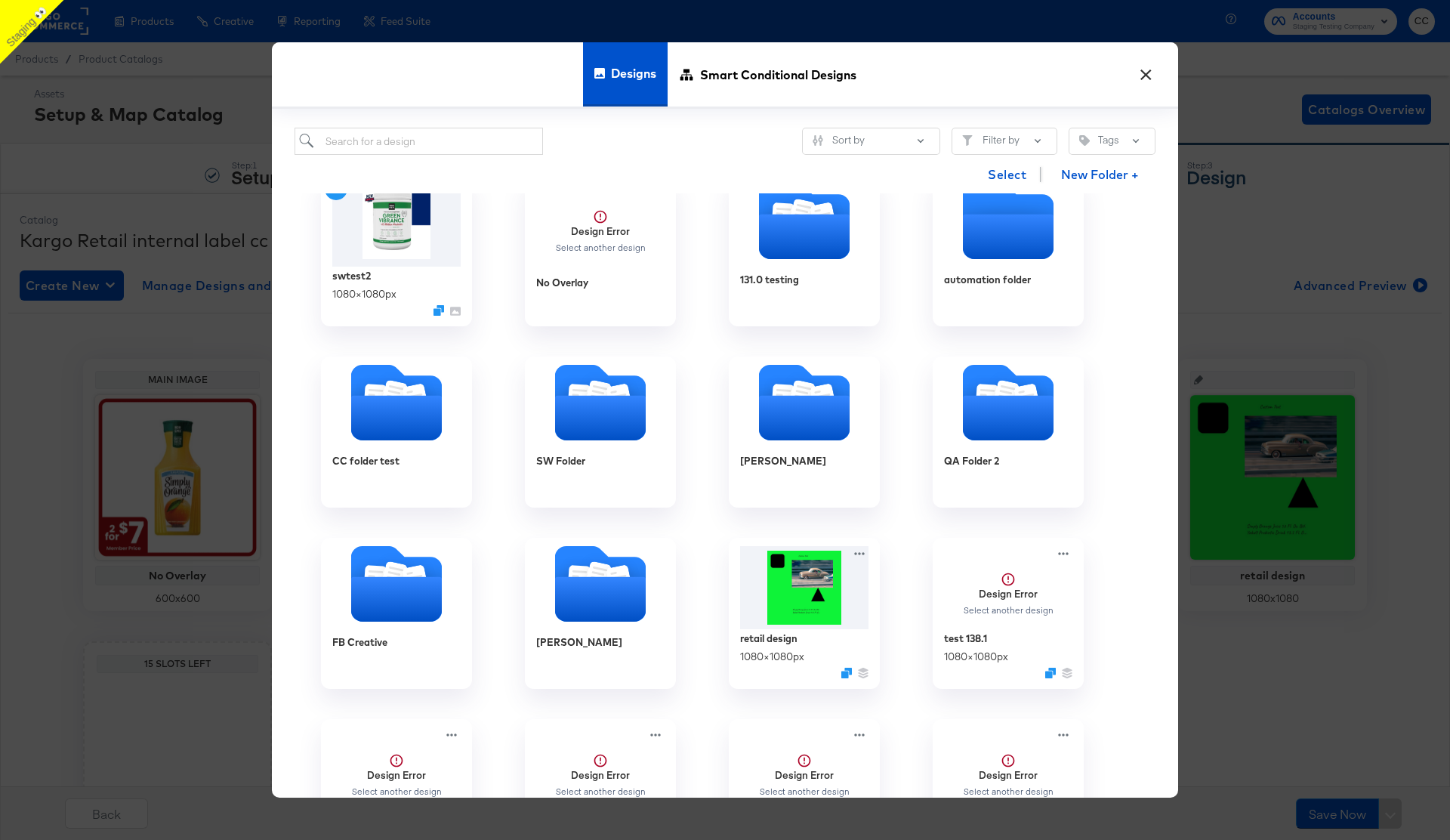
click at [1136, 80] on button "×" at bounding box center [1145, 71] width 27 height 27
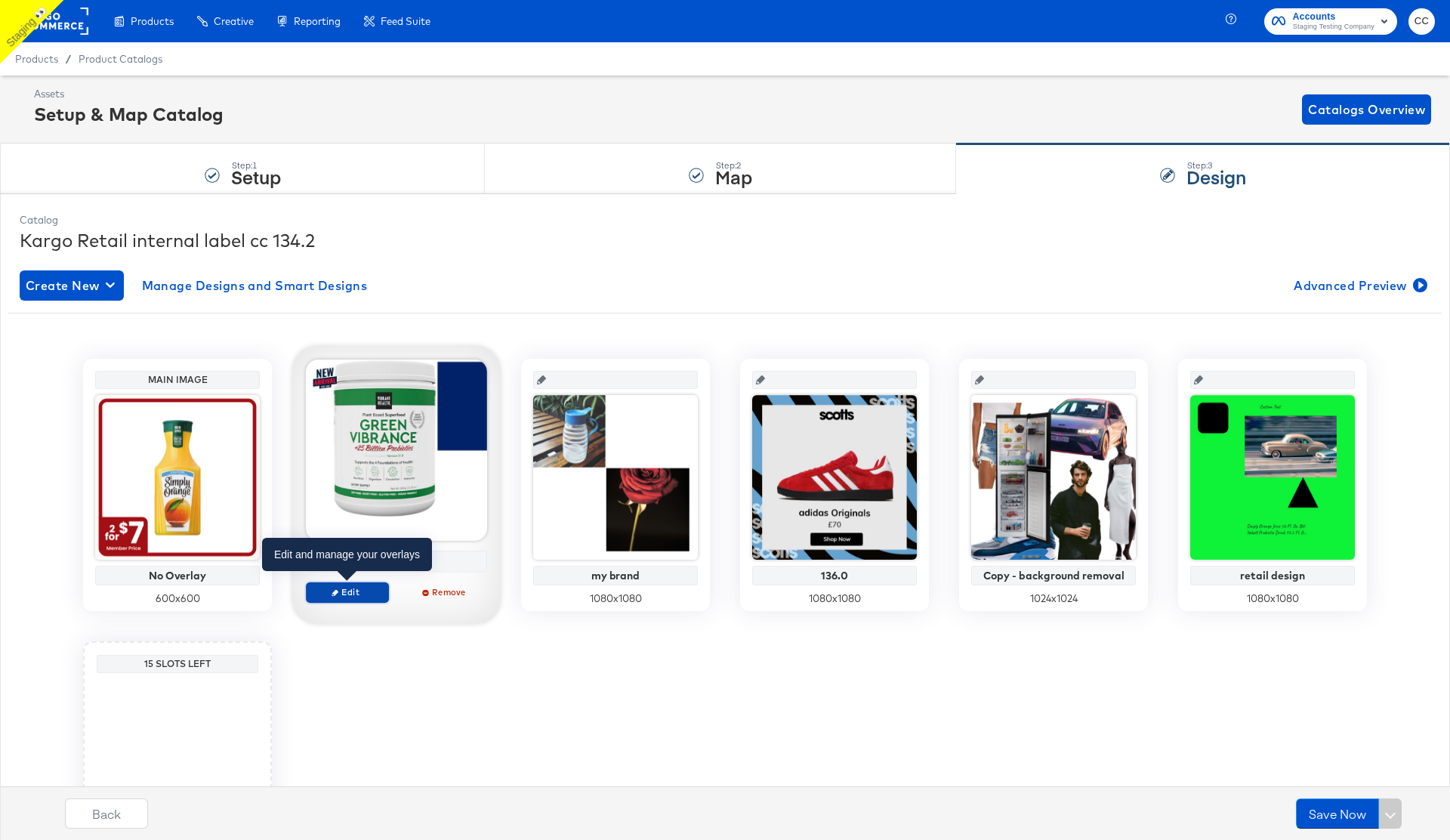
click at [325, 591] on span "Edit" at bounding box center [347, 591] width 70 height 11
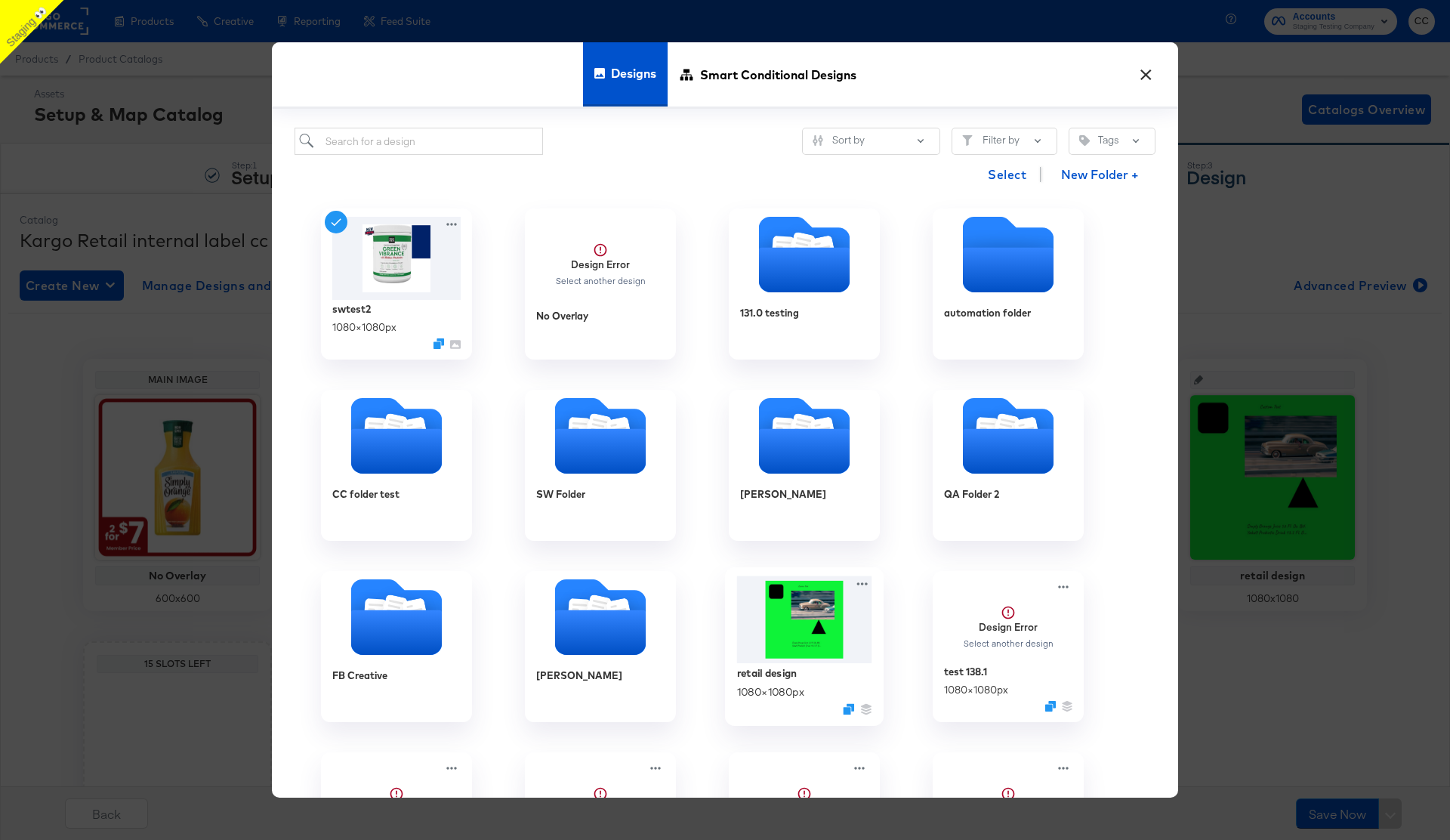
click at [836, 637] on img at bounding box center [804, 619] width 135 height 87
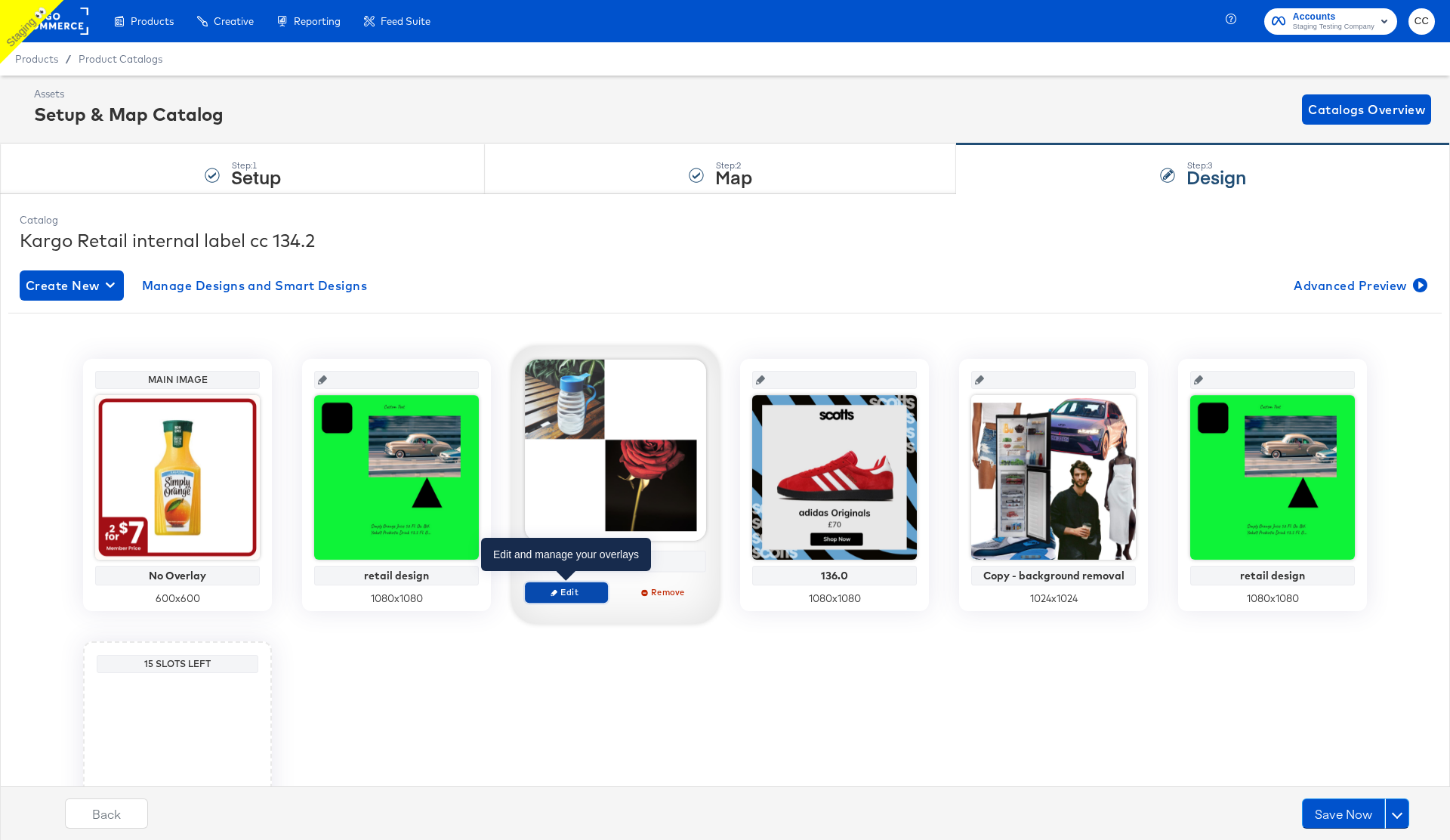
click at [566, 589] on span "Edit" at bounding box center [566, 591] width 70 height 11
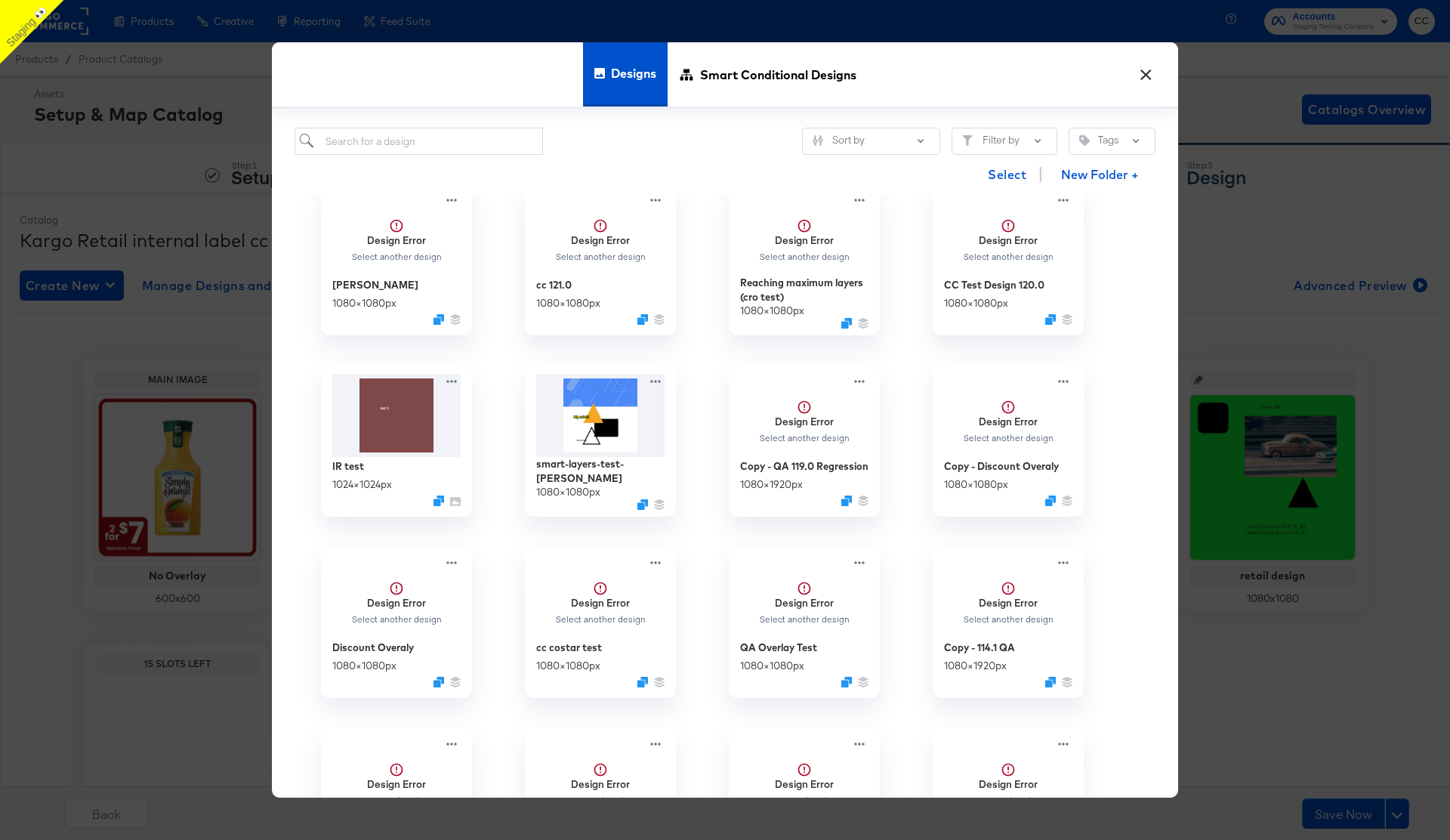
scroll to position [3896, 0]
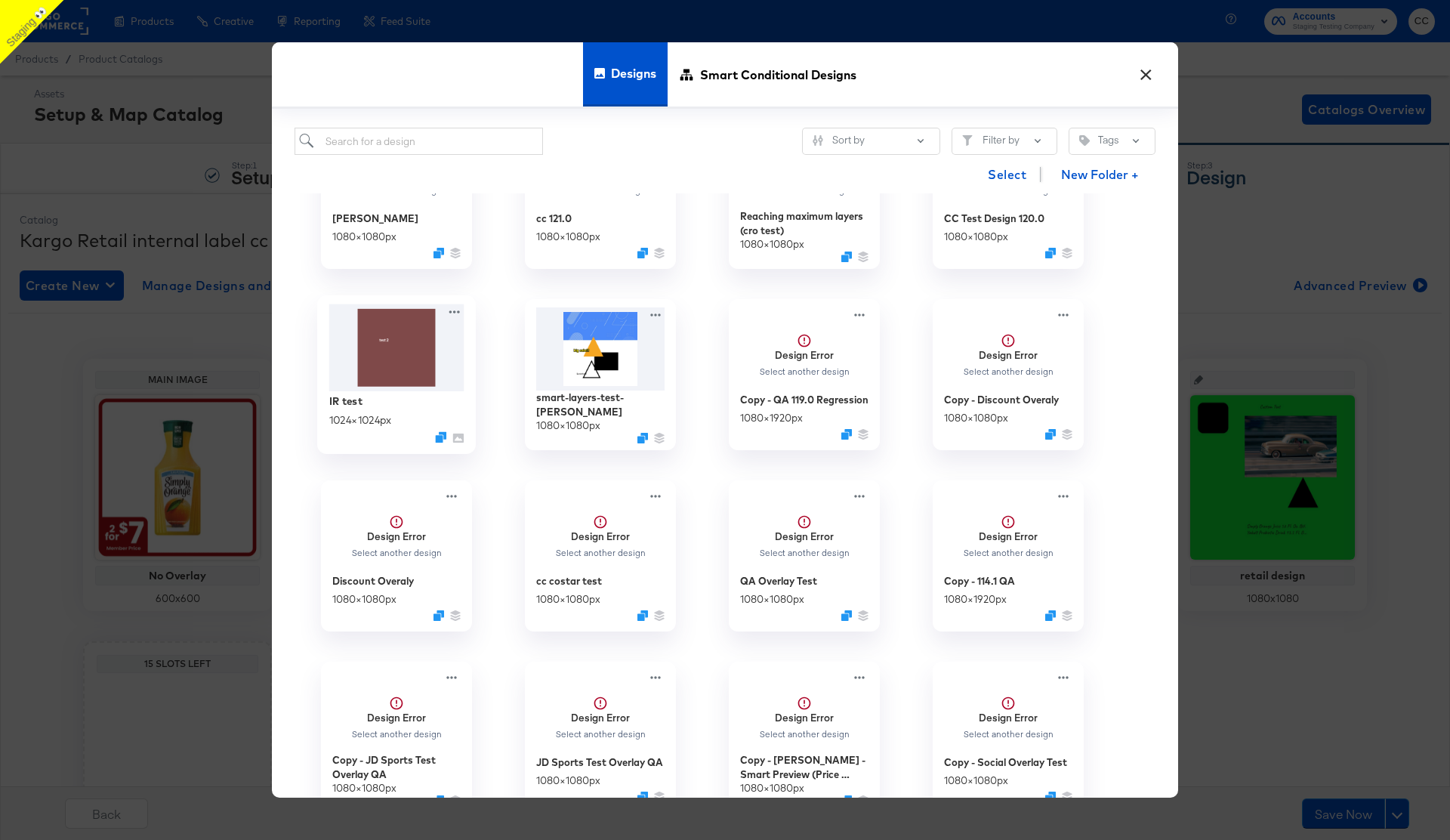
click at [400, 351] on img at bounding box center [397, 346] width 135 height 87
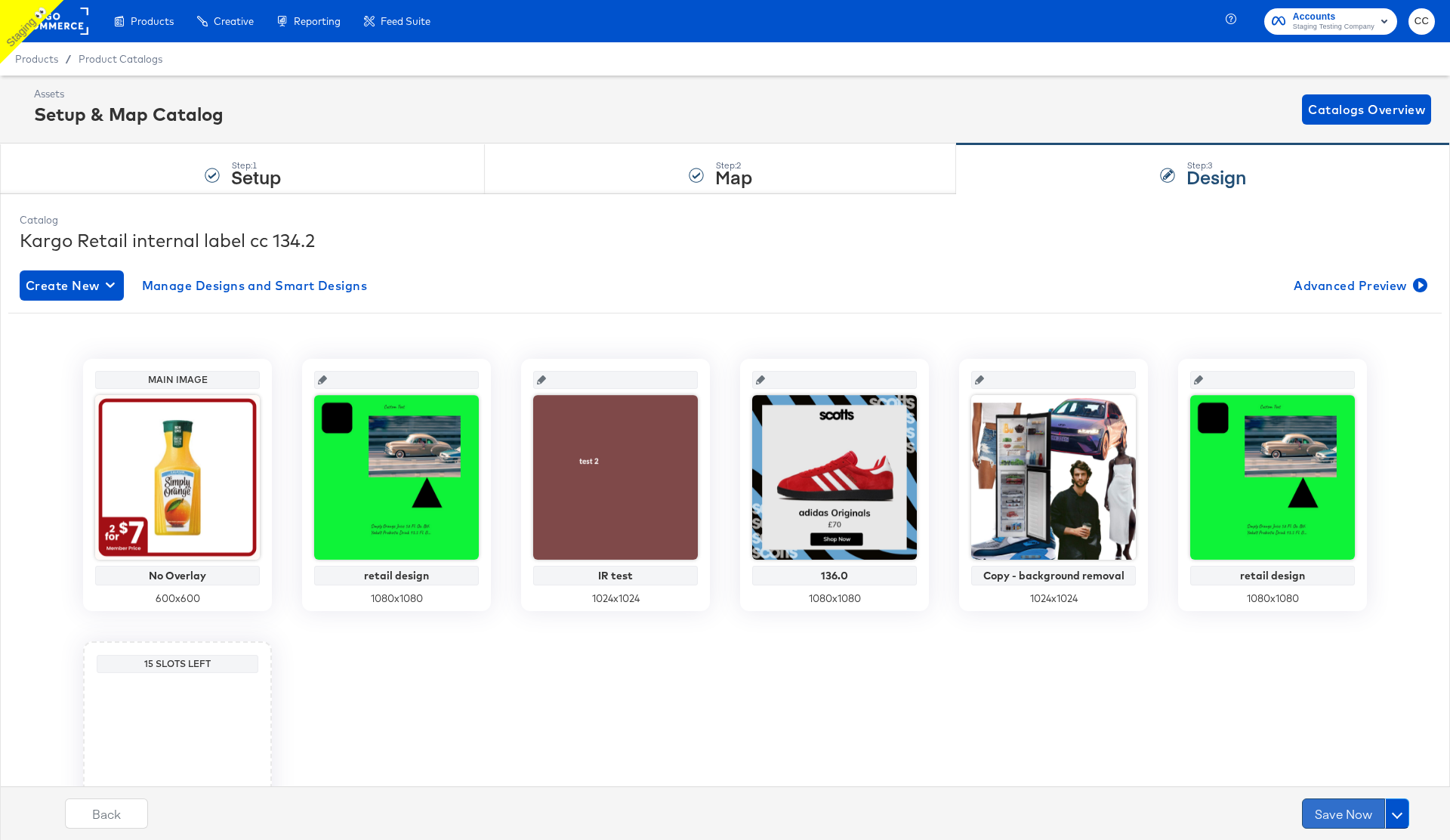
click at [1337, 817] on button "Save Now" at bounding box center [1343, 813] width 83 height 30
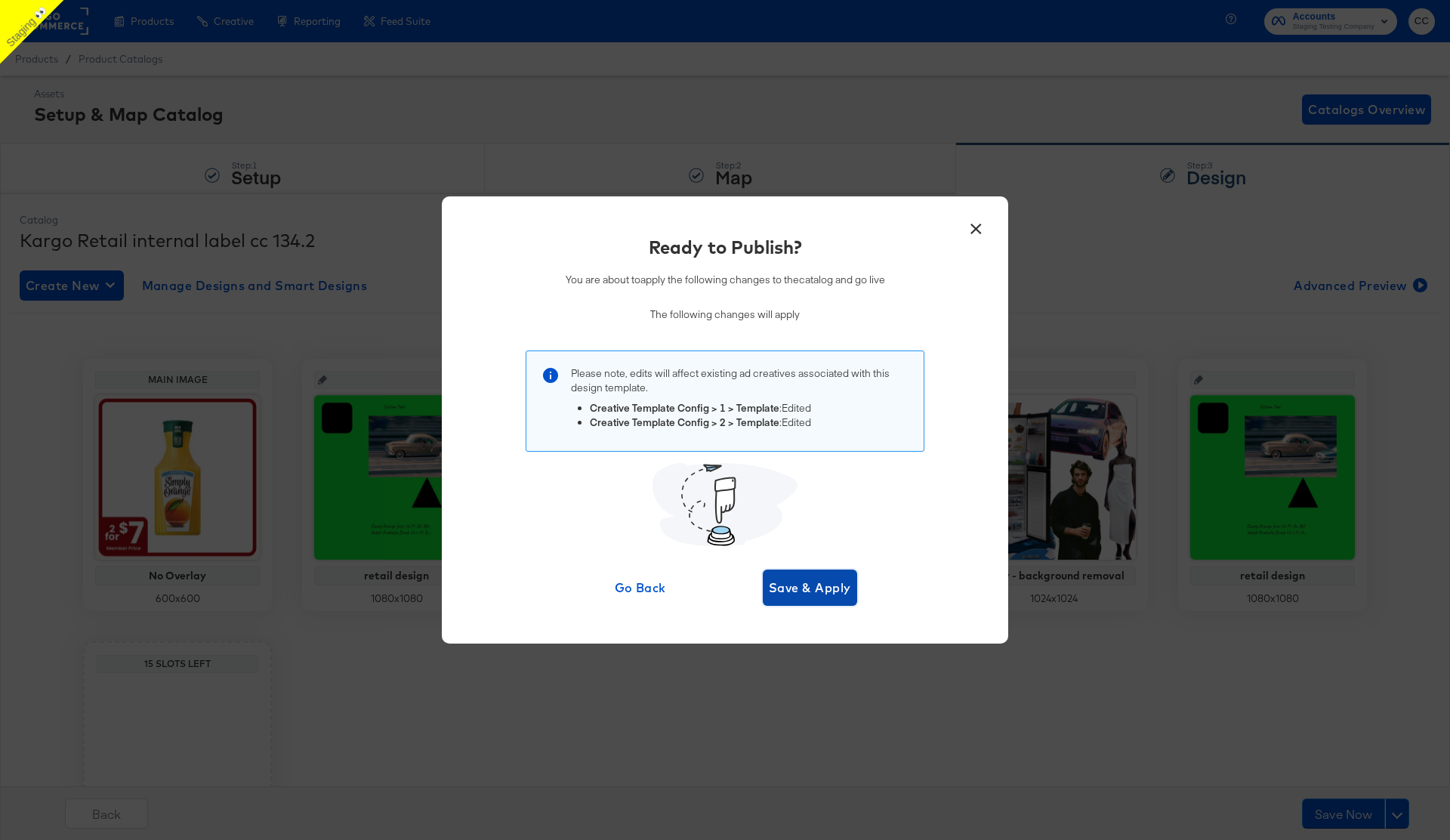
click at [816, 587] on span "Save & Apply" at bounding box center [810, 587] width 82 height 21
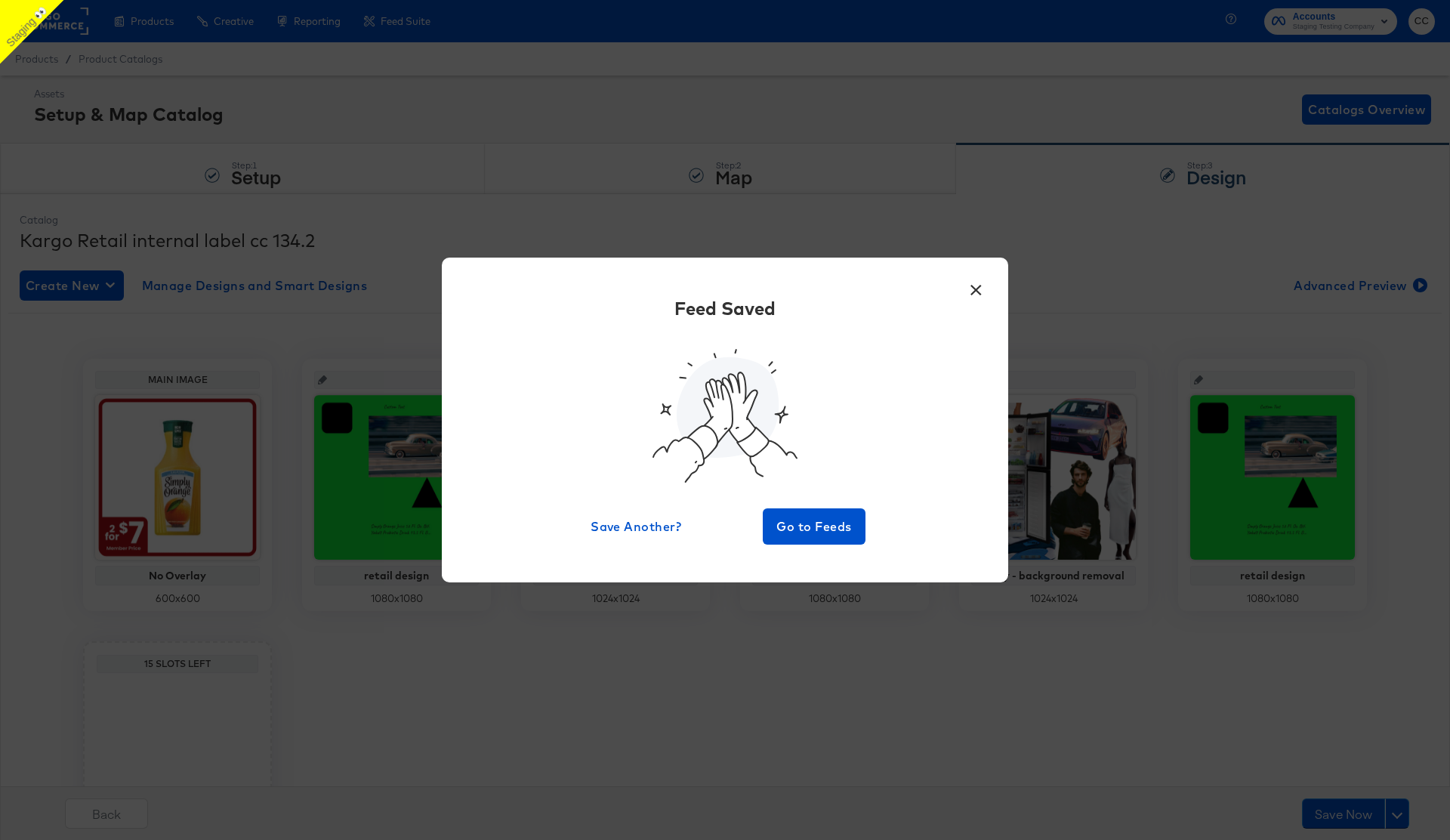
click at [977, 290] on button "×" at bounding box center [975, 286] width 27 height 27
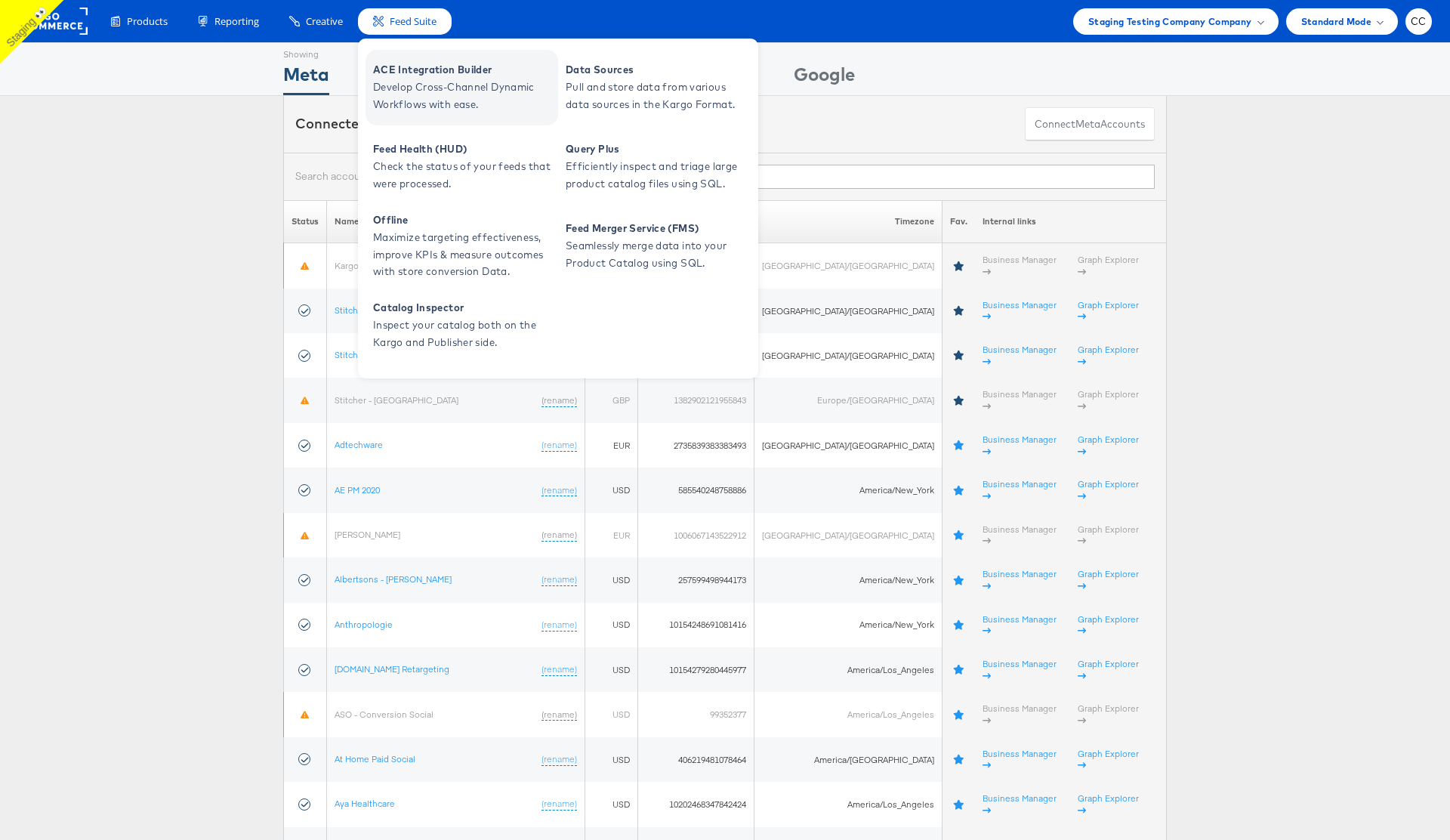
click at [483, 90] on span "Develop Cross-Channel Dynamic Workflows with ease." at bounding box center [464, 95] width 181 height 34
